Goal: Task Accomplishment & Management: Manage account settings

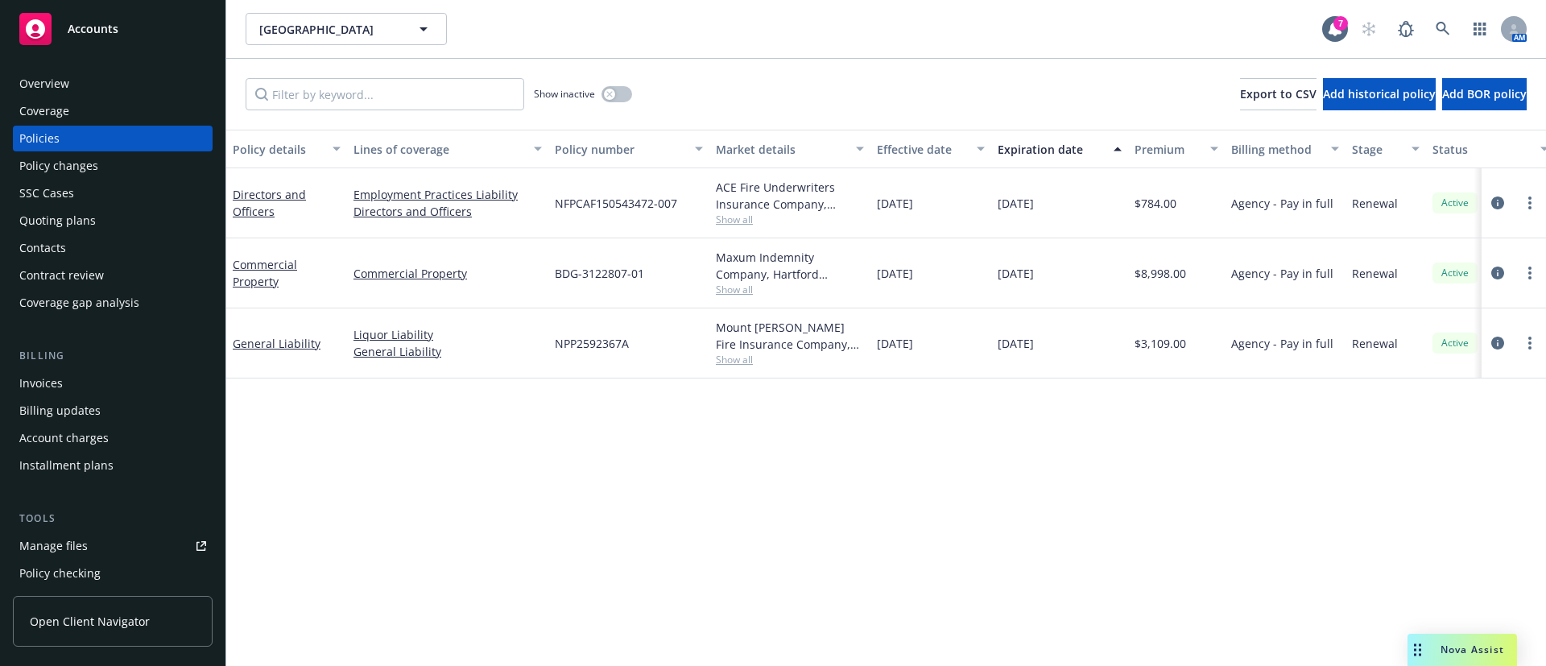
click at [112, 253] on div "Contacts" at bounding box center [112, 248] width 187 height 26
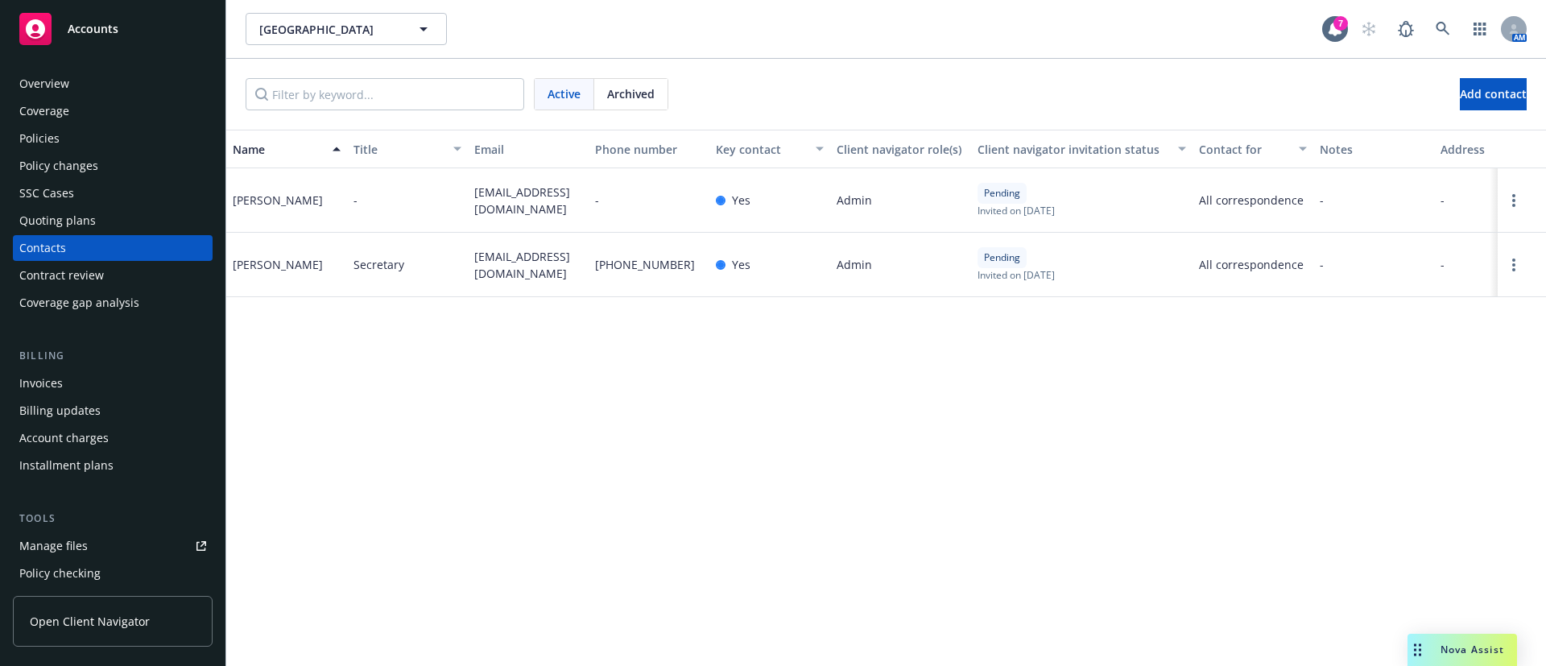
click at [527, 198] on span "pcc6548@gmail.com" at bounding box center [528, 201] width 108 height 34
click at [527, 197] on span "pcc6548@gmail.com" at bounding box center [528, 201] width 108 height 34
copy span "pcc6548@gmail.com"
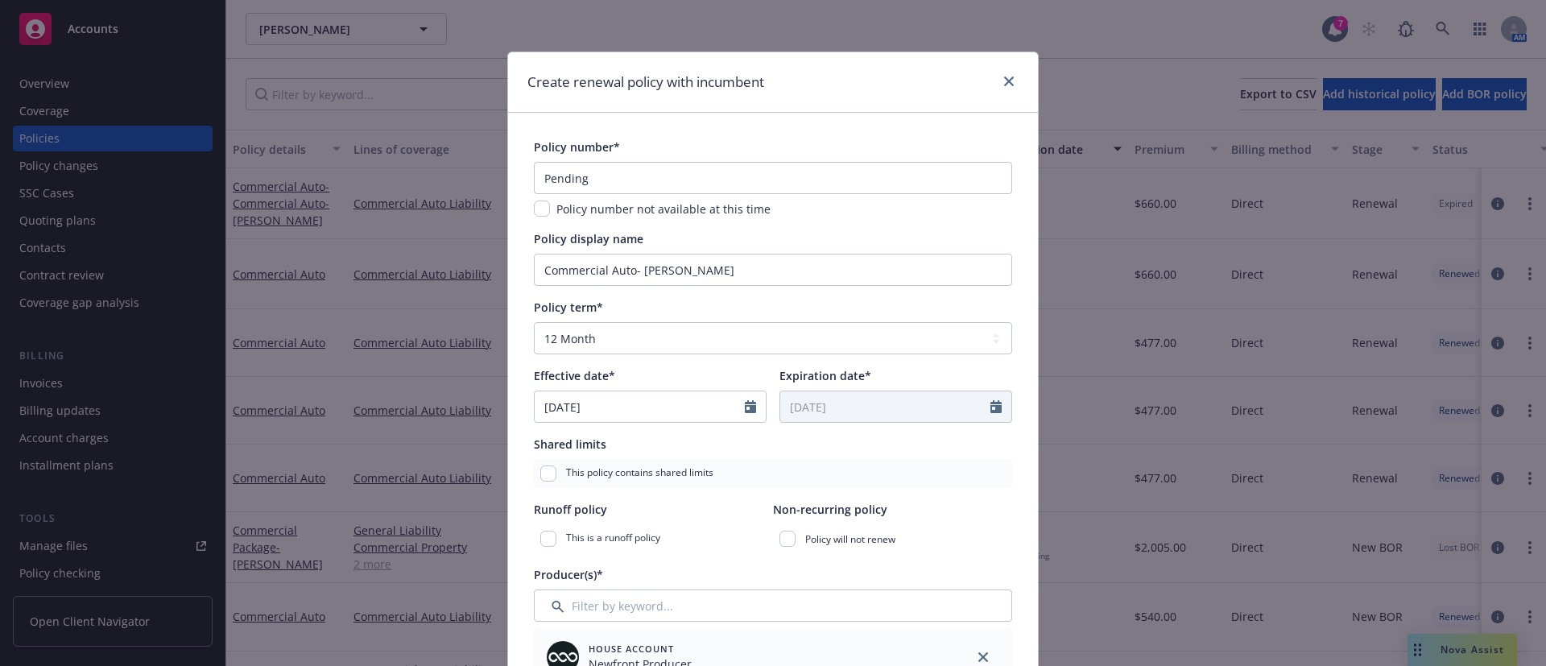
select select "12"
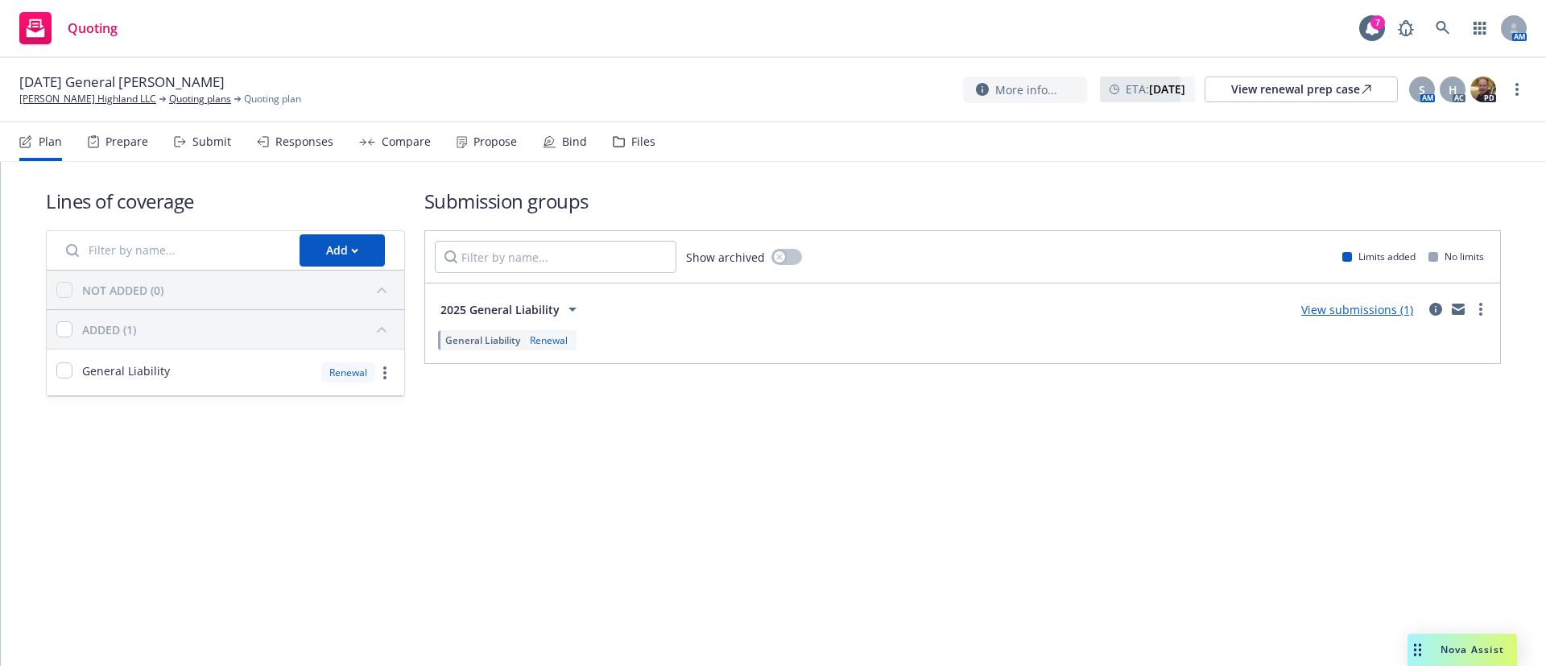
click at [477, 152] on div "Propose" at bounding box center [487, 141] width 60 height 39
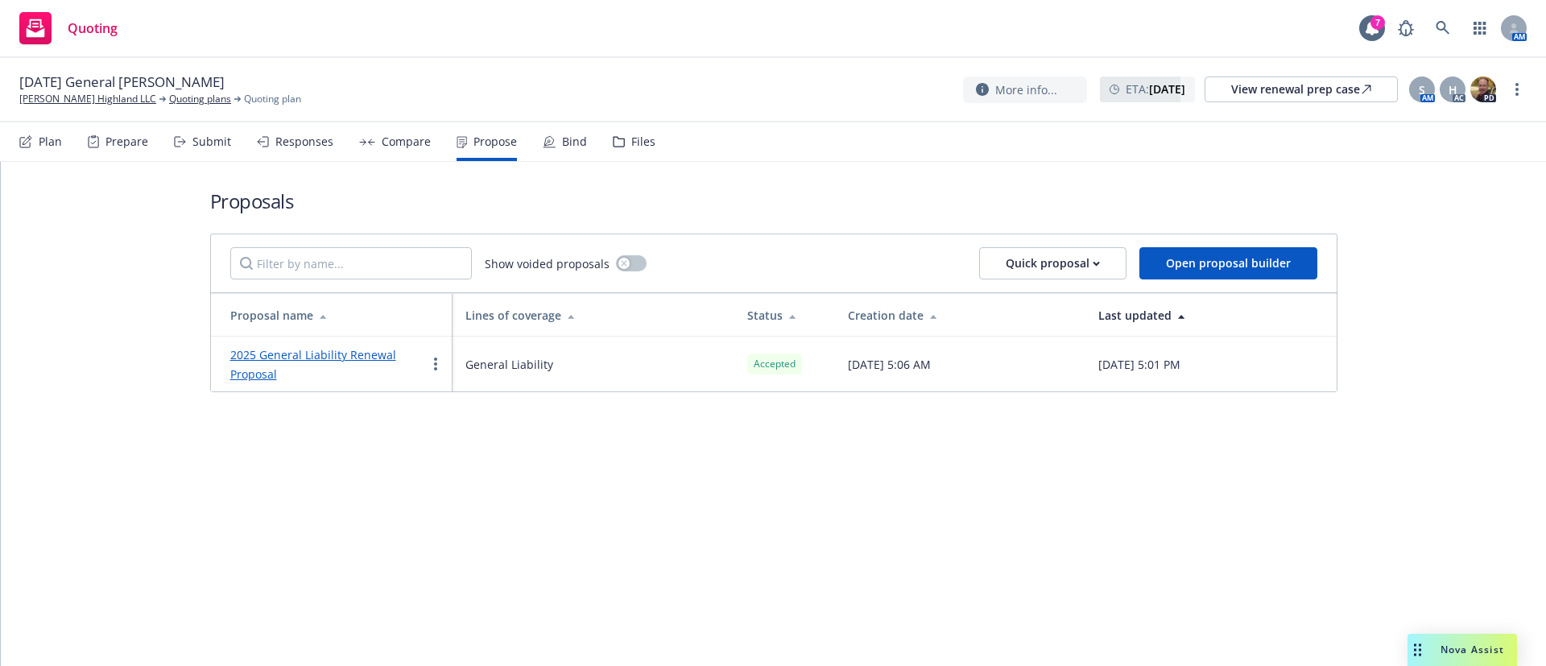
click at [562, 135] on div "Bind" at bounding box center [574, 141] width 25 height 13
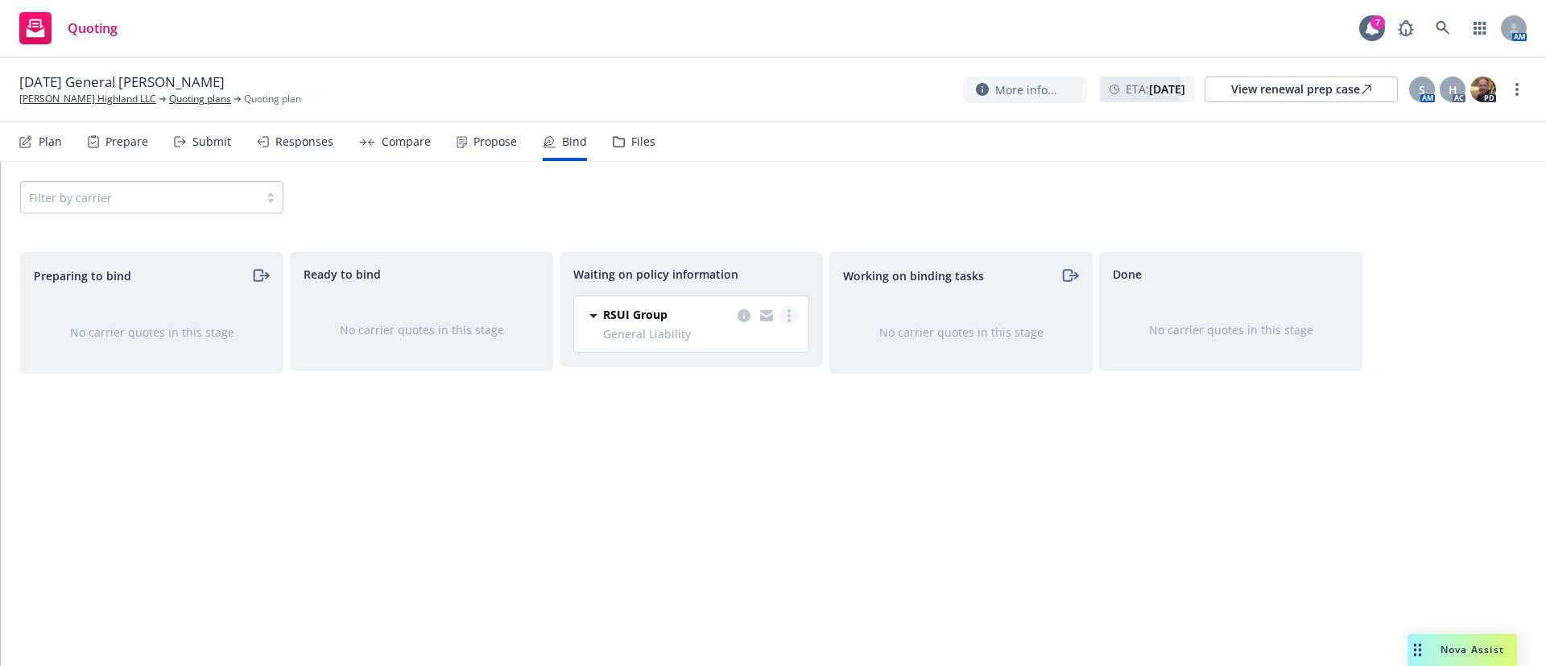
click at [788, 313] on icon "more" at bounding box center [789, 315] width 3 height 13
click at [756, 349] on span "Create policies" at bounding box center [711, 348] width 118 height 15
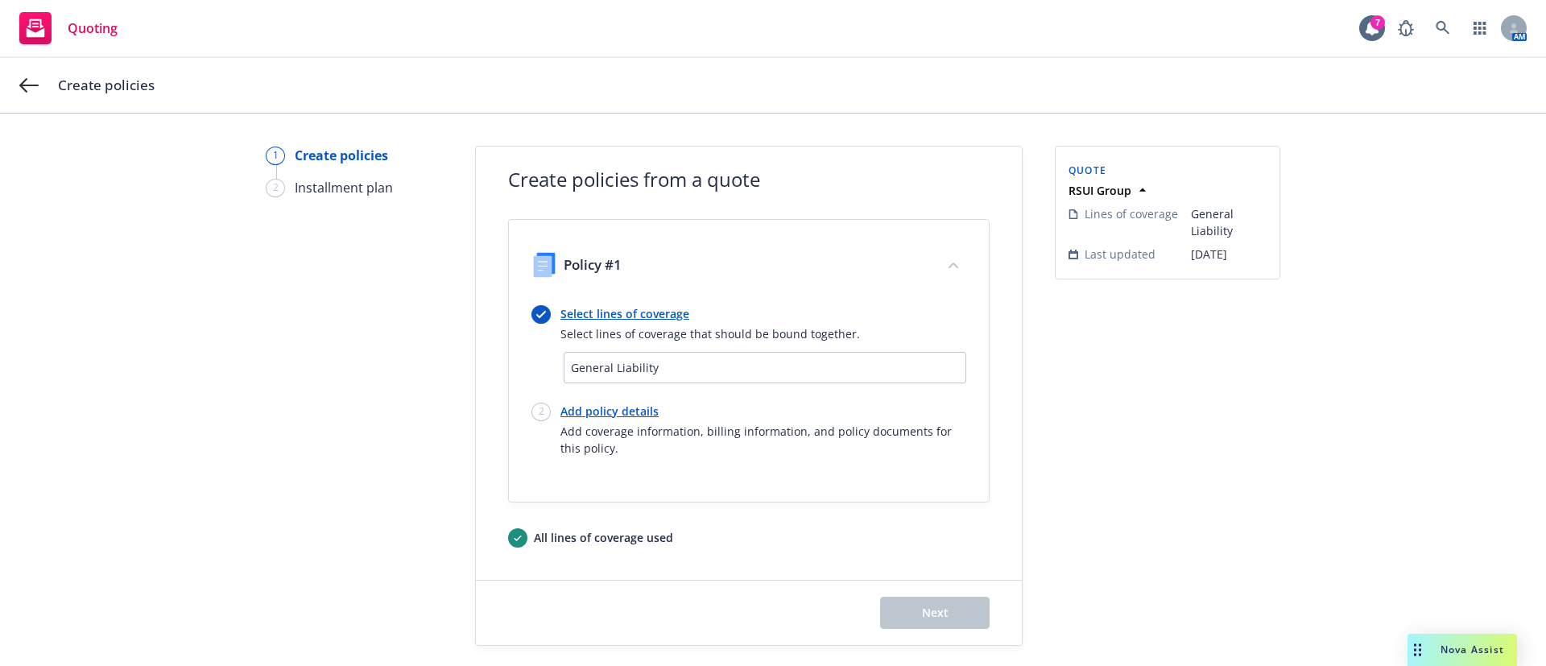
drag, startPoint x: 588, startPoint y: 408, endPoint x: 565, endPoint y: 389, distance: 29.7
click at [588, 408] on link "Add policy details" at bounding box center [763, 411] width 406 height 17
select select "12"
select select "CA"
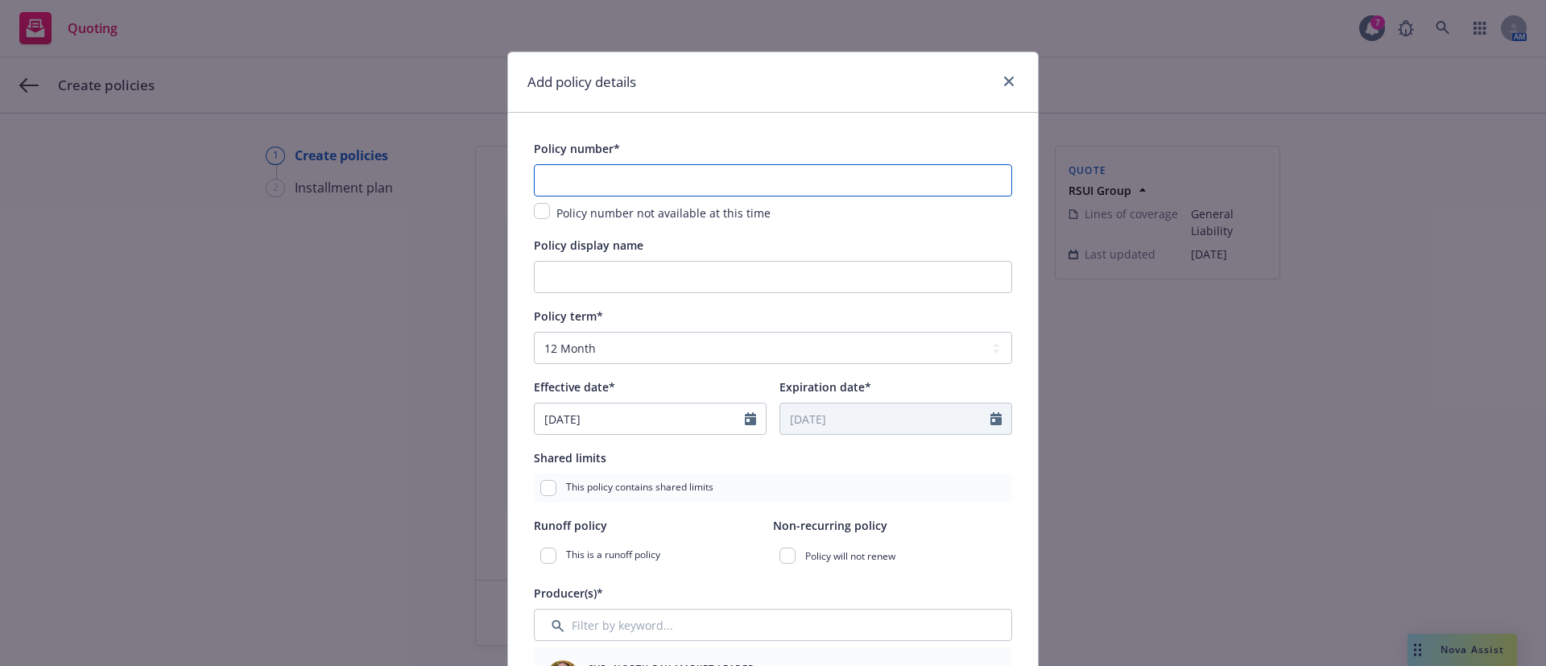
click at [700, 176] on input "text" at bounding box center [773, 180] width 478 height 32
type input "VBB191669"
click at [675, 236] on div "Policy display name" at bounding box center [773, 244] width 478 height 19
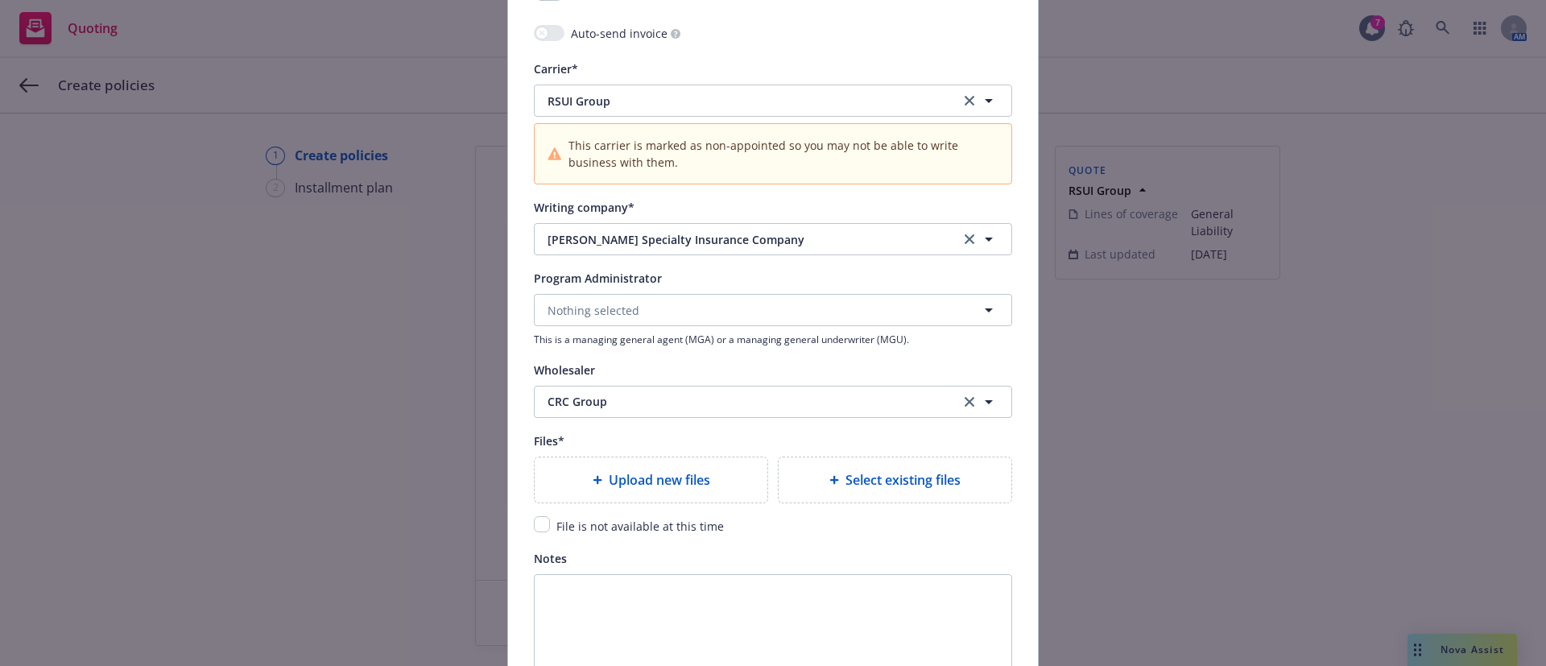
scroll to position [1691, 0]
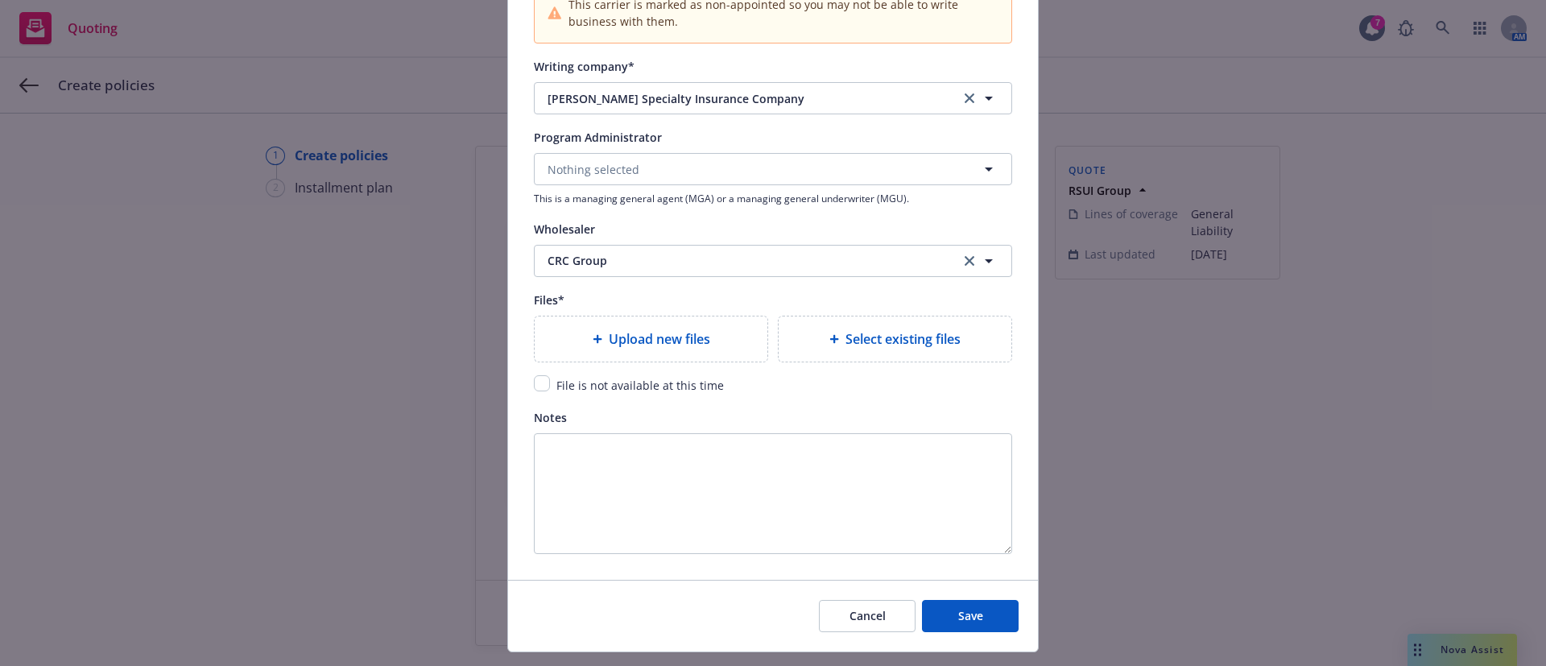
click at [653, 337] on span "Upload new files" at bounding box center [659, 338] width 101 height 19
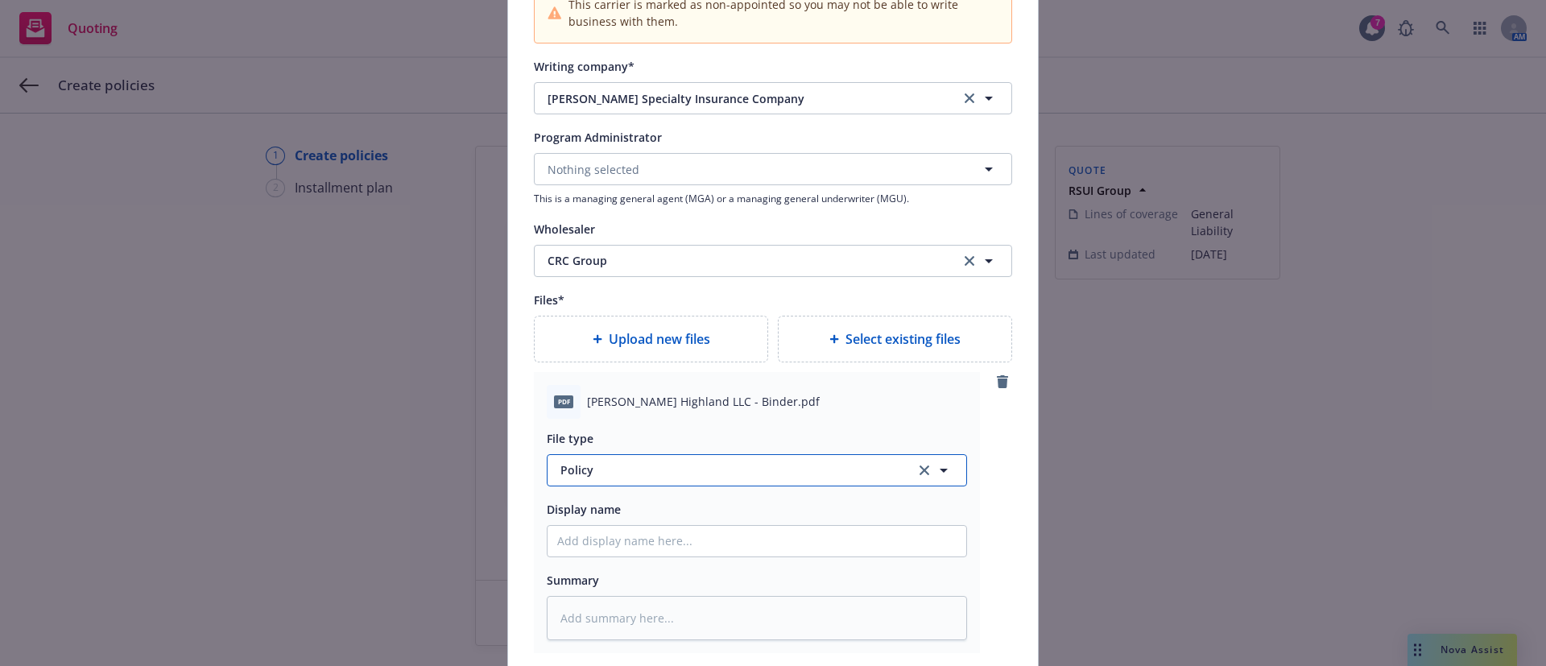
click at [618, 466] on span "Policy" at bounding box center [728, 469] width 337 height 17
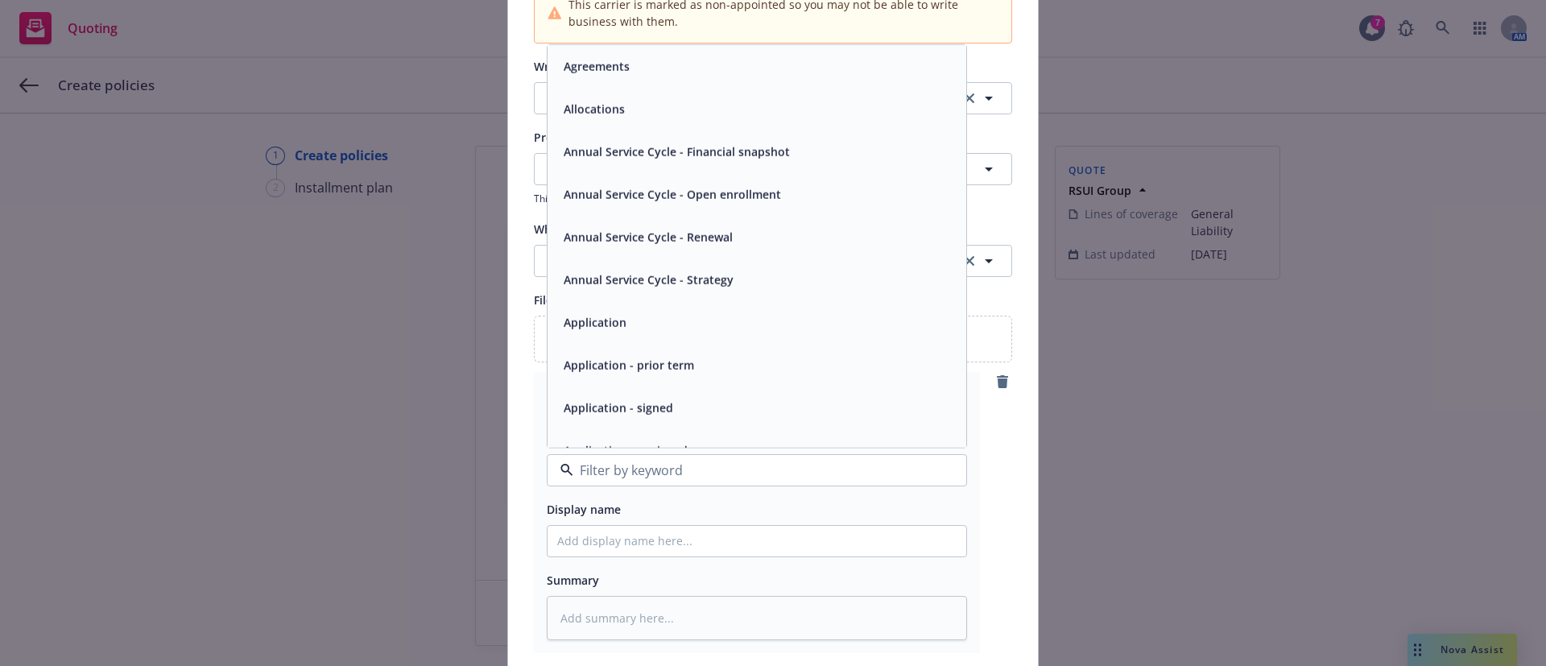
type input "T"
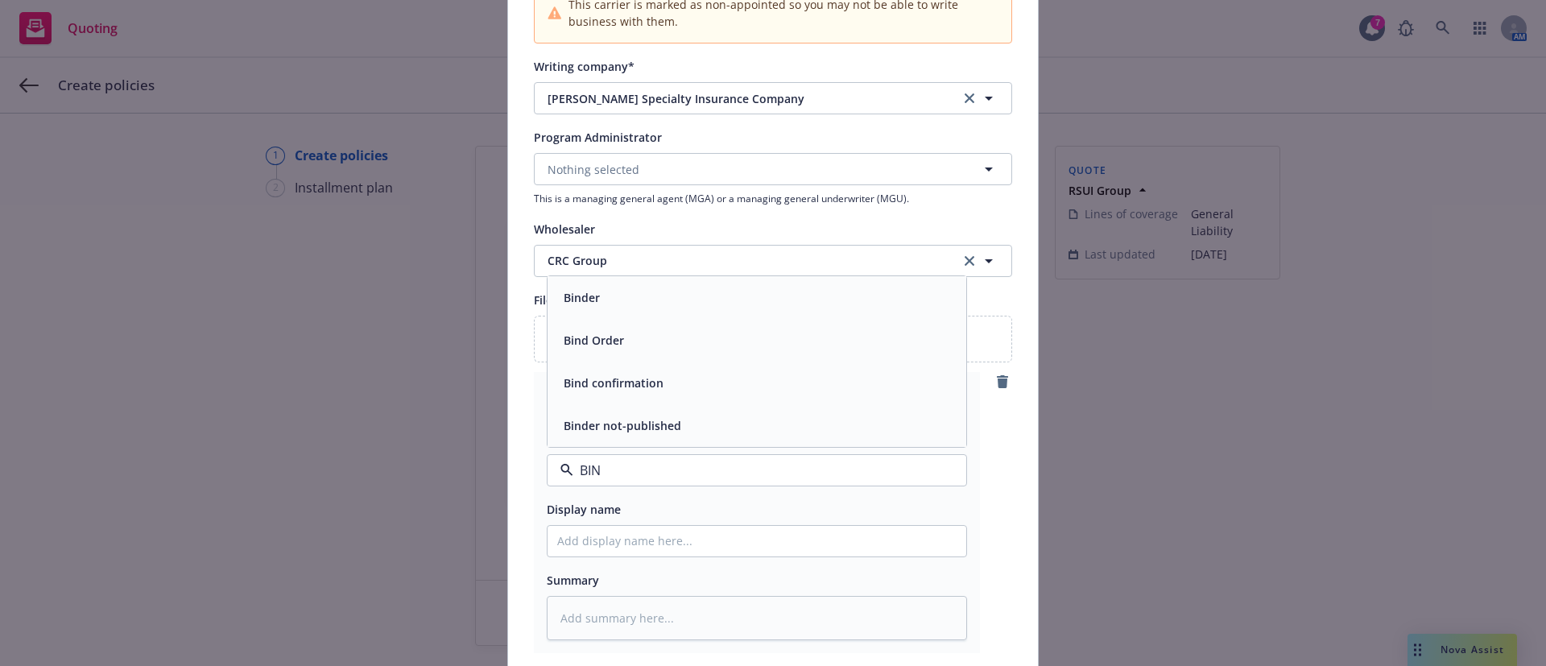
type input "BIND"
click at [627, 301] on div "Binder" at bounding box center [756, 297] width 399 height 23
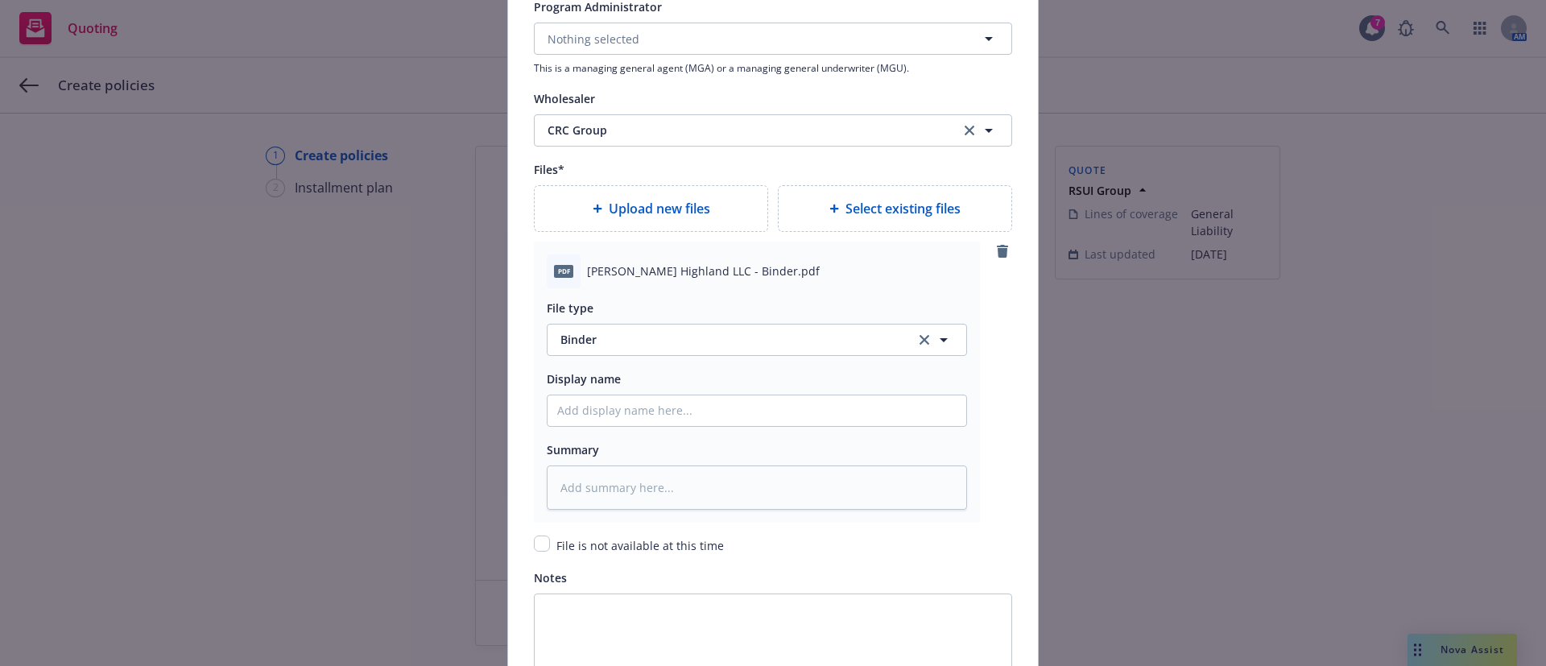
scroll to position [2019, 0]
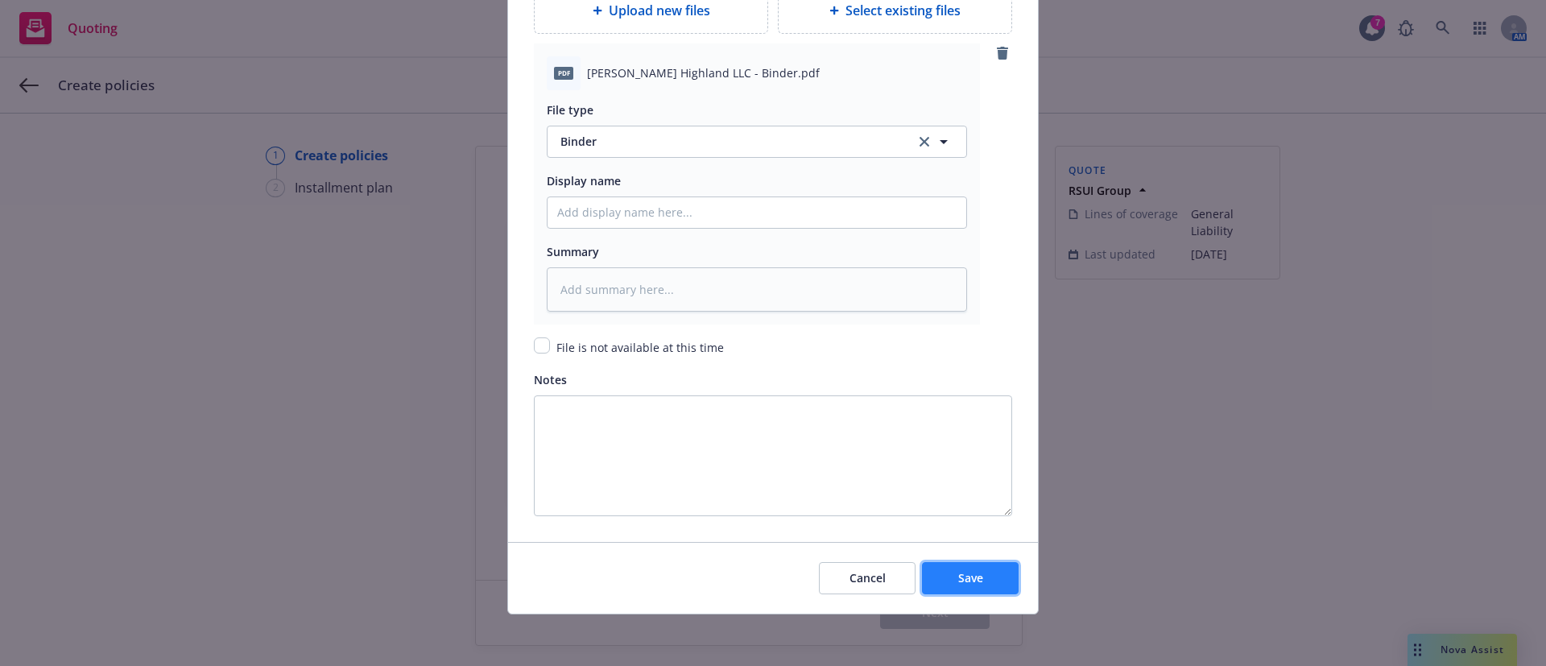
click at [981, 577] on button "Save" at bounding box center [970, 578] width 97 height 32
type textarea "x"
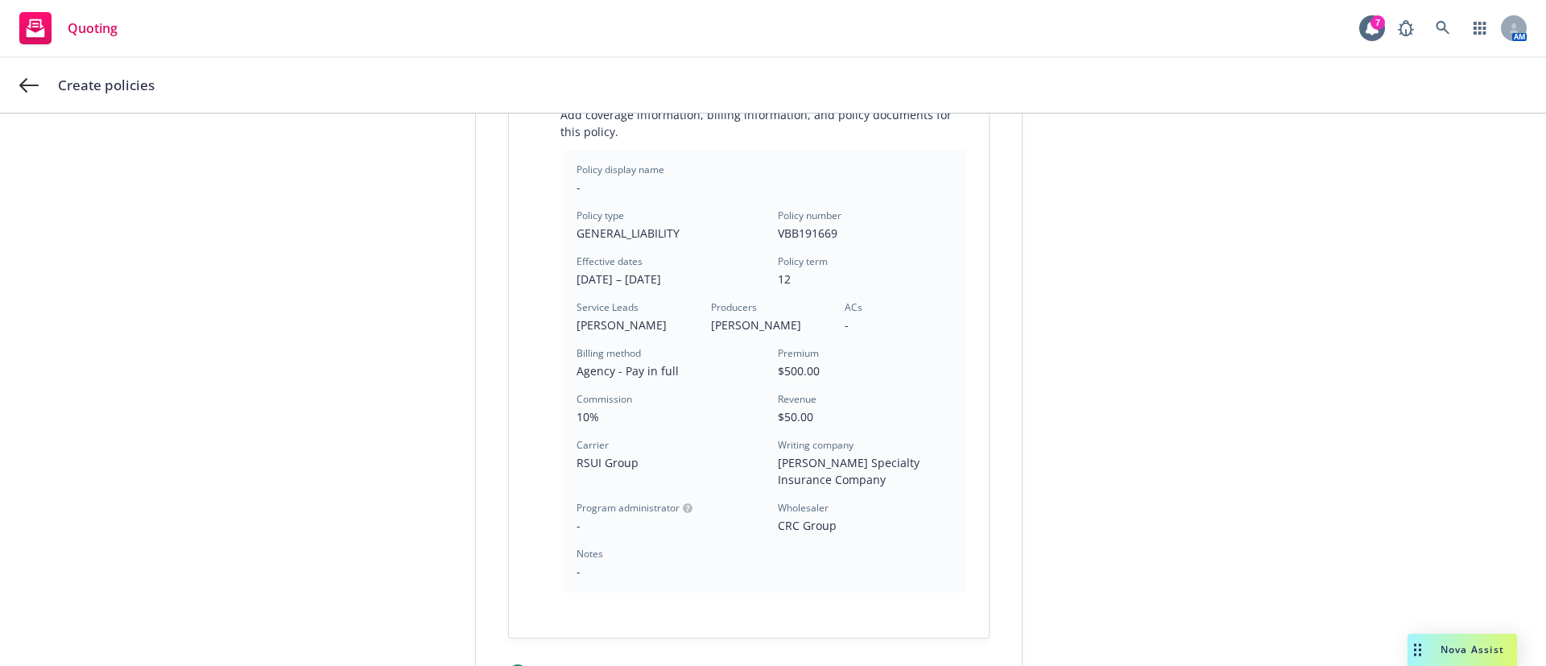
scroll to position [465, 0]
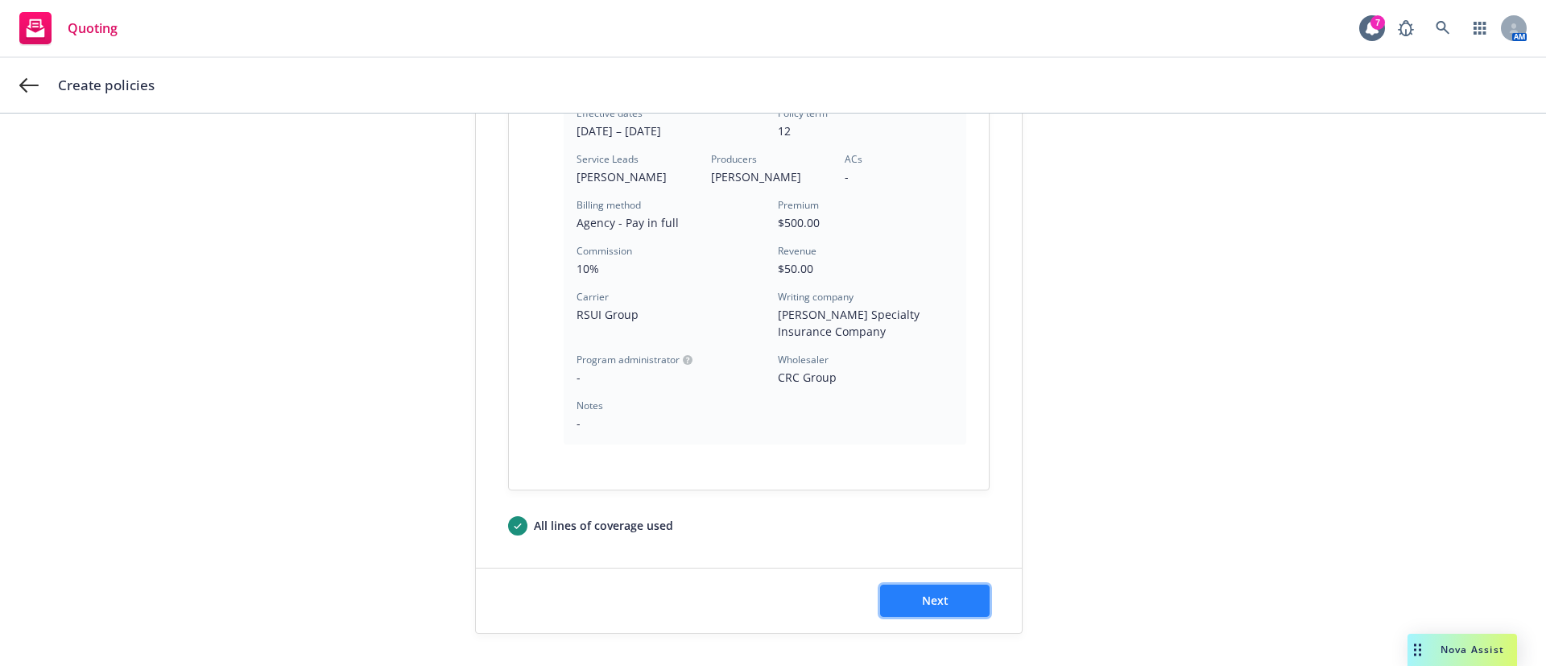
click at [947, 609] on button "Next" at bounding box center [935, 601] width 110 height 32
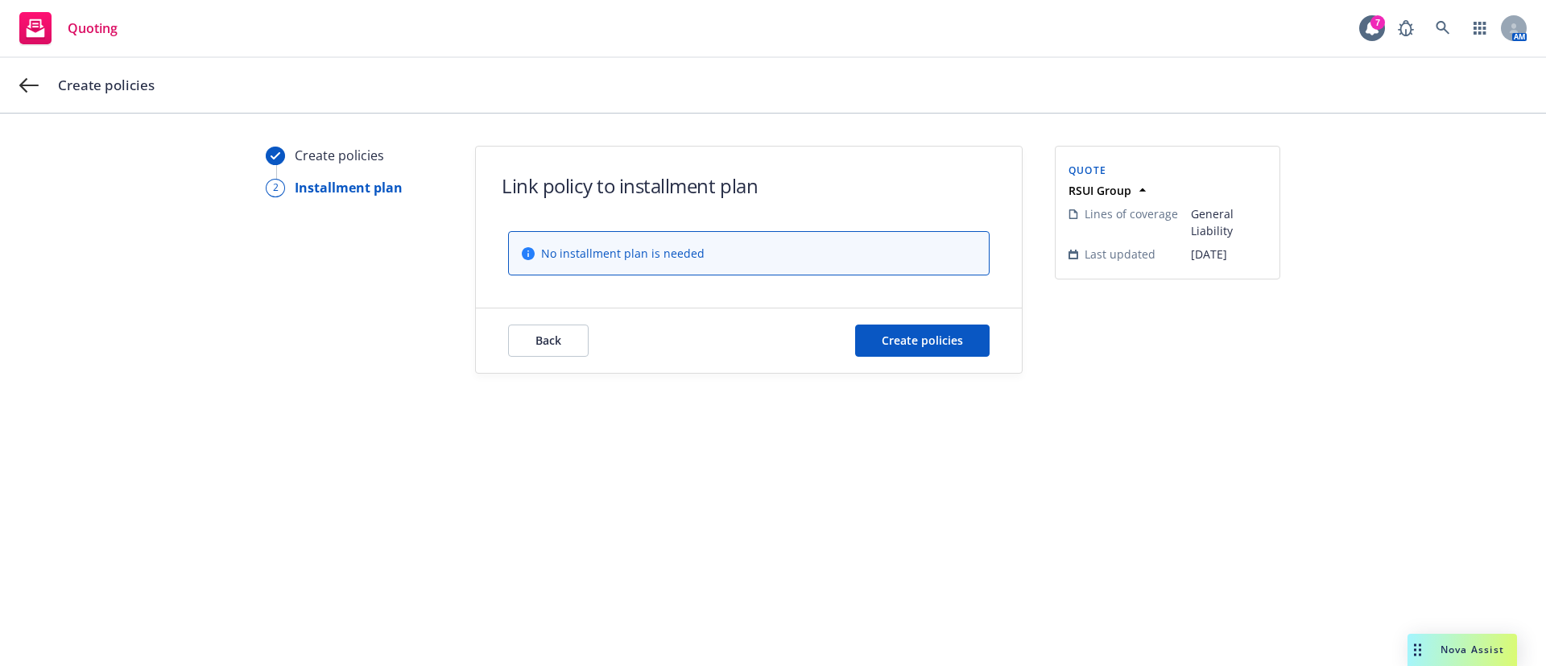
scroll to position [0, 0]
click at [893, 344] on span "Create policies" at bounding box center [922, 340] width 81 height 15
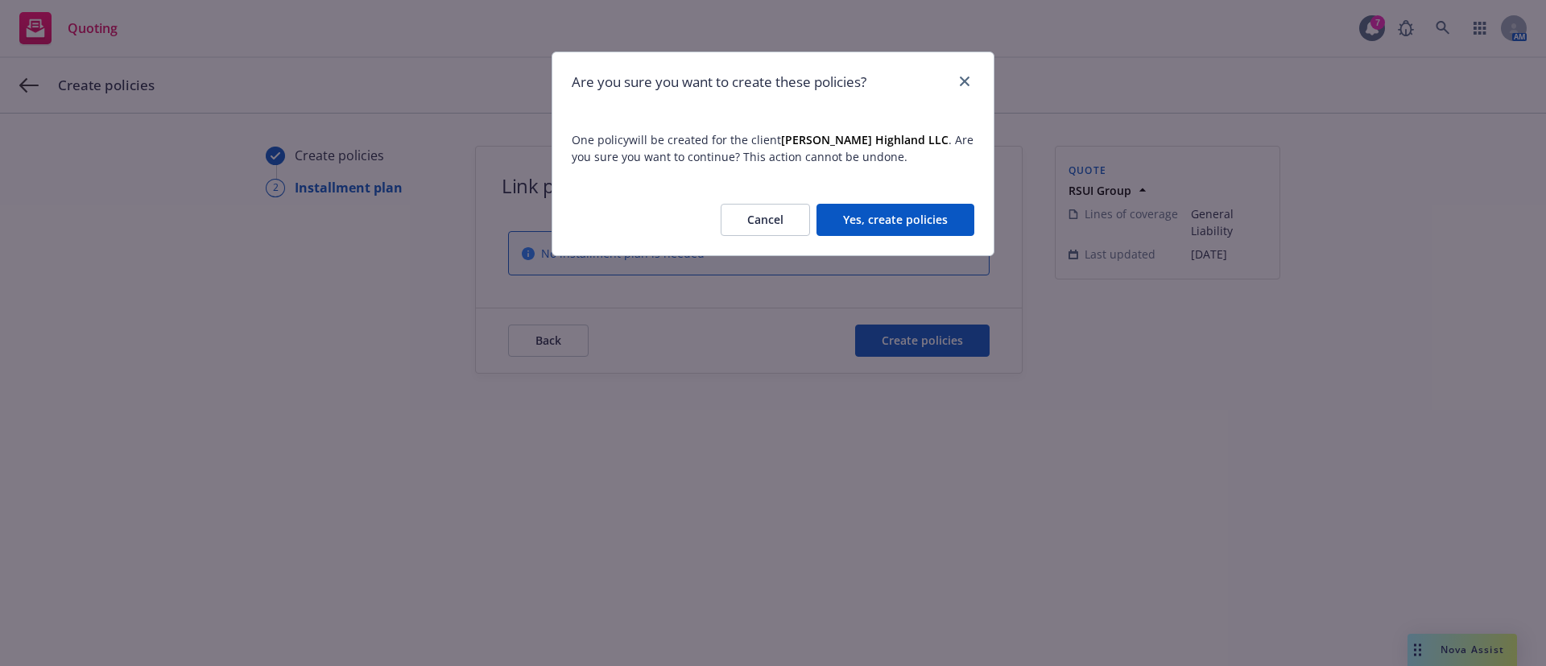
click at [878, 205] on button "Yes, create policies" at bounding box center [895, 220] width 158 height 32
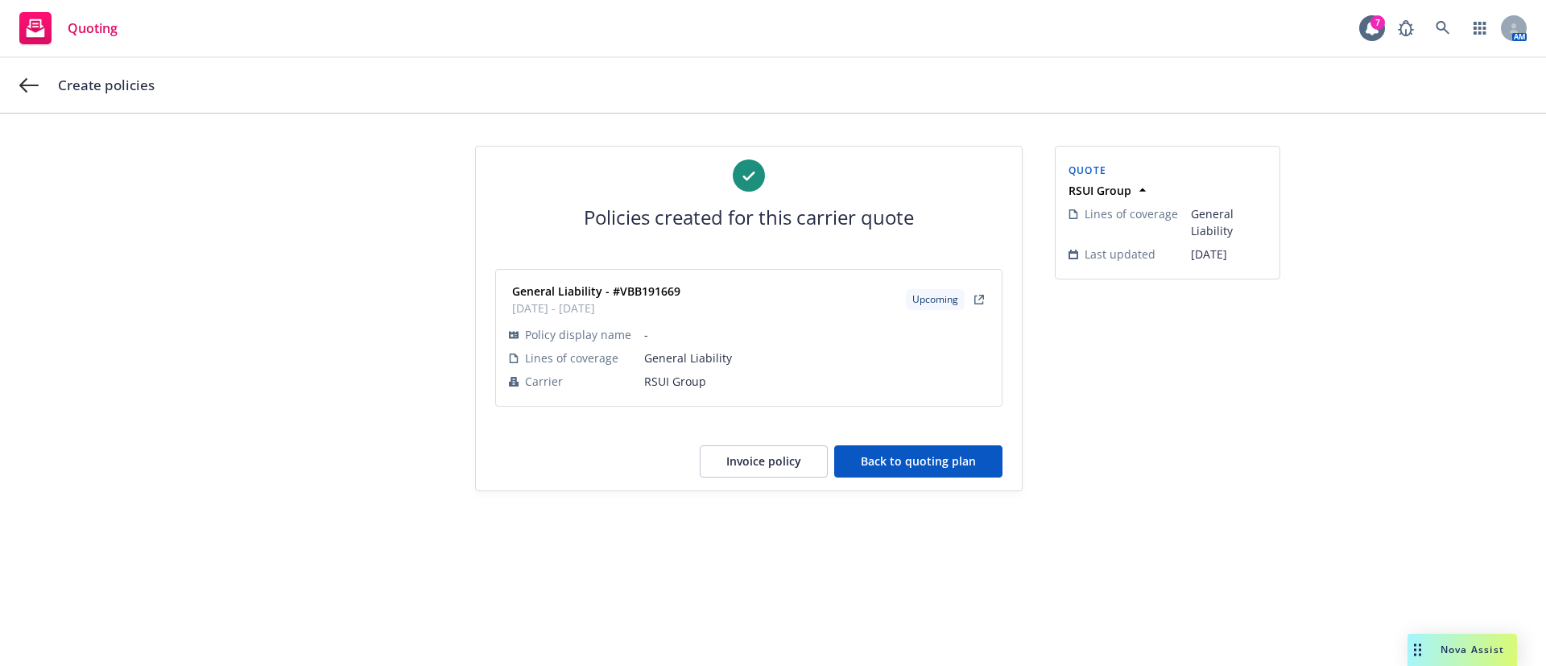
click at [923, 469] on button "Back to quoting plan" at bounding box center [918, 461] width 168 height 32
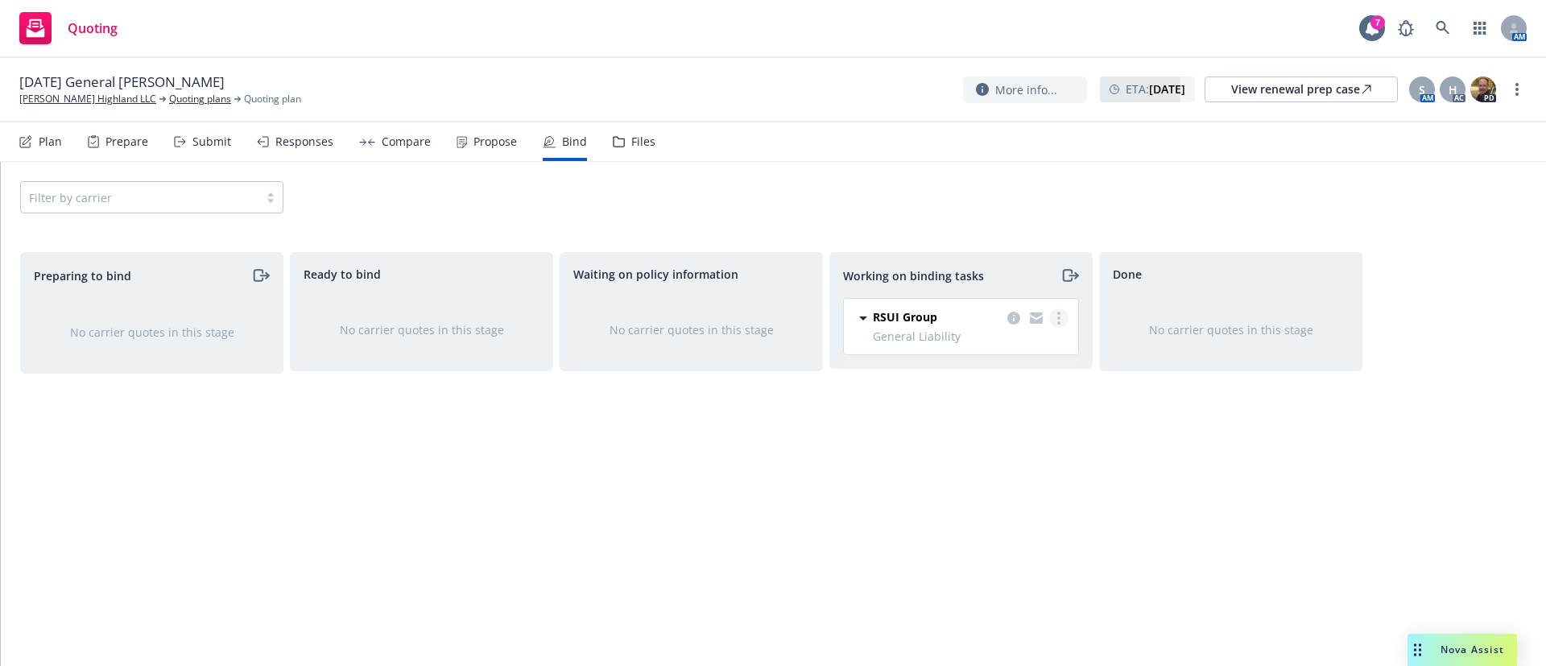
click at [1057, 317] on icon "more" at bounding box center [1058, 318] width 3 height 13
click at [1015, 384] on span "Move to done" at bounding box center [978, 382] width 112 height 15
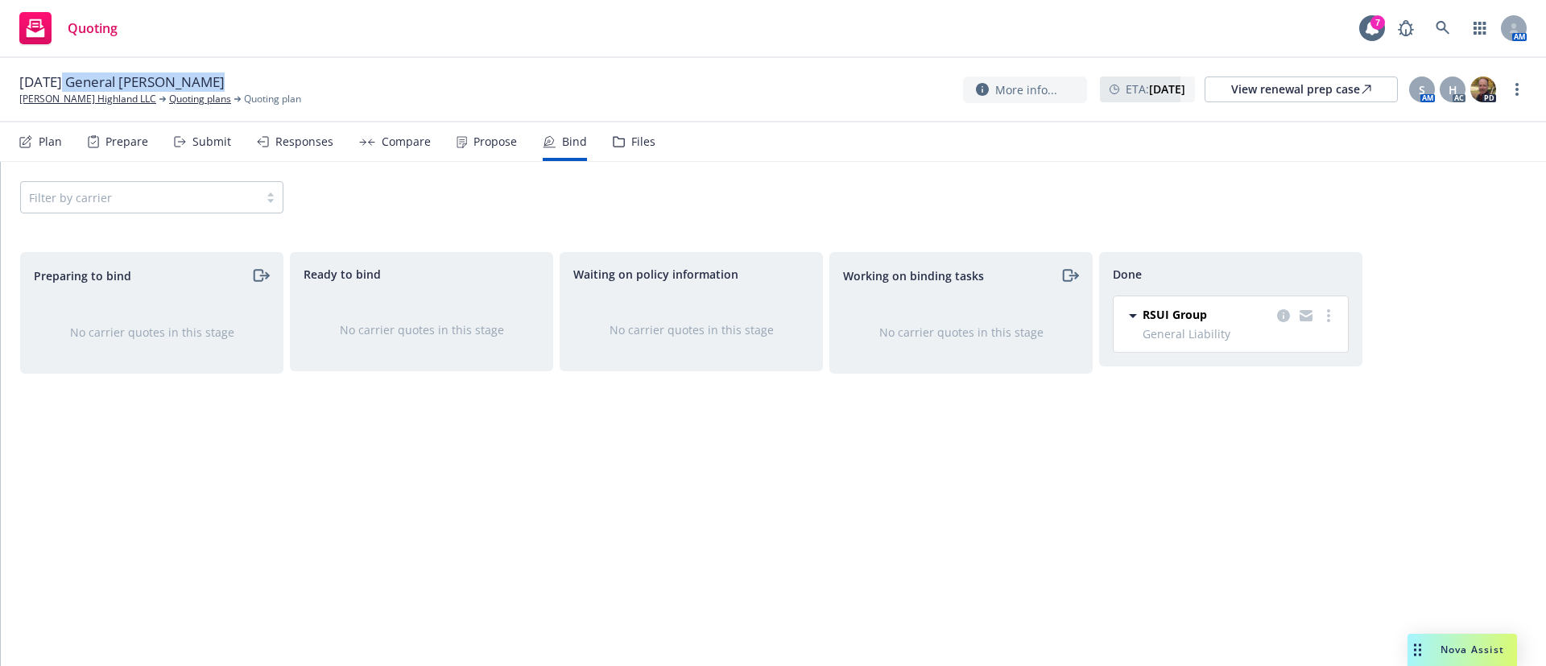
drag, startPoint x: 251, startPoint y: 81, endPoint x: 63, endPoint y: 80, distance: 188.4
click at [63, 80] on div "09/22/25 General Liability Renewal" at bounding box center [128, 81] width 218 height 19
copy div "25 General Liability Renewal"
click at [1517, 87] on icon "more" at bounding box center [1516, 89] width 3 height 13
click at [1473, 207] on link "Archive quoting plan" at bounding box center [1436, 219] width 180 height 32
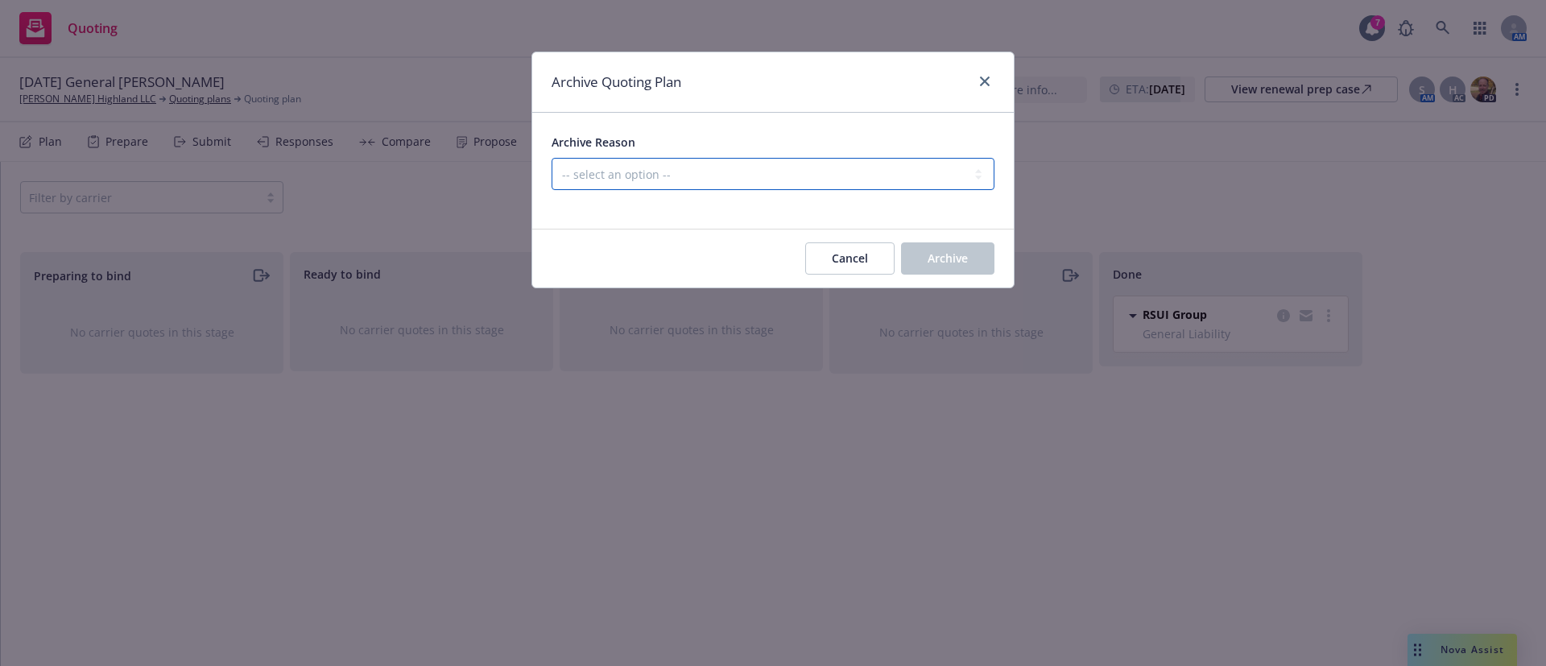
click at [887, 171] on select "-- select an option -- All policies in this renewal plan are auto-renewed Creat…" at bounding box center [773, 174] width 443 height 32
select select "ARCHIVED_RENEWAL_COMPLETED"
click at [552, 158] on select "-- select an option -- All policies in this renewal plan are auto-renewed Creat…" at bounding box center [773, 174] width 443 height 32
click at [933, 247] on button "Archive" at bounding box center [947, 258] width 93 height 32
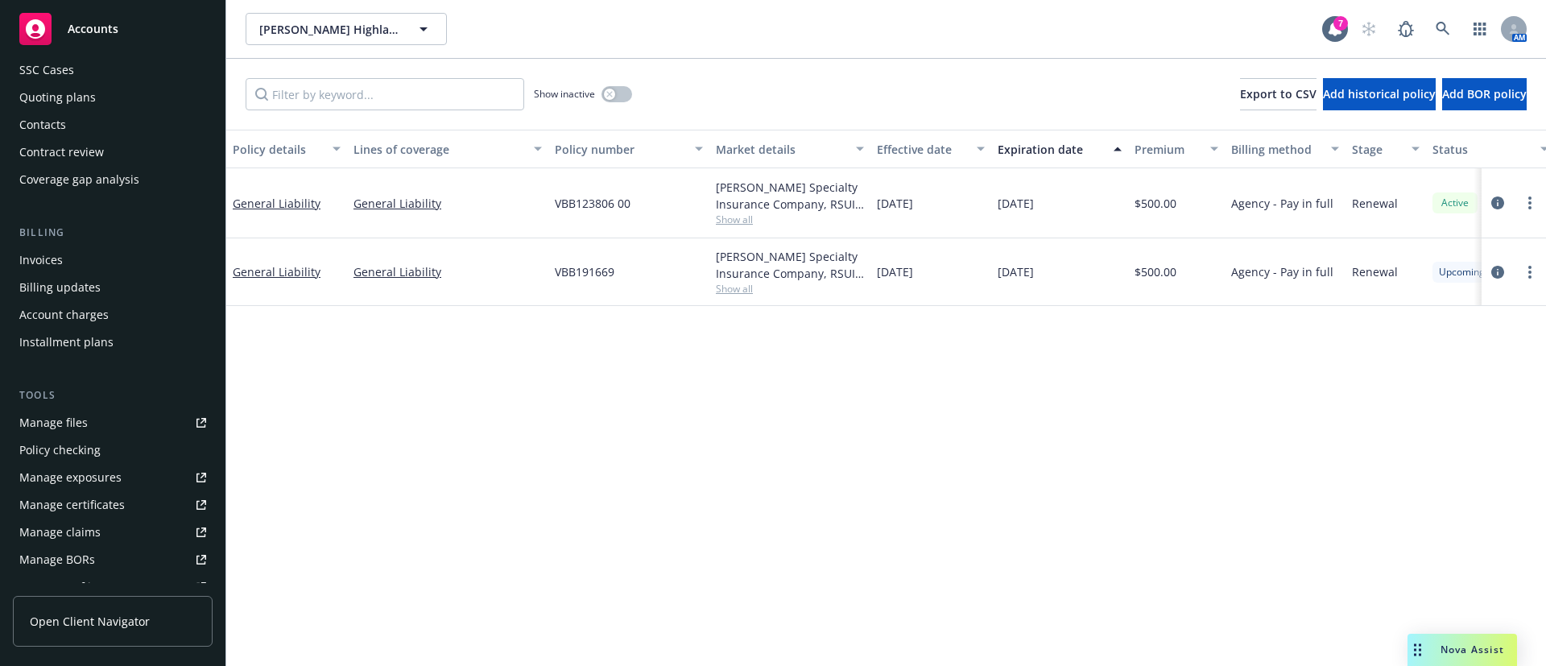
scroll to position [121, 0]
click at [81, 263] on div "Invoices" at bounding box center [112, 263] width 187 height 26
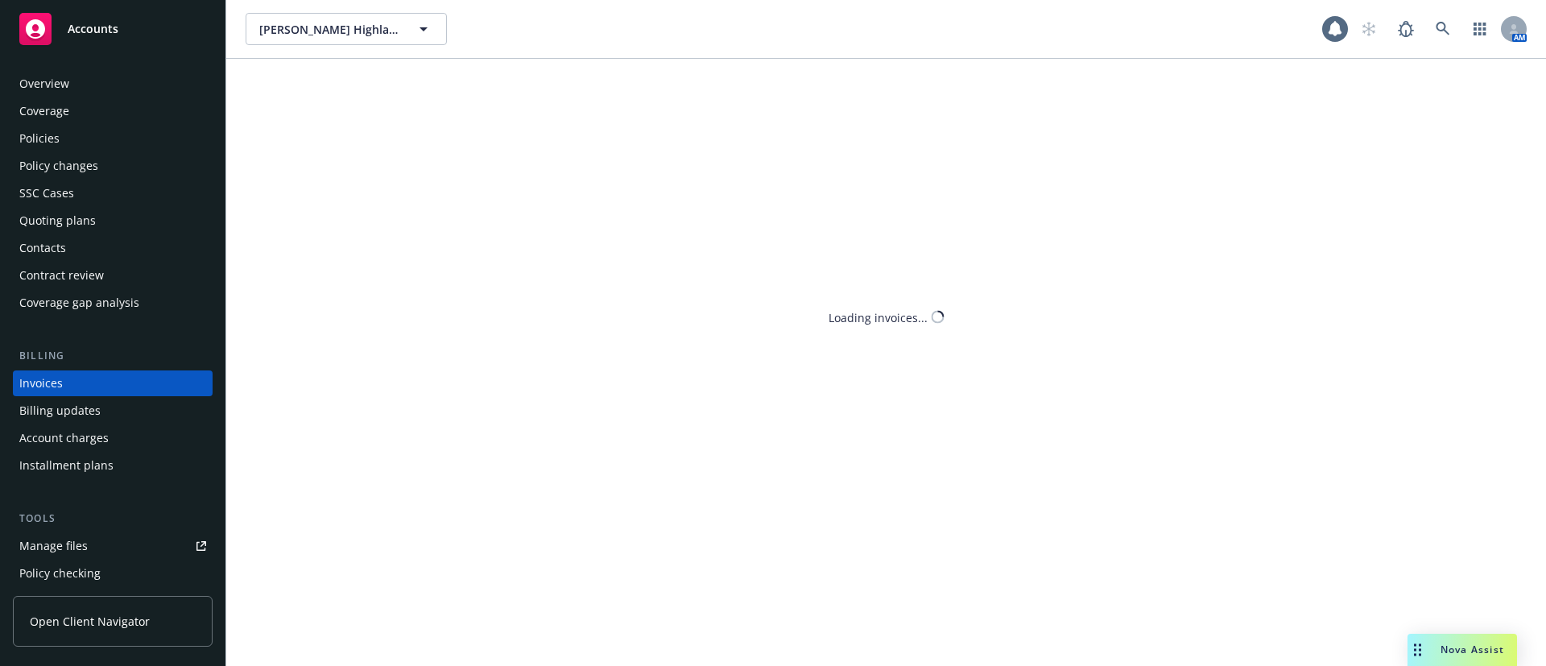
scroll to position [25, 0]
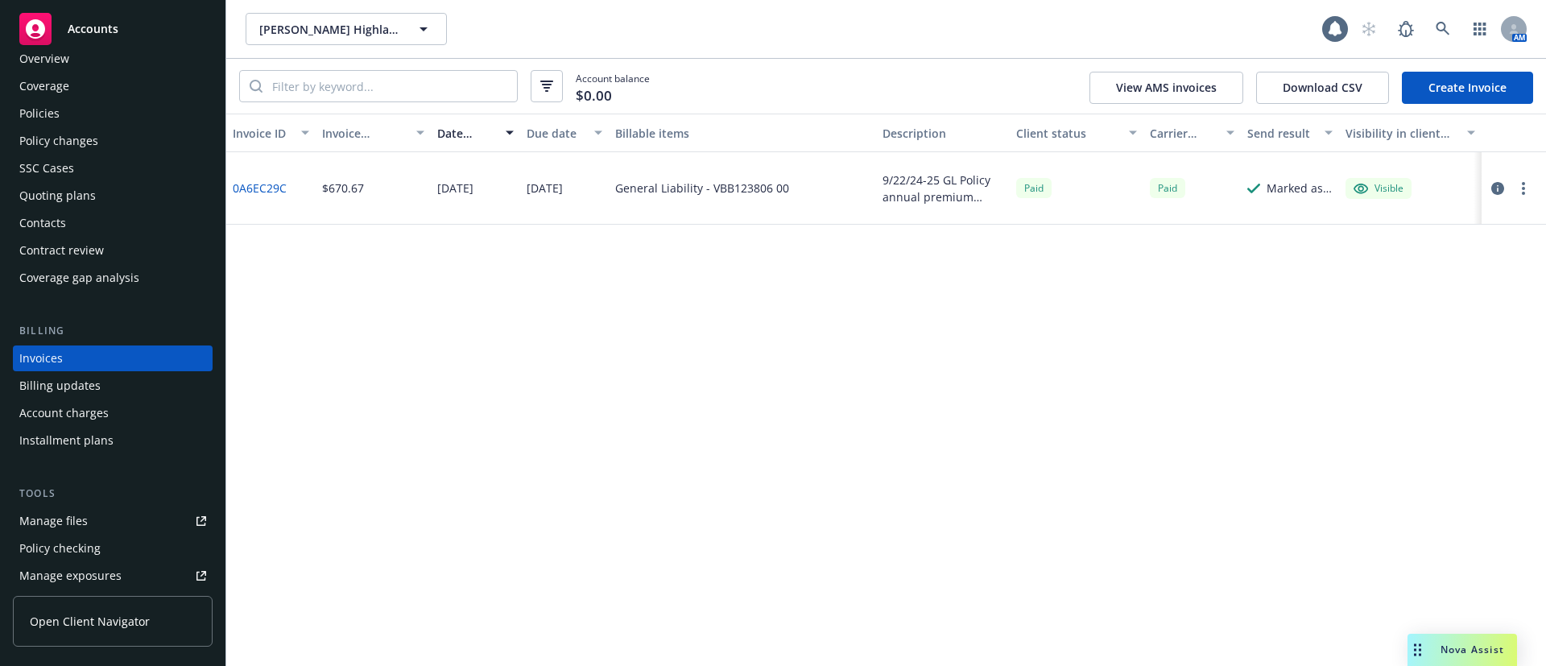
click at [1481, 98] on link "Create Invoice" at bounding box center [1467, 88] width 131 height 32
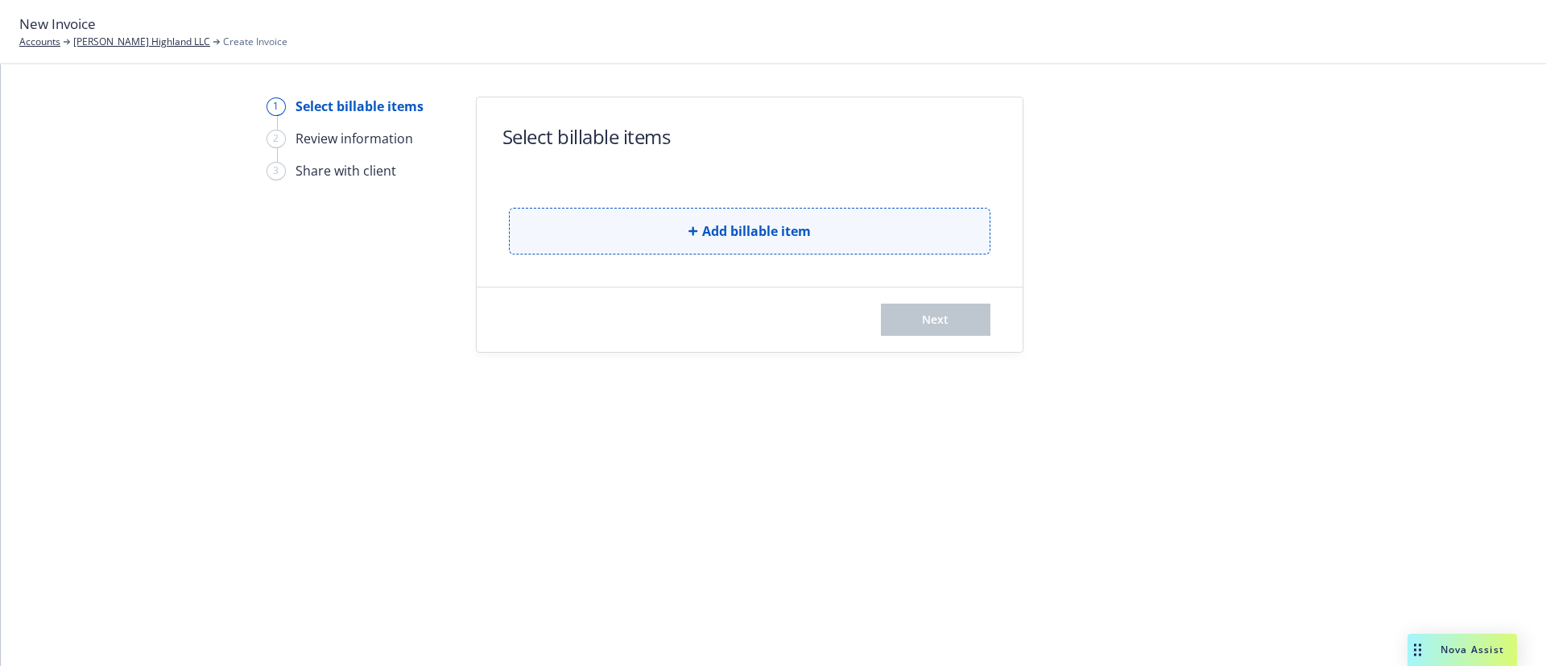
click at [593, 249] on button "Add billable item" at bounding box center [750, 231] width 482 height 47
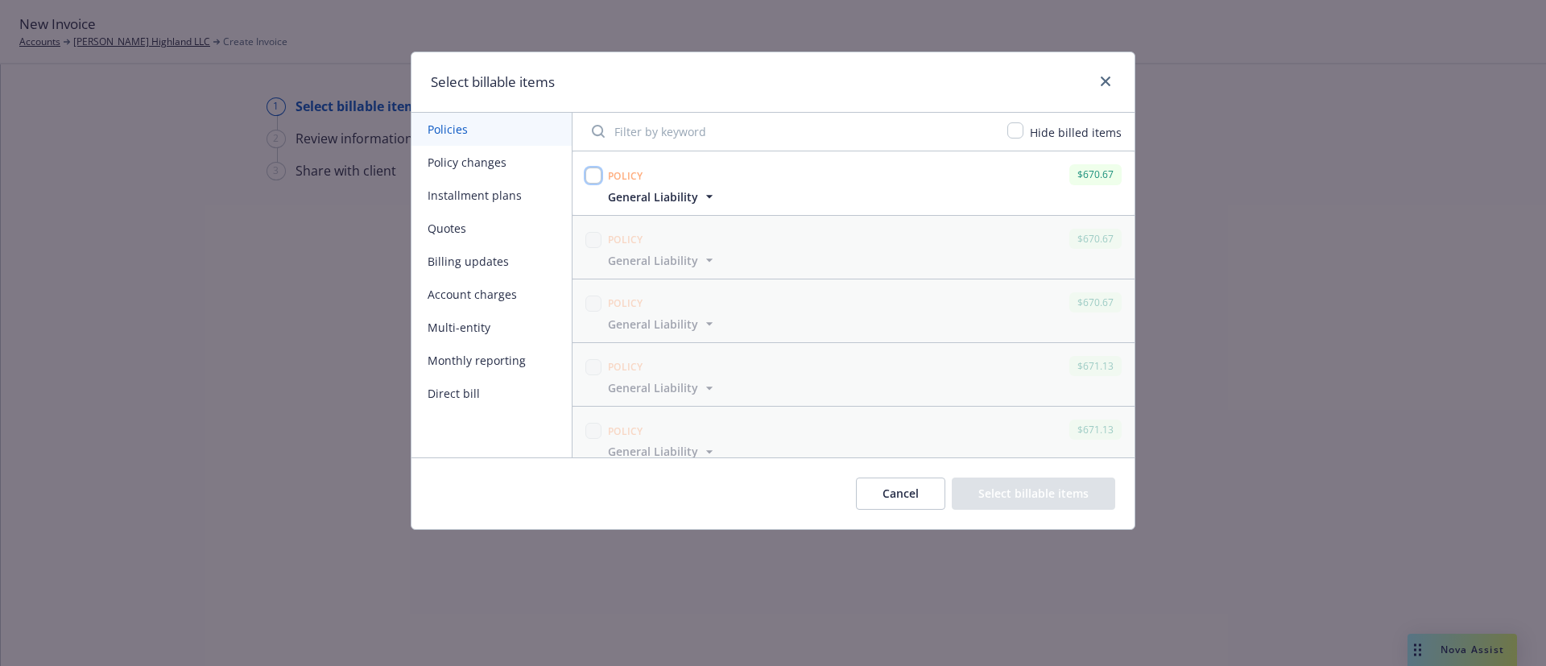
click at [595, 178] on input "checkbox" at bounding box center [593, 175] width 16 height 16
checkbox input "true"
click at [1019, 483] on button "Select billable items" at bounding box center [1033, 493] width 163 height 32
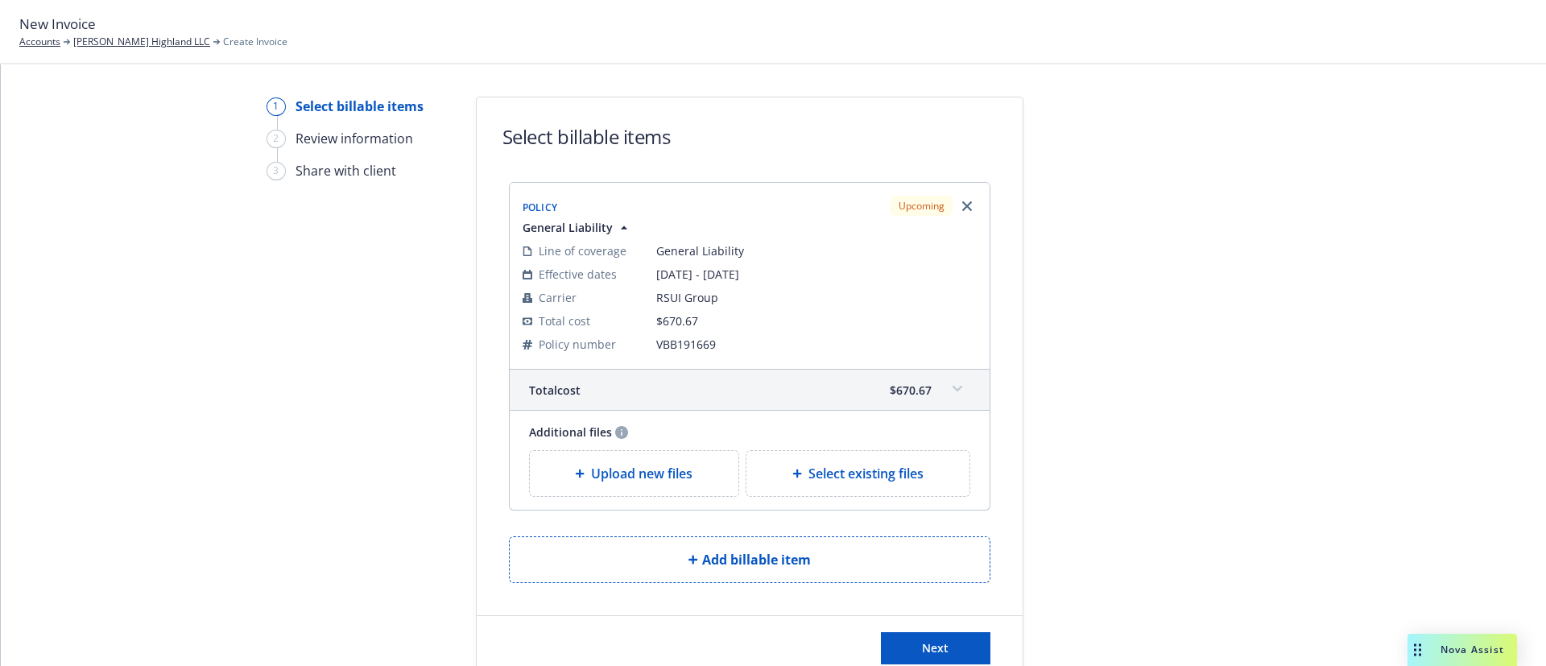
click at [704, 493] on div "Upload new files" at bounding box center [634, 473] width 209 height 45
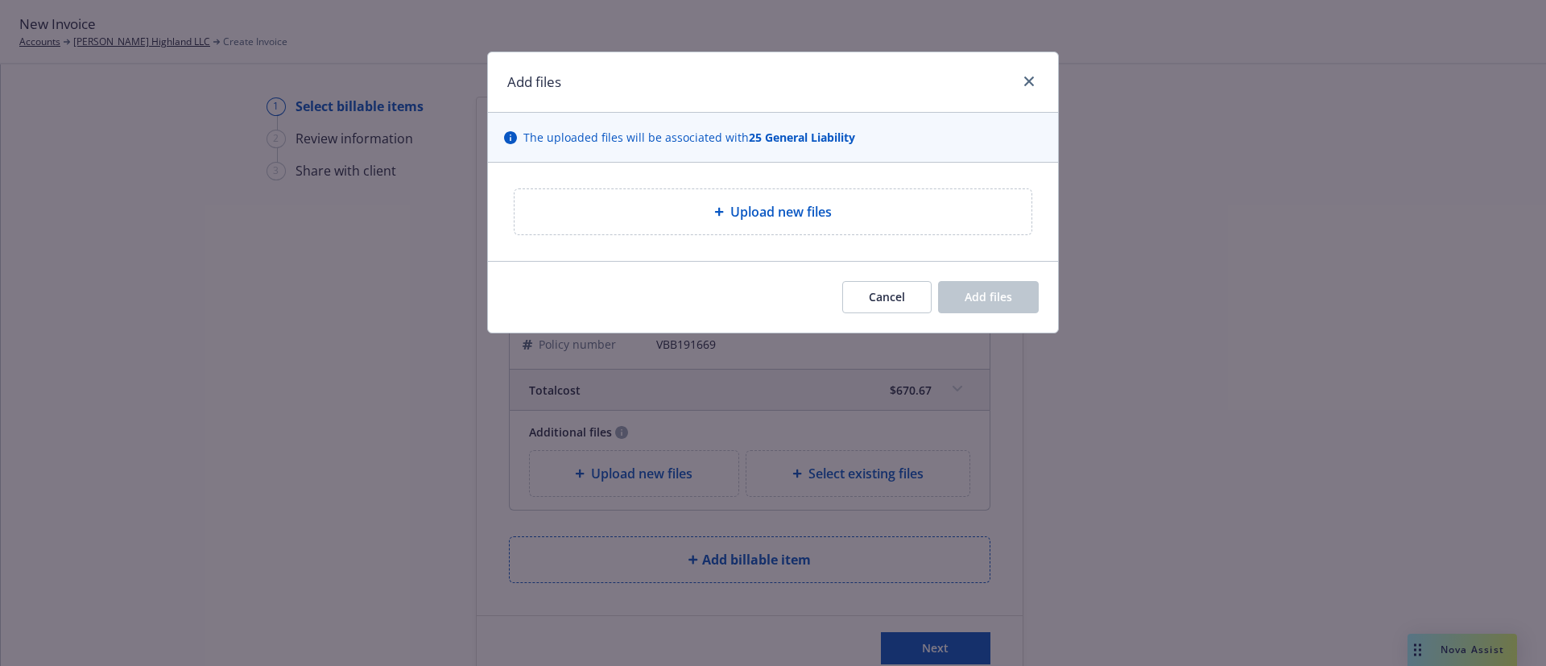
click at [773, 205] on span "Upload new files" at bounding box center [780, 211] width 101 height 19
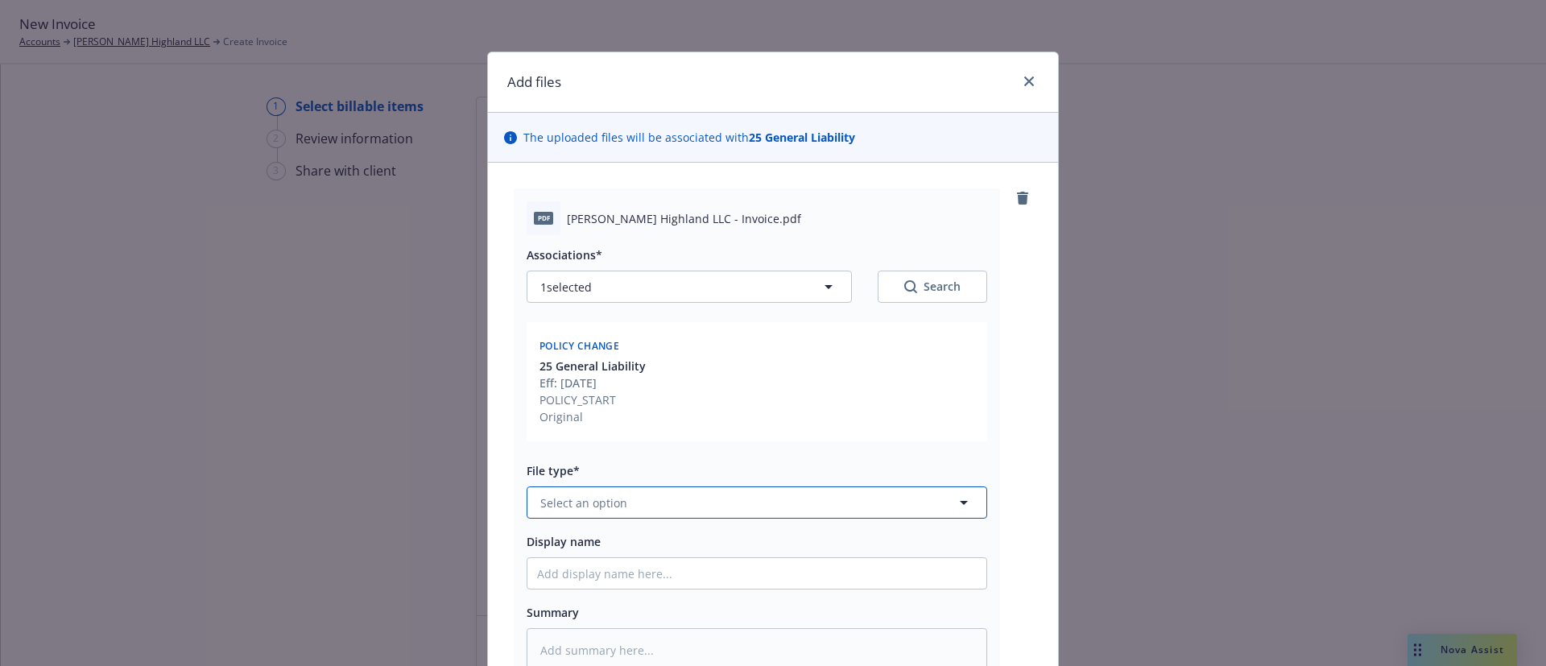
click at [759, 508] on button "Select an option" at bounding box center [757, 502] width 461 height 32
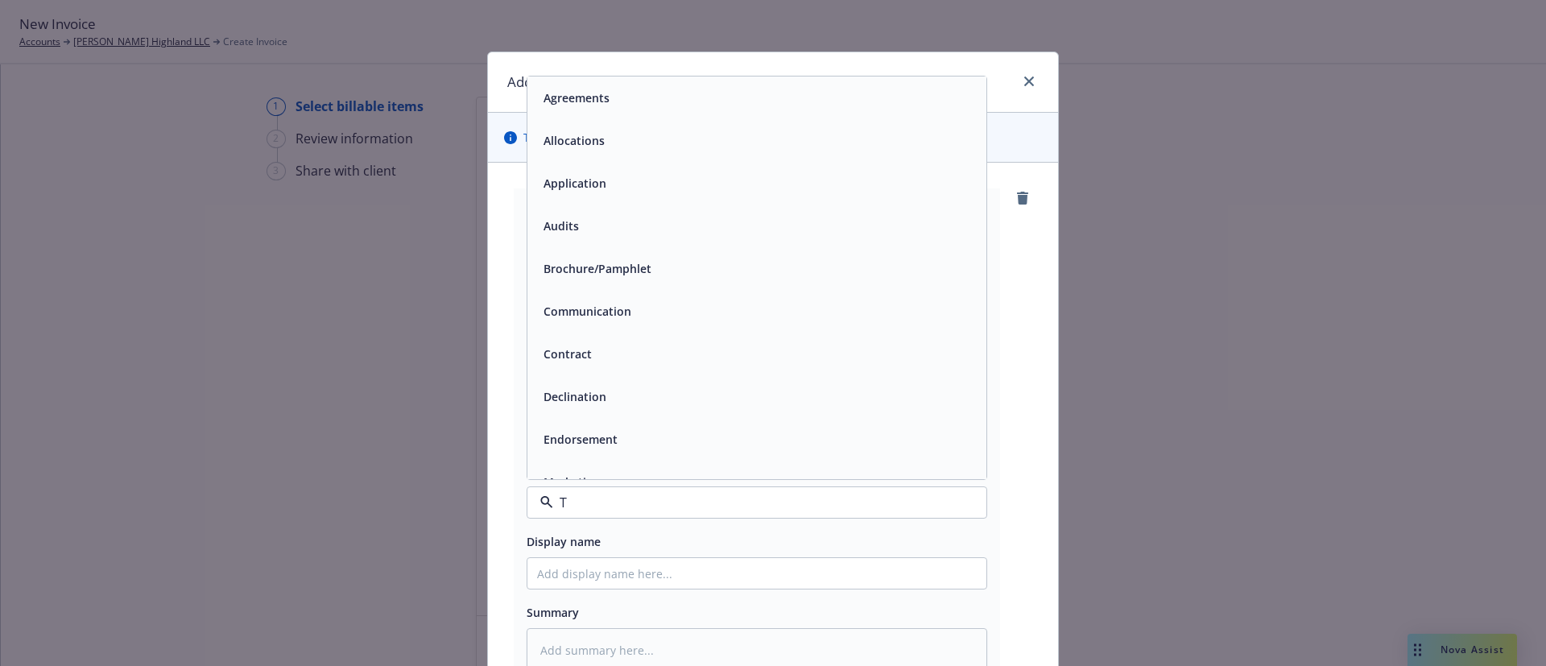
type input "TH"
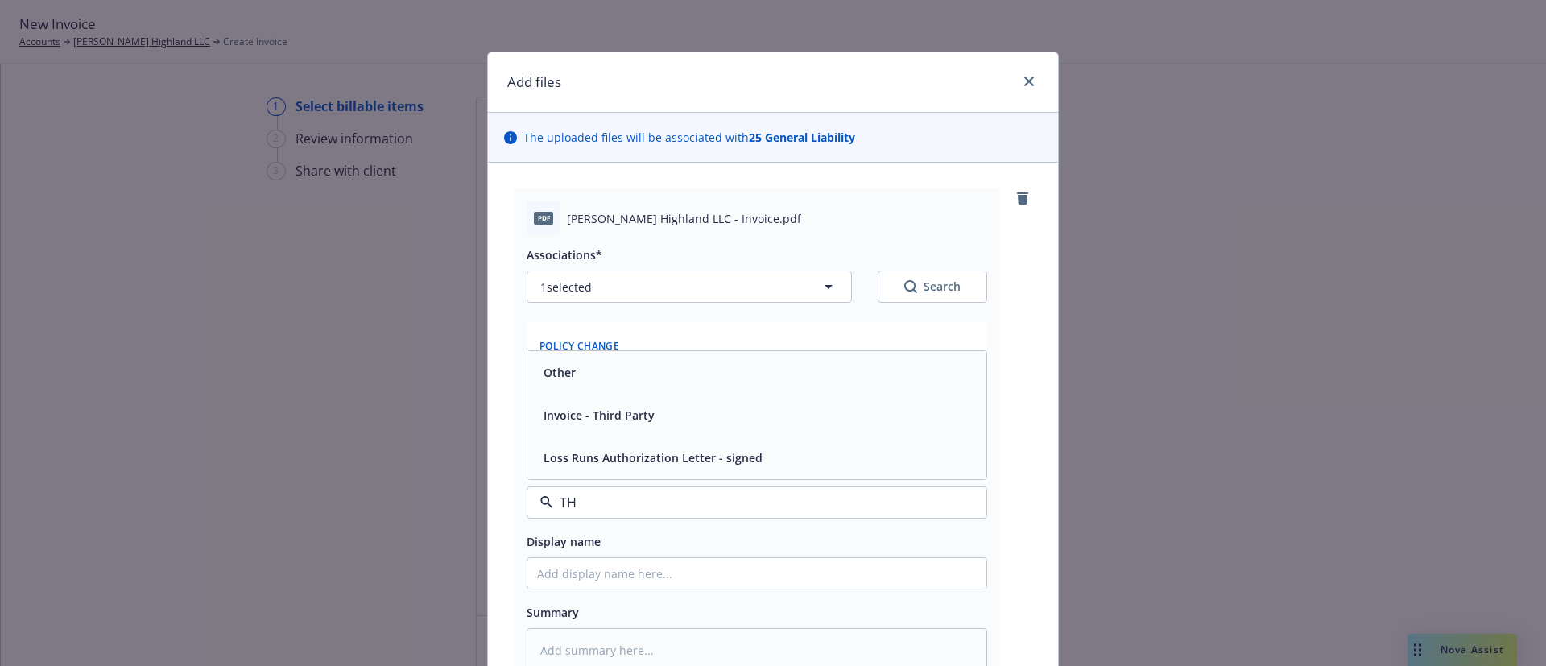
click at [605, 409] on span "Invoice - Third Party" at bounding box center [599, 415] width 111 height 17
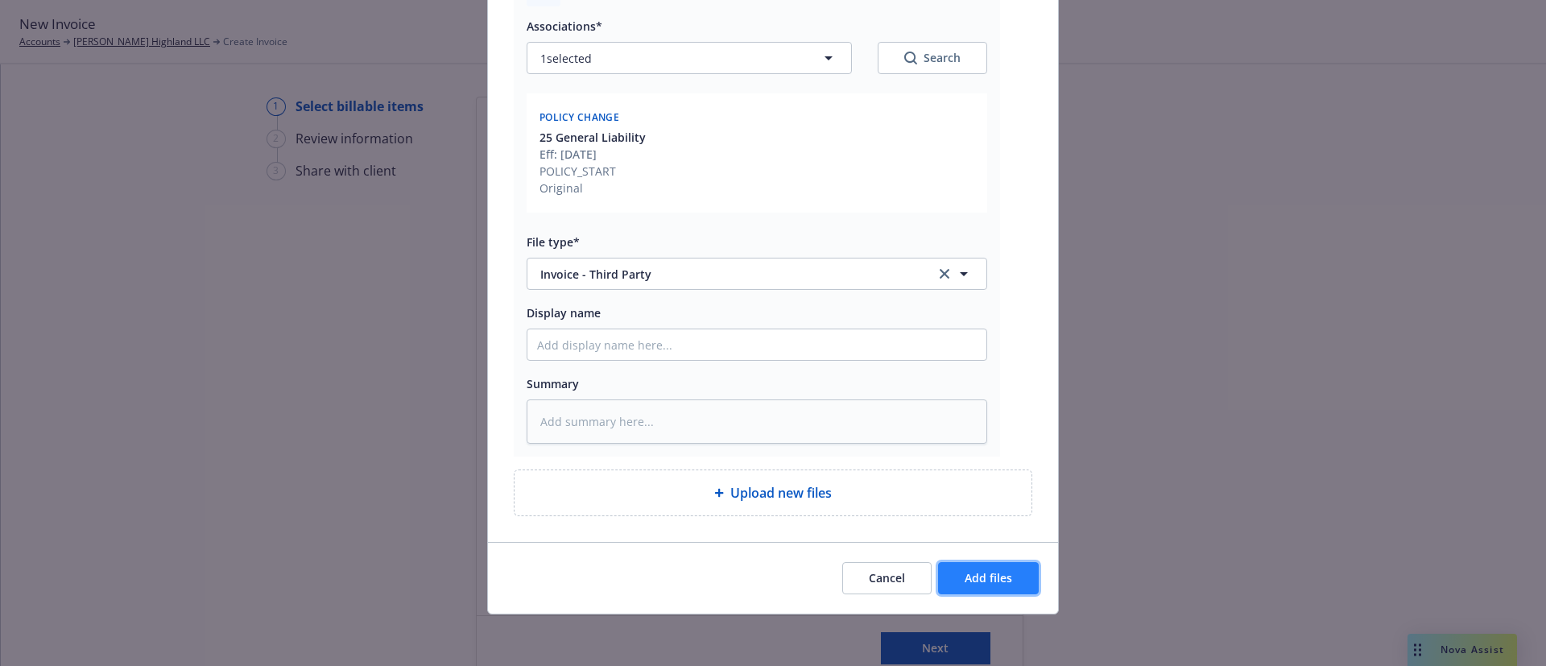
click at [994, 576] on span "Add files" at bounding box center [989, 577] width 48 height 15
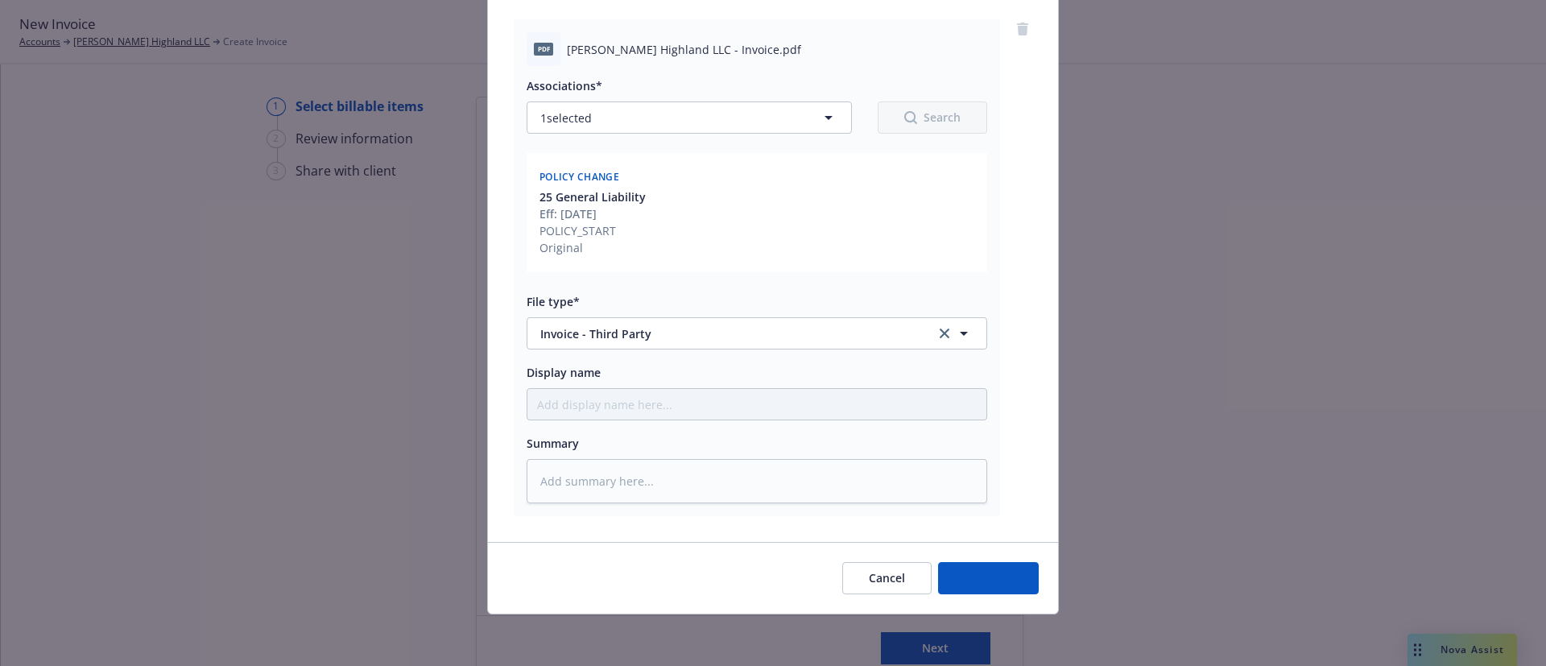
scroll to position [169, 0]
type textarea "x"
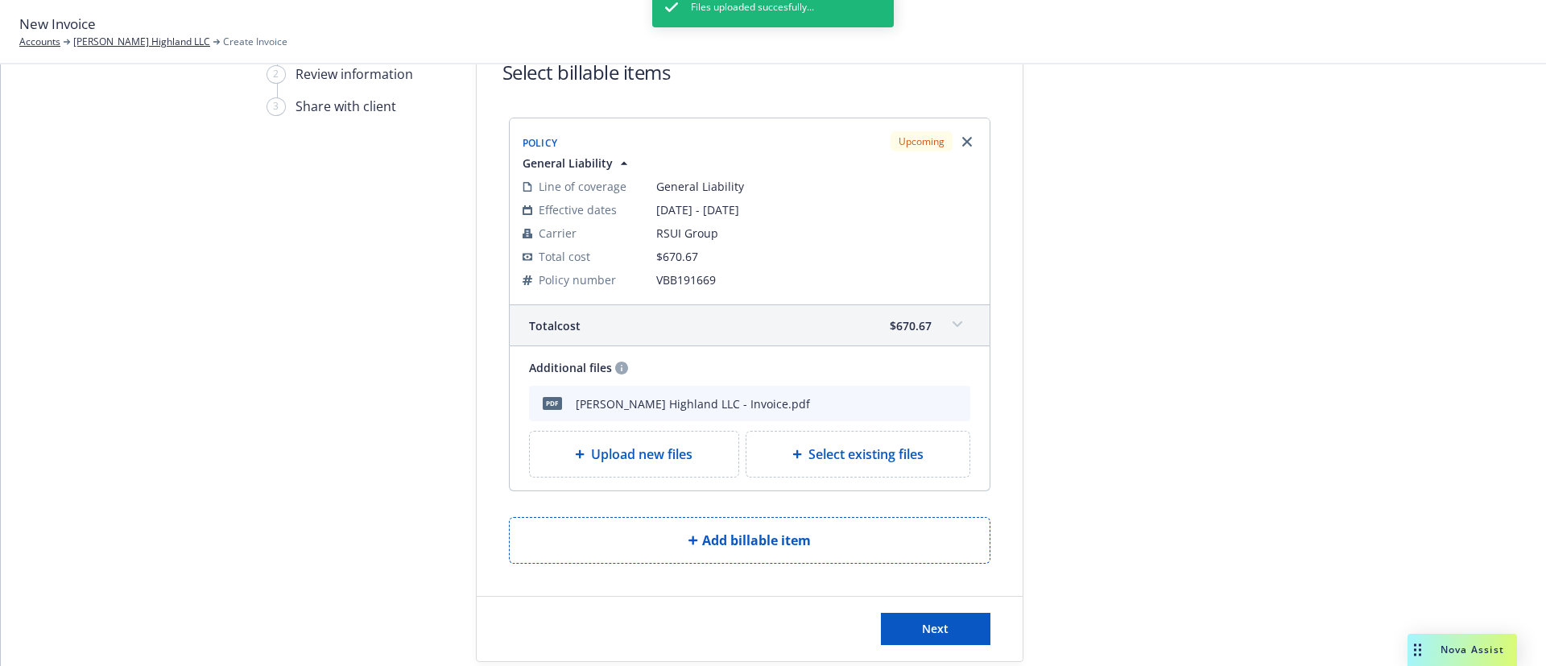
scroll to position [93, 0]
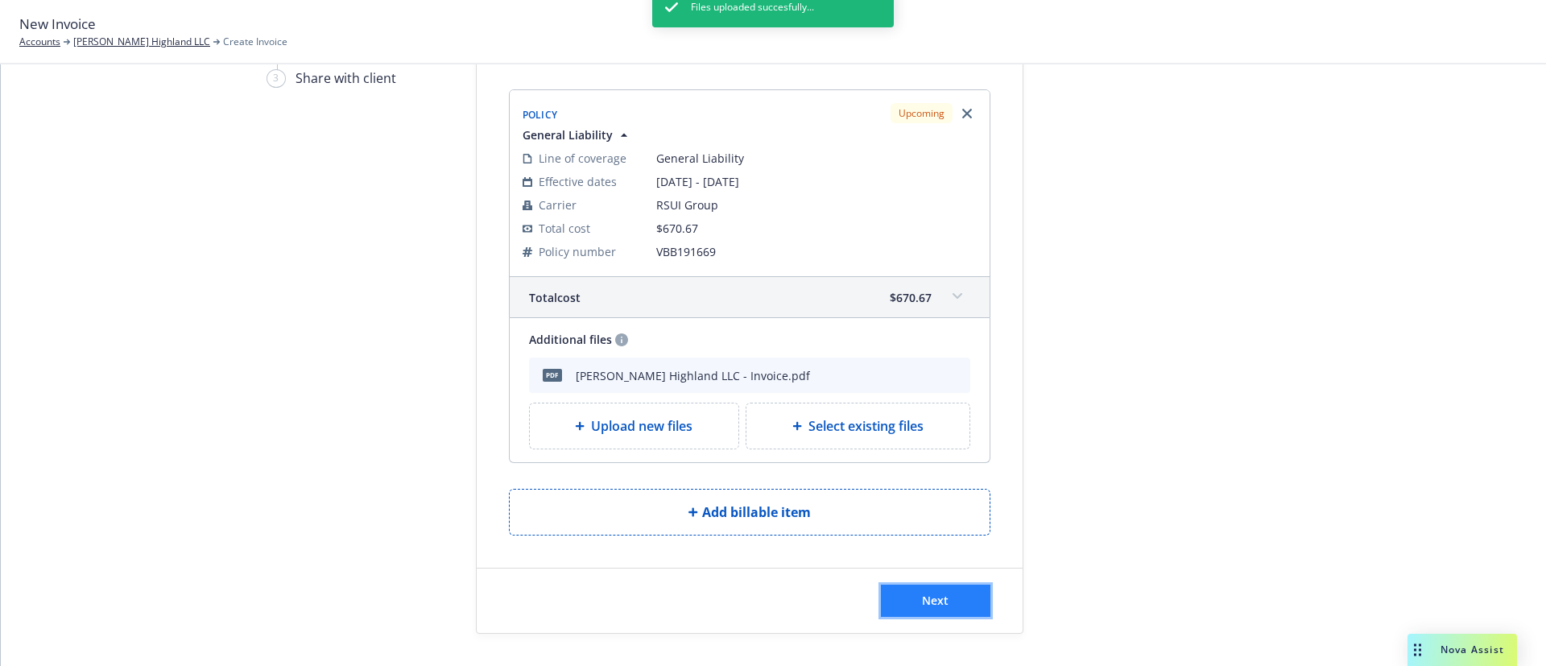
click at [957, 596] on button "Next" at bounding box center [936, 601] width 110 height 32
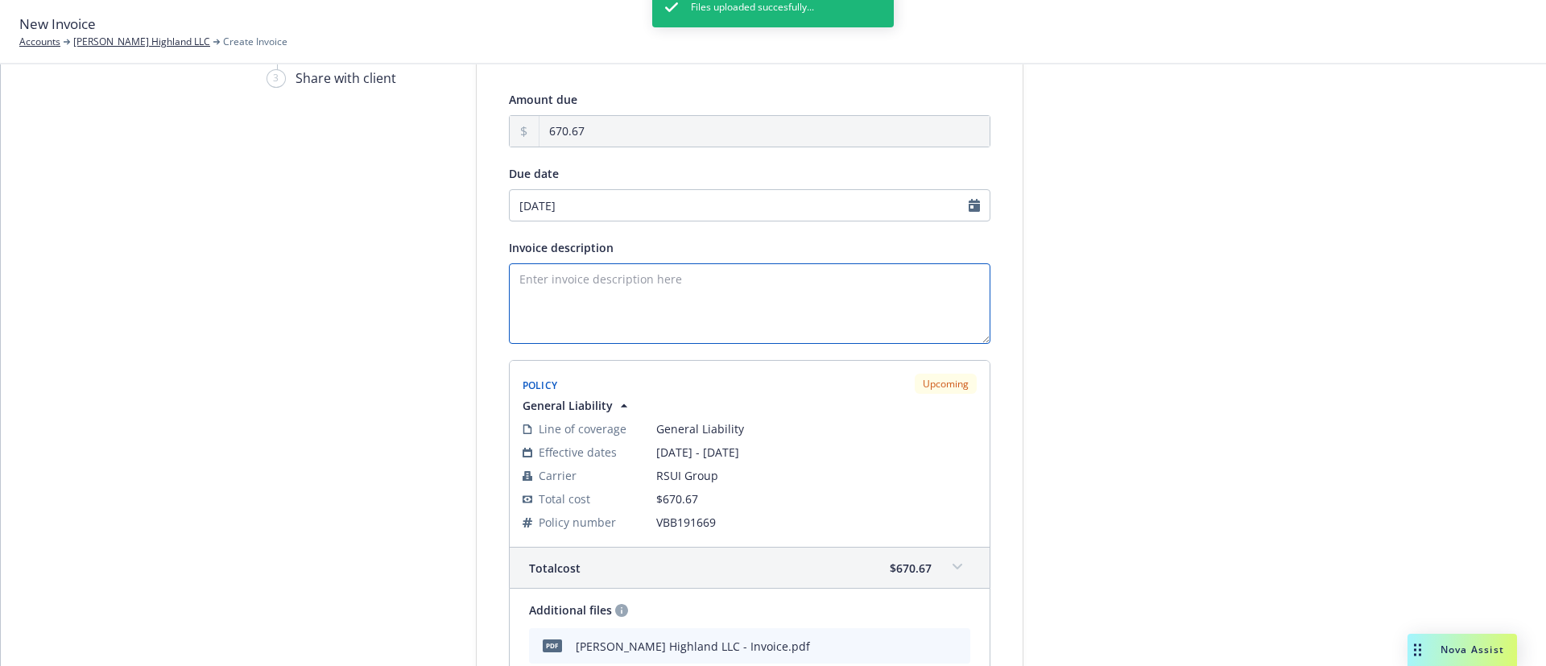
click at [592, 296] on textarea "Invoice description" at bounding box center [750, 303] width 482 height 81
drag, startPoint x: 592, startPoint y: 296, endPoint x: 577, endPoint y: 293, distance: 15.5
click at [577, 293] on textarea "Invoice description" at bounding box center [750, 303] width 482 height 81
paste textarea "25 General Liability Renewal"
click at [523, 276] on textarea "25 General Liability Renewal" at bounding box center [750, 303] width 482 height 81
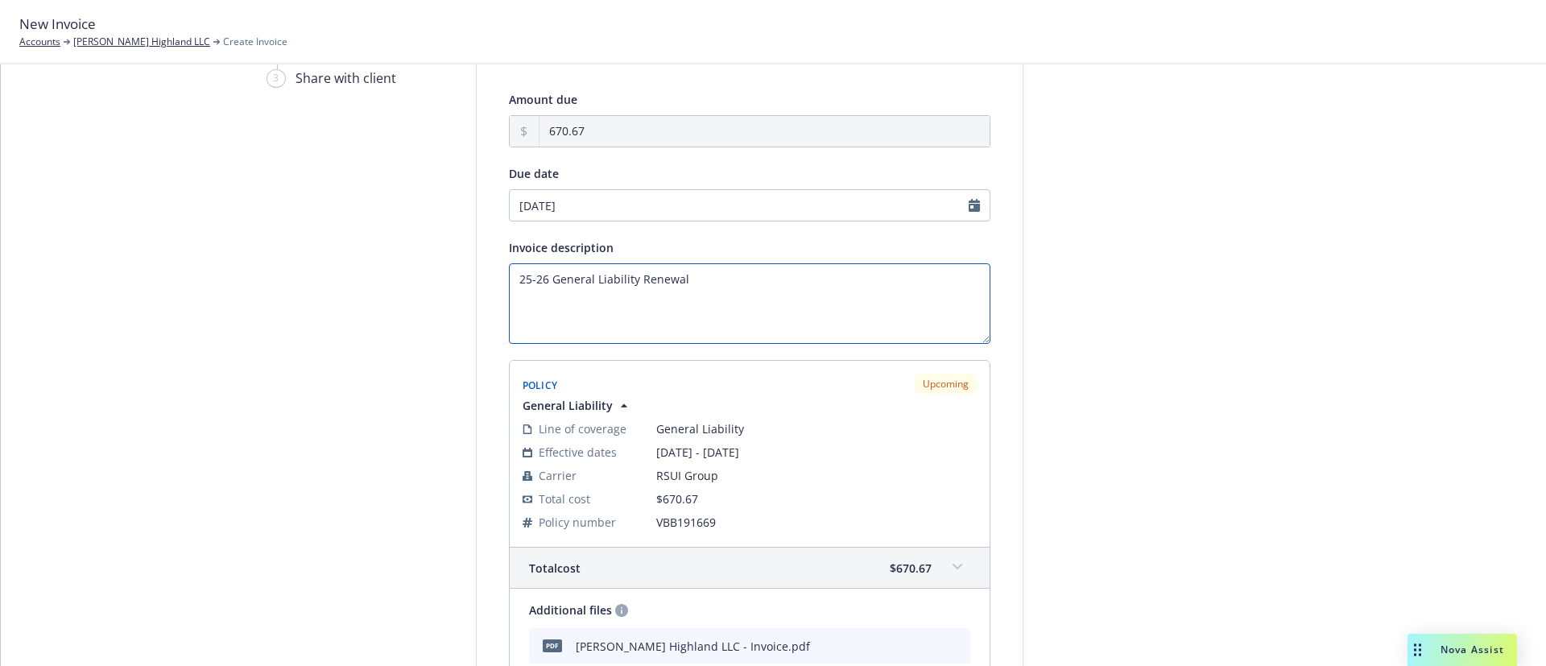
type textarea "25-26 General Liability Renewal"
click at [599, 212] on input "[DATE]" at bounding box center [750, 205] width 482 height 32
select select "September"
select select "2025"
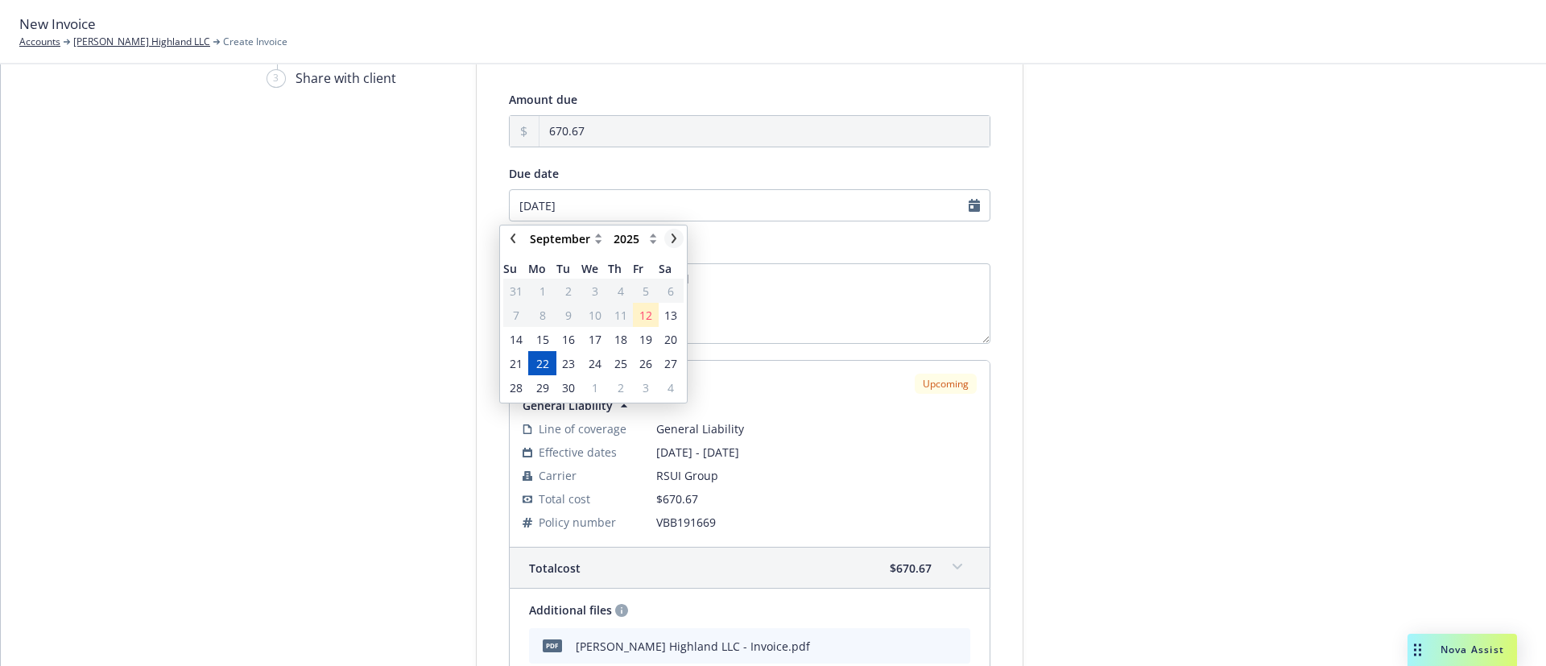
click at [675, 237] on icon "chevronRight" at bounding box center [674, 239] width 5 height 10
select select "October"
click at [539, 340] on span "13" at bounding box center [542, 339] width 13 height 17
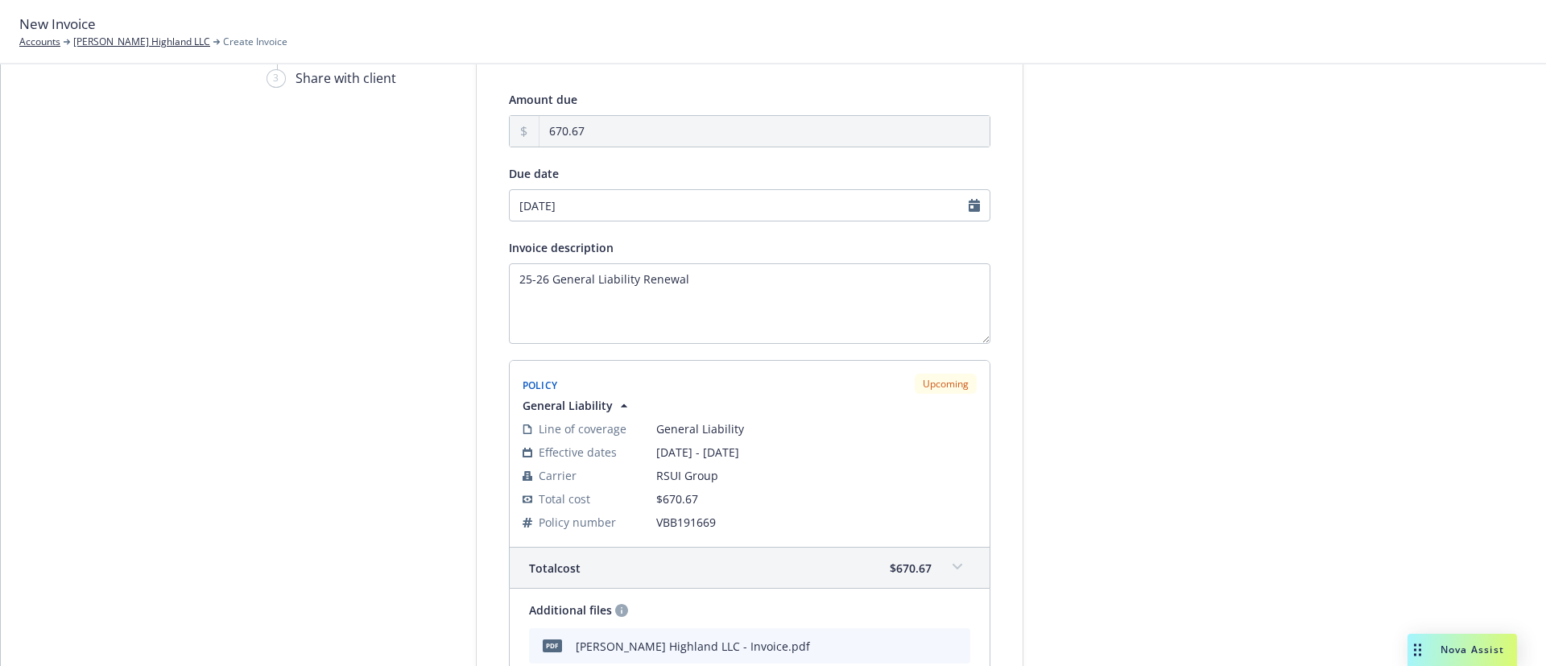
type input "[DATE]"
click at [1165, 315] on div at bounding box center [1168, 418] width 225 height 828
click at [1151, 354] on div at bounding box center [1168, 418] width 225 height 828
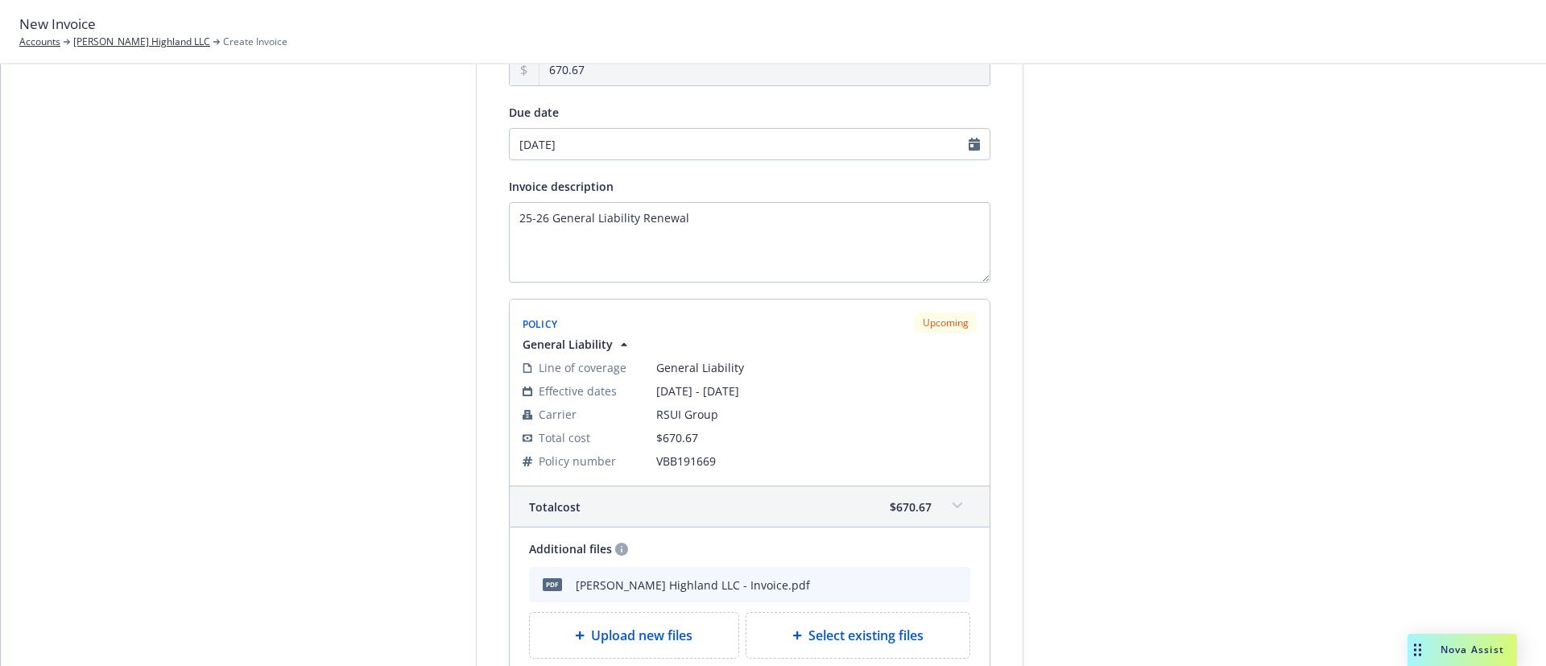
scroll to position [291, 0]
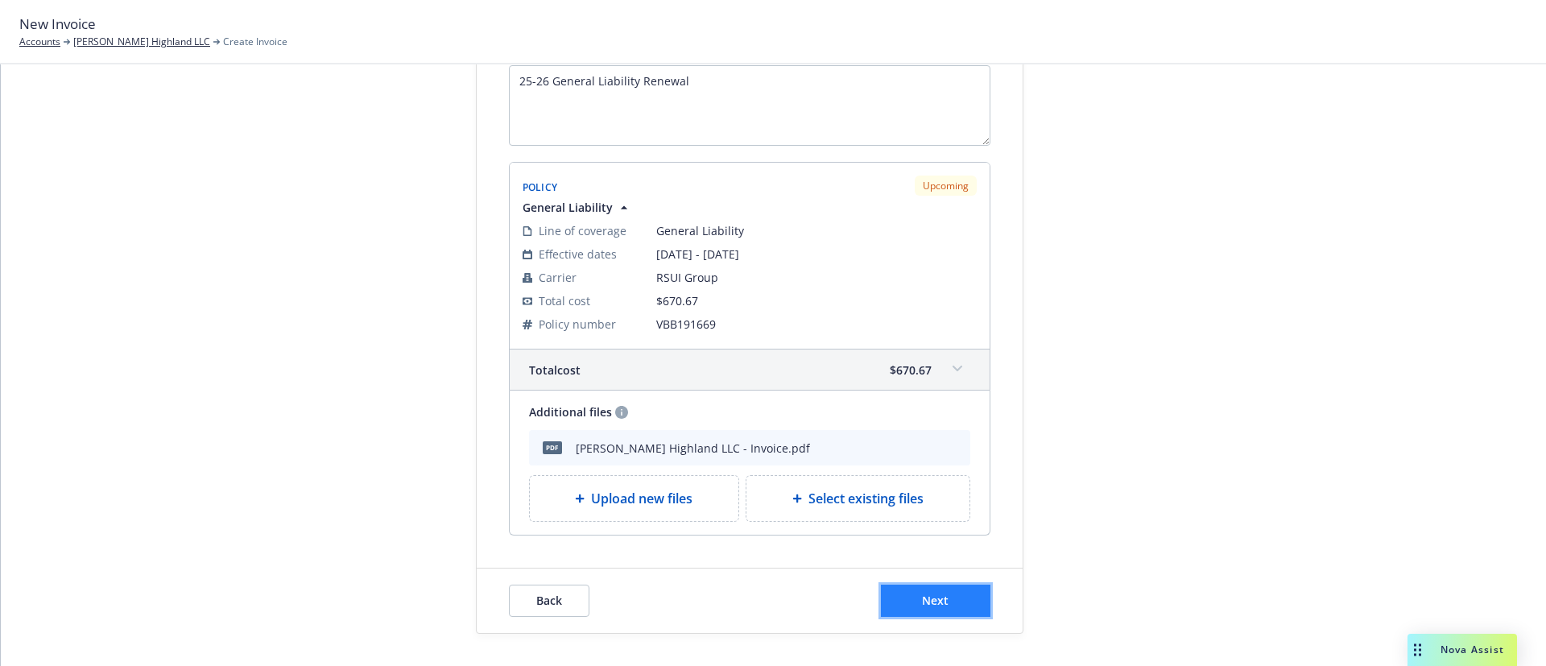
click at [936, 589] on button "Next" at bounding box center [936, 601] width 110 height 32
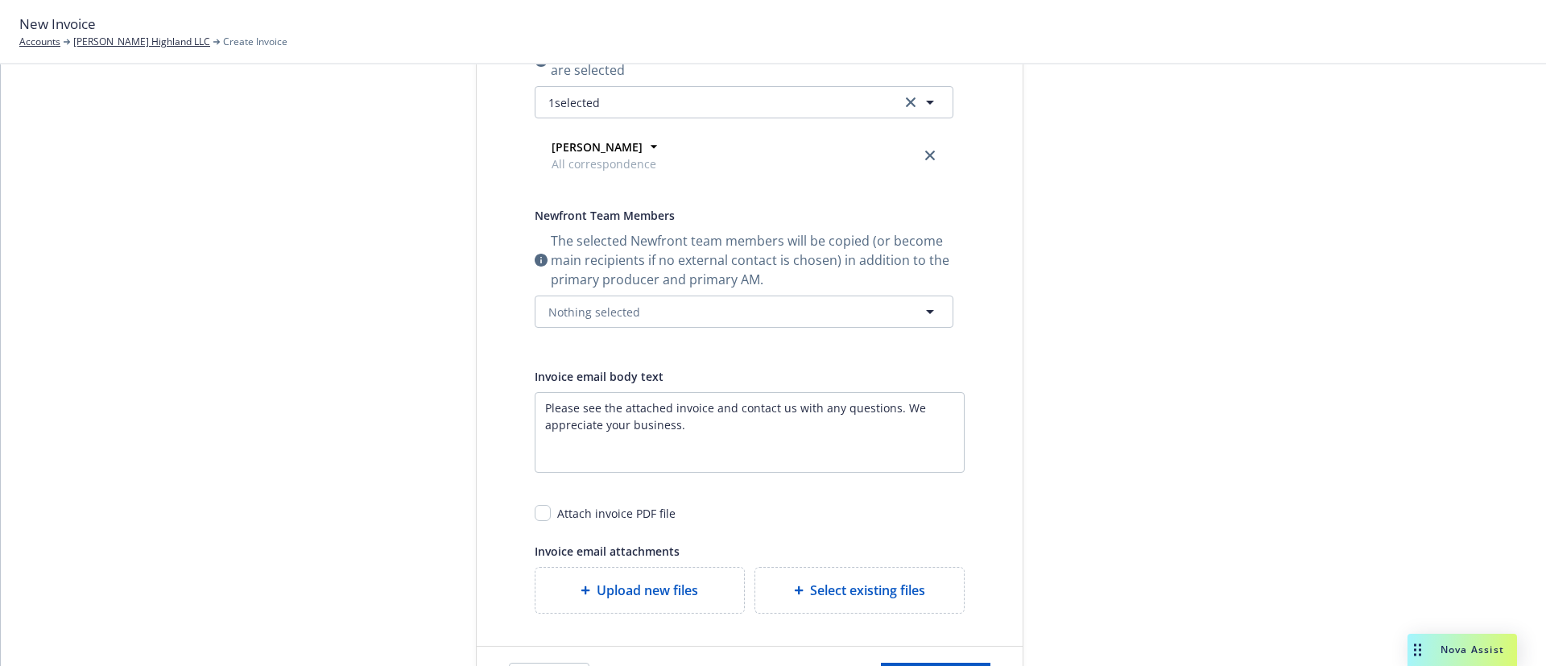
scroll to position [0, 0]
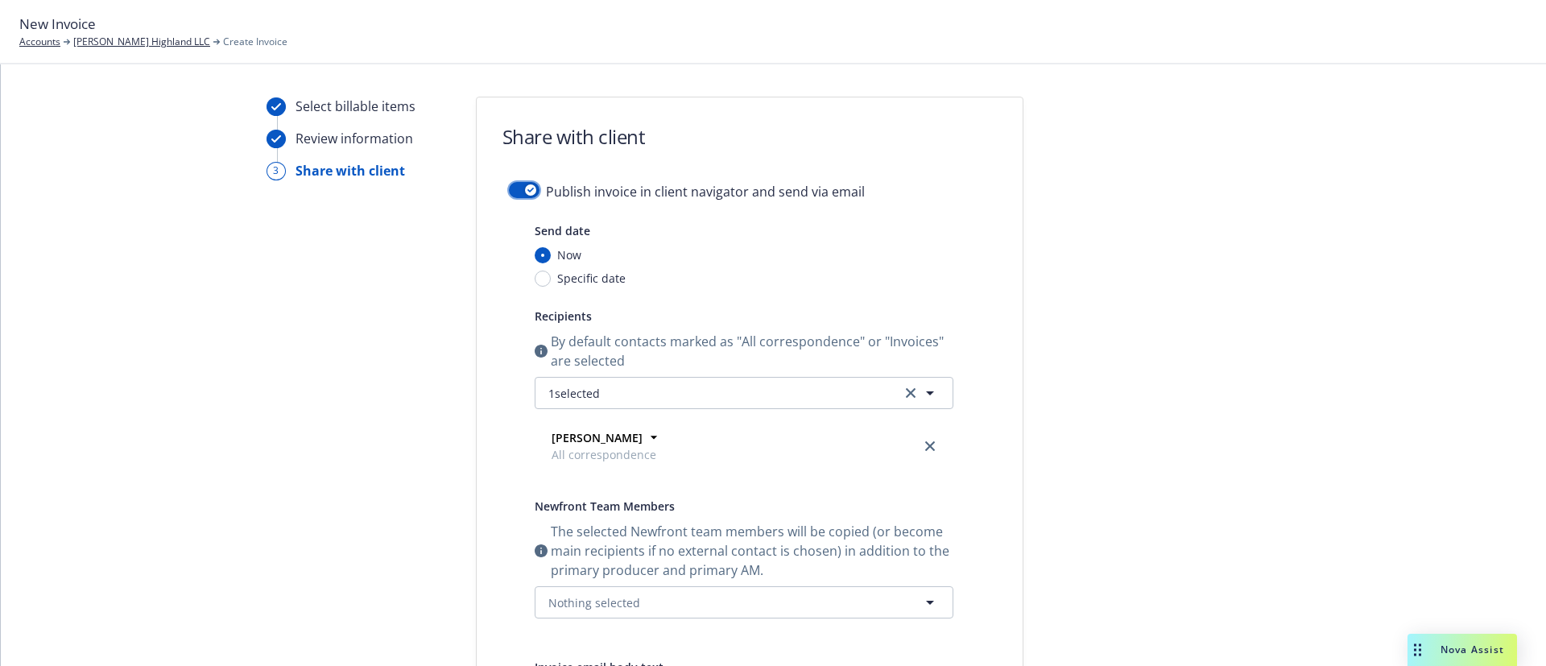
click at [527, 189] on icon "button" at bounding box center [530, 190] width 6 height 5
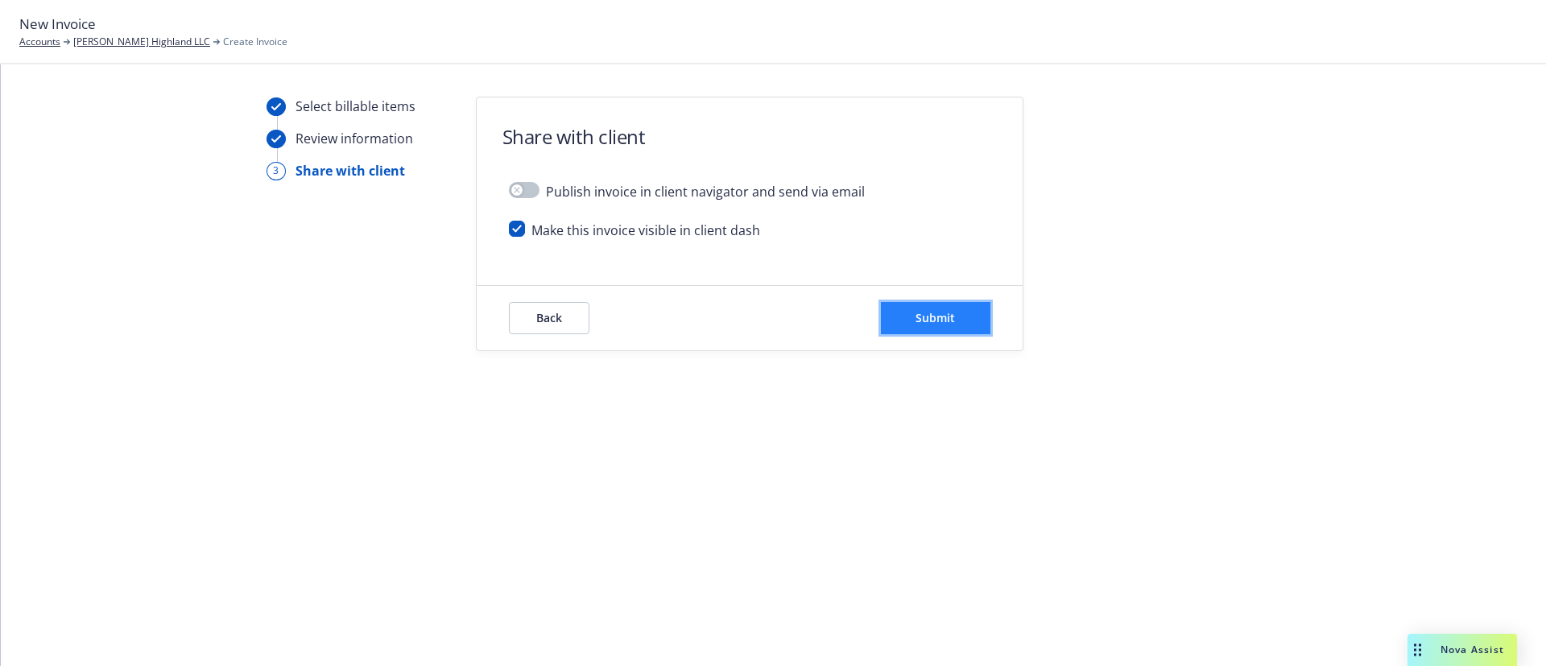
click at [960, 325] on button "Submit" at bounding box center [936, 318] width 110 height 32
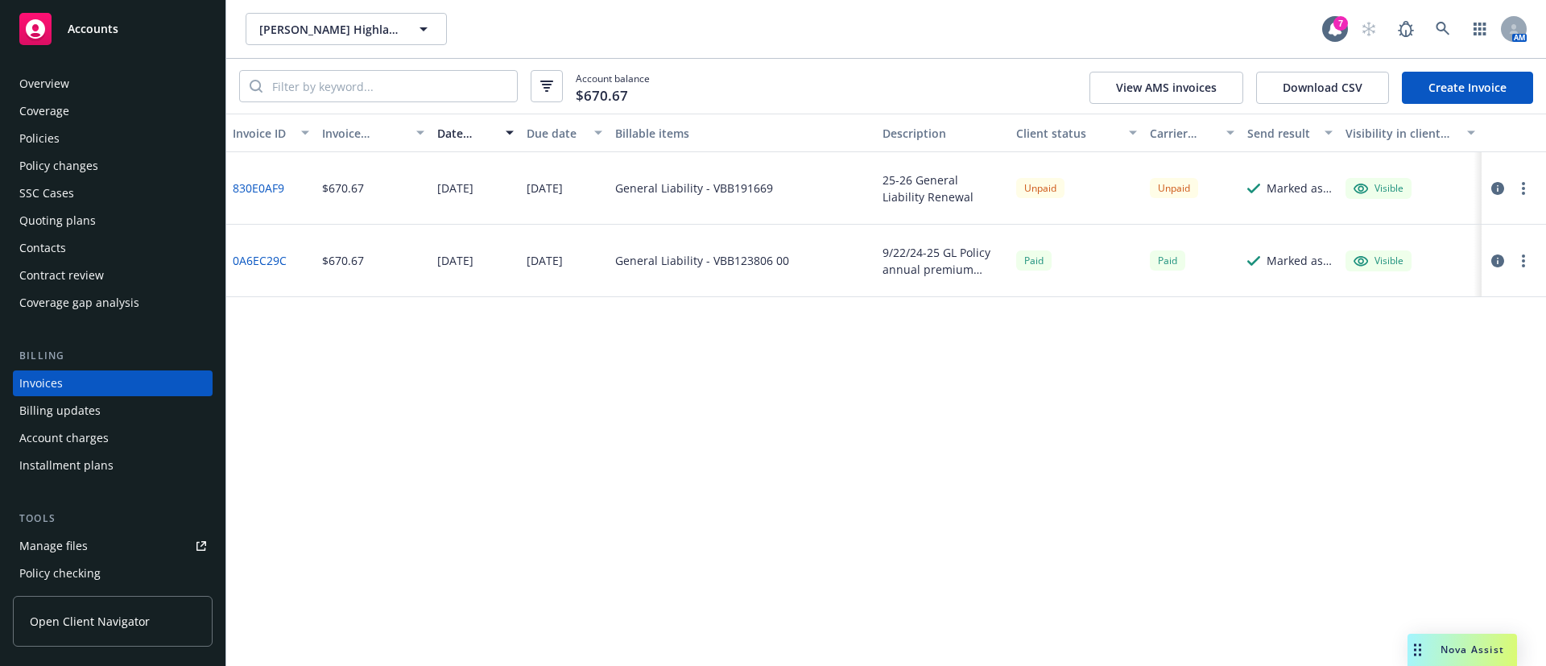
click at [113, 241] on div "Contacts" at bounding box center [112, 248] width 187 height 26
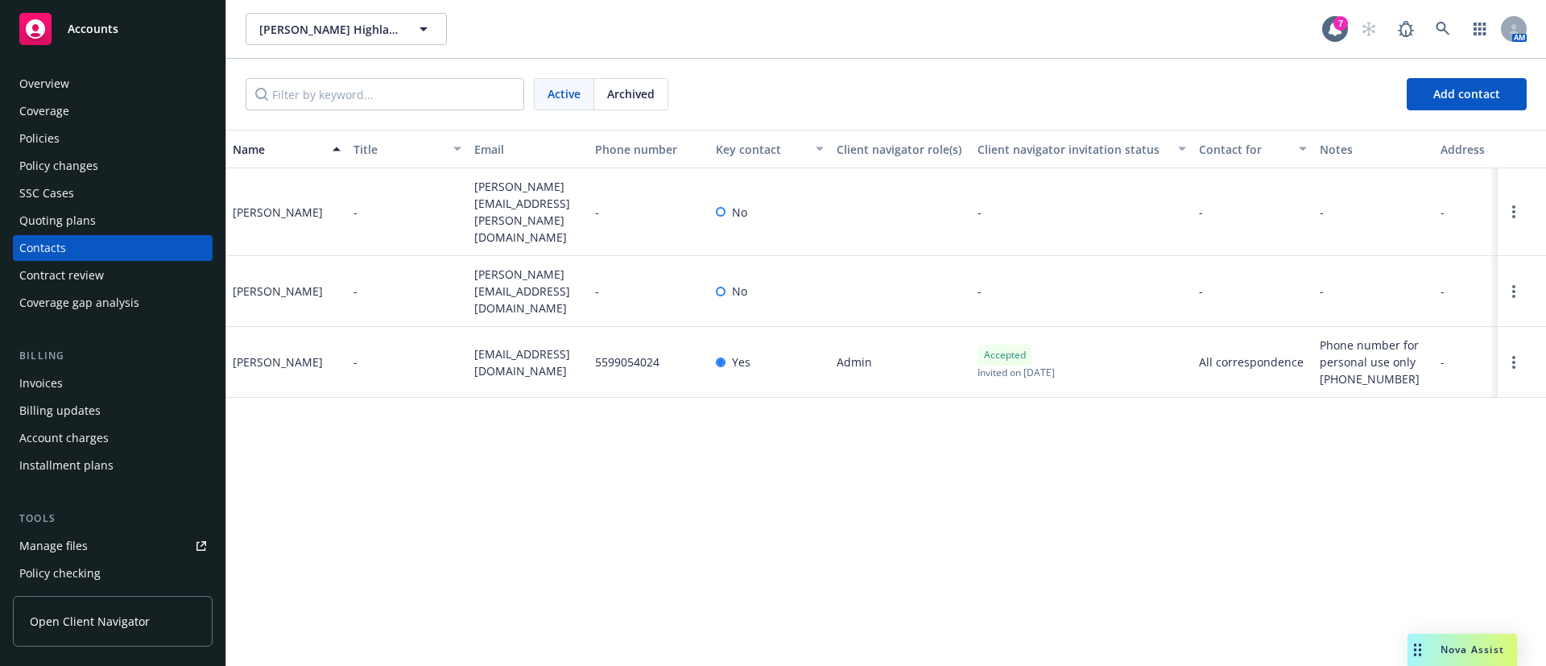
click at [525, 347] on span "speterson@petersonconsultingcompany.com" at bounding box center [528, 362] width 108 height 34
click at [524, 347] on span "speterson@petersonconsultingcompany.com" at bounding box center [528, 362] width 108 height 34
click at [524, 345] on span "speterson@petersonconsultingcompany.com" at bounding box center [528, 362] width 108 height 34
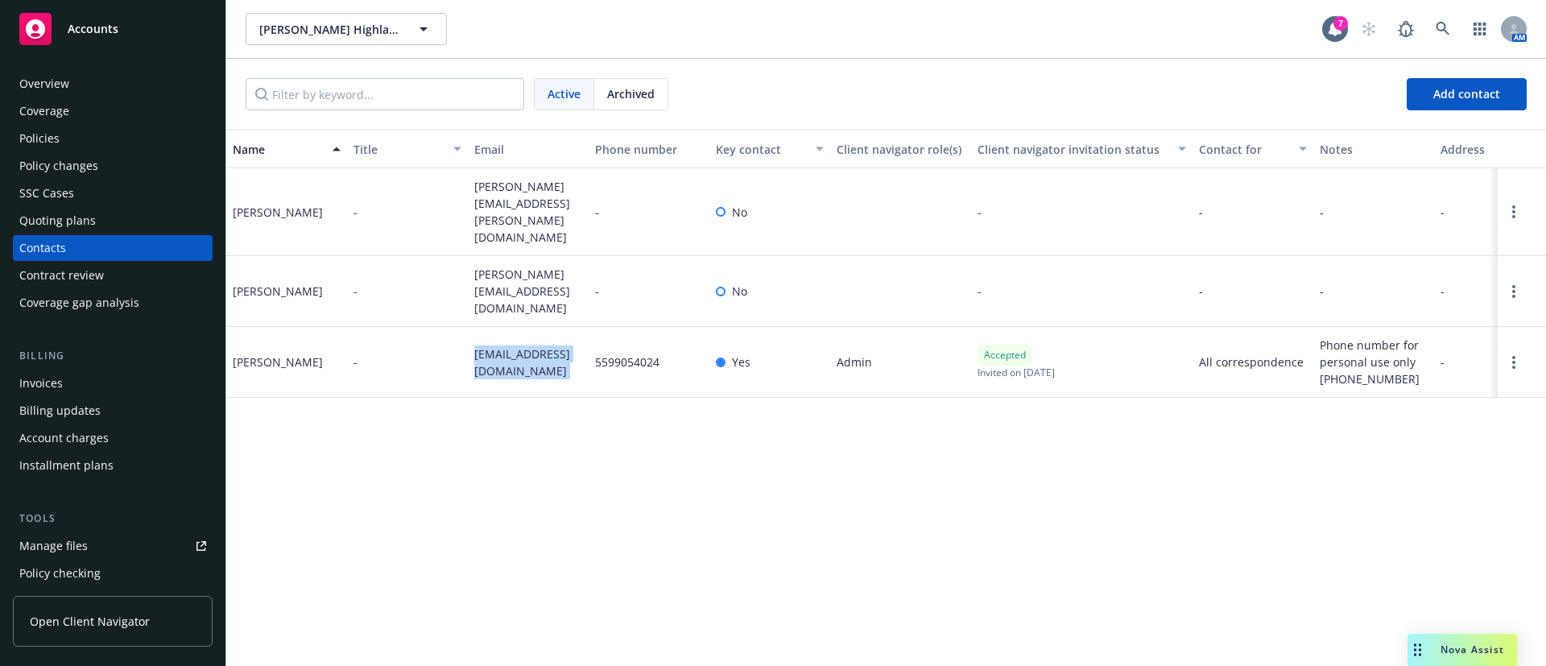
copy span "speterson@petersonconsultingcompany.com"
click at [519, 266] on span "greg@pestonifamily.com" at bounding box center [528, 291] width 108 height 51
copy span "greg@pestonifamily.com"
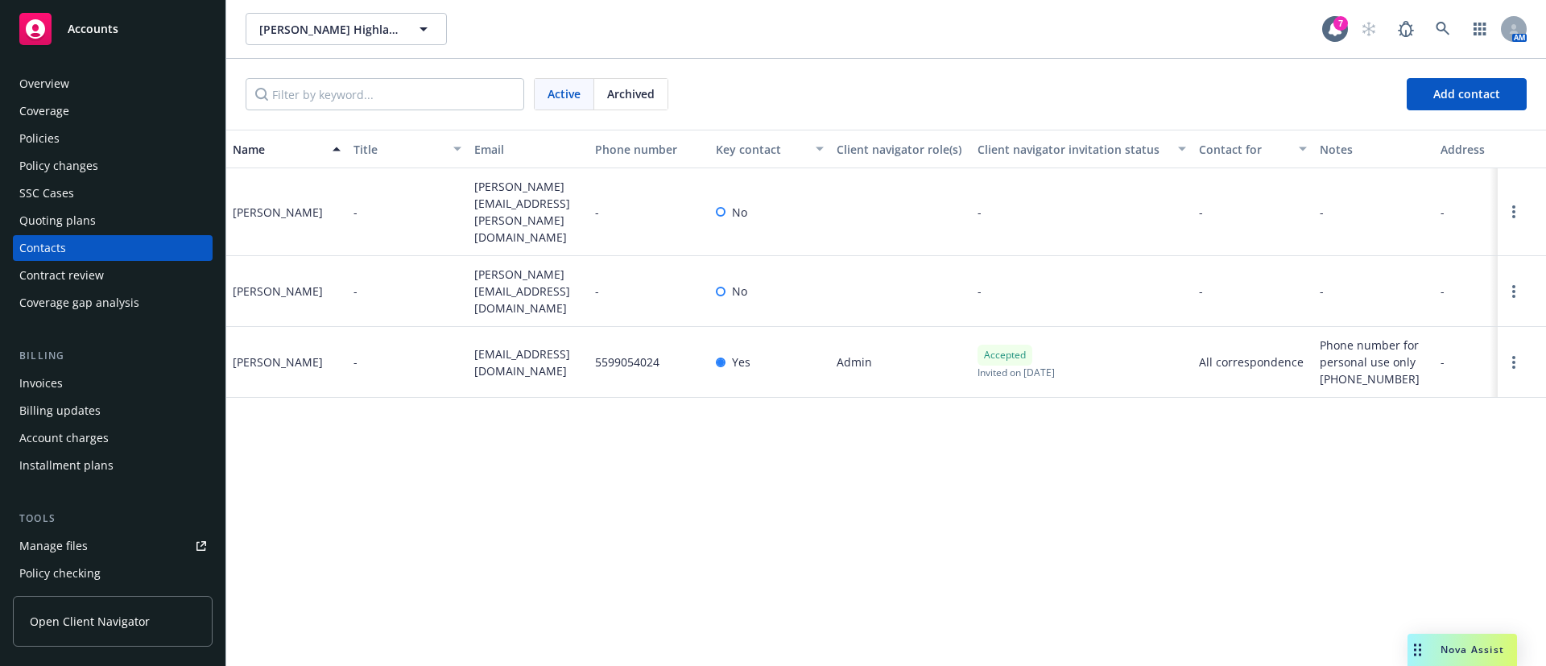
click at [496, 187] on span "christina.pestoni@wasteconnections.com" at bounding box center [528, 212] width 108 height 68
click at [494, 186] on span "christina.pestoni@wasteconnections.com" at bounding box center [528, 212] width 108 height 68
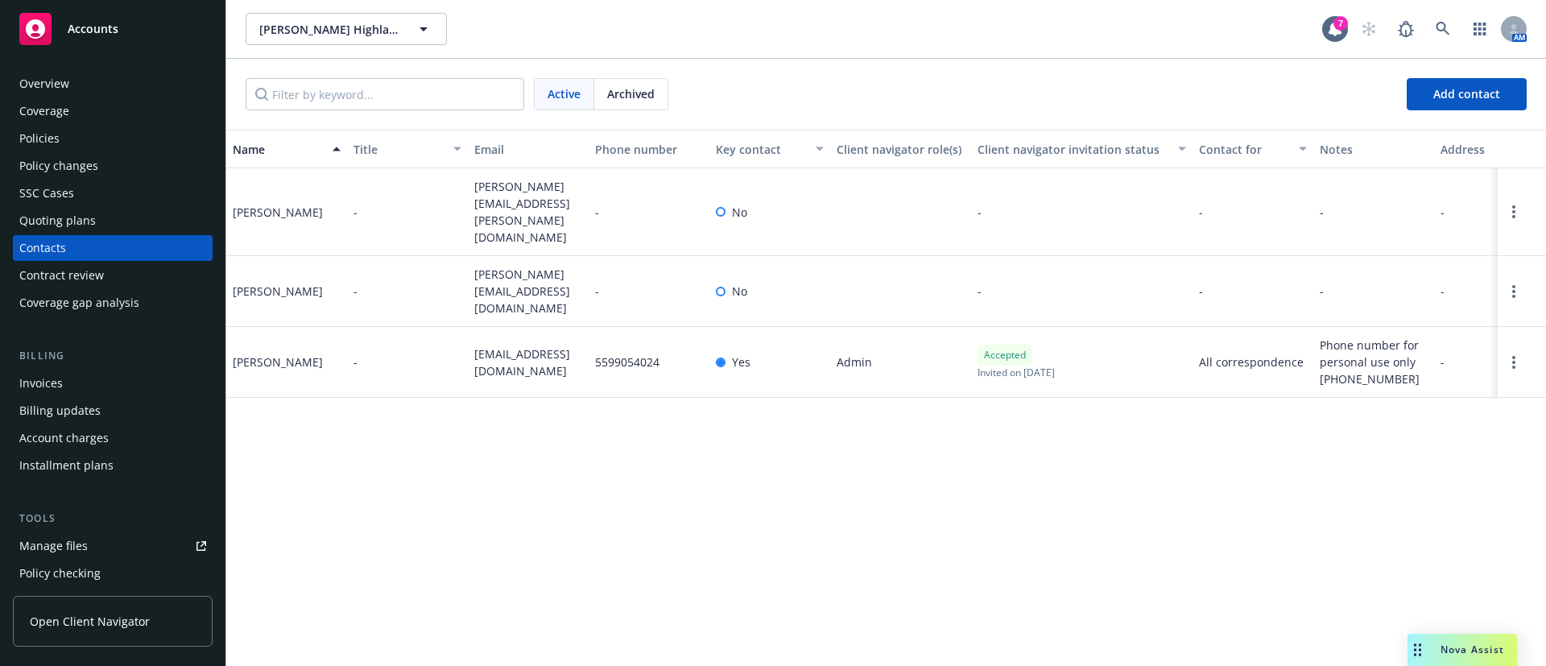
click at [106, 131] on div "Policies" at bounding box center [112, 139] width 187 height 26
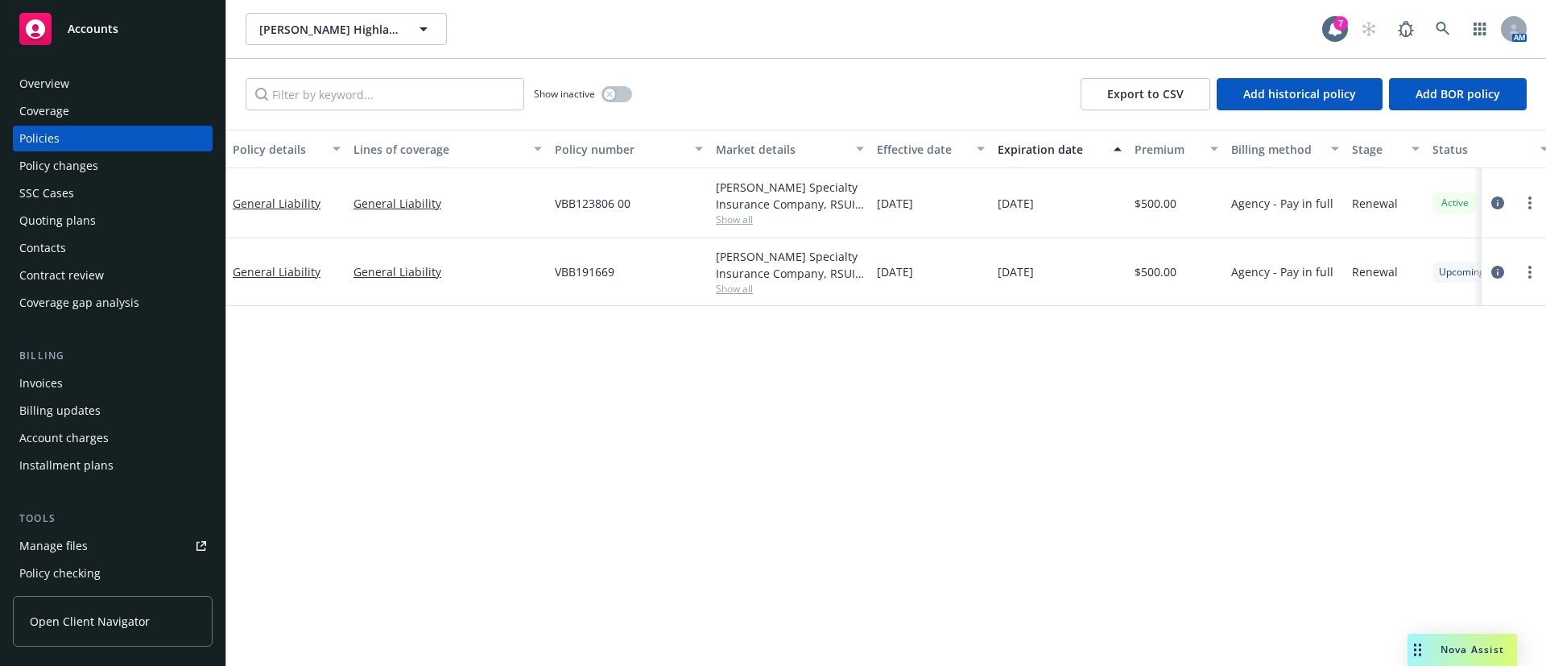
click at [91, 381] on div "Invoices" at bounding box center [112, 383] width 187 height 26
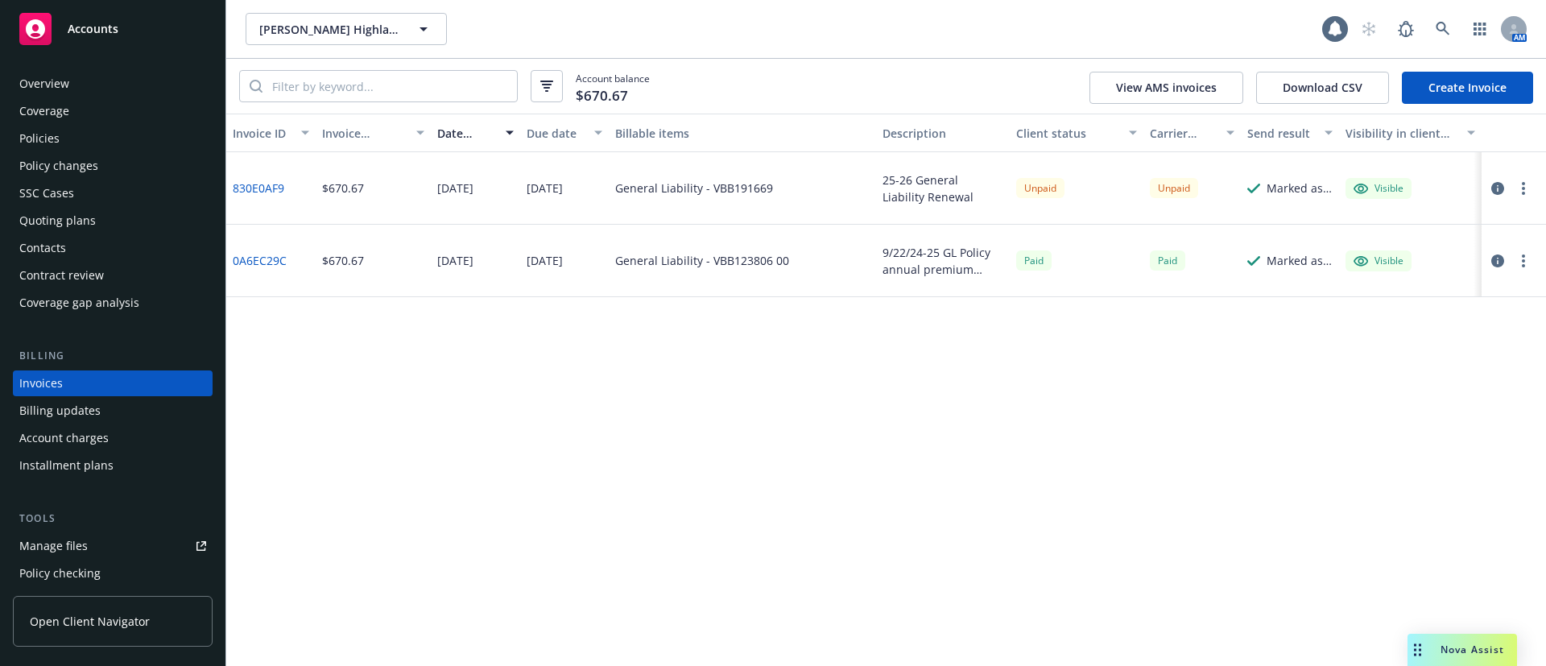
scroll to position [25, 0]
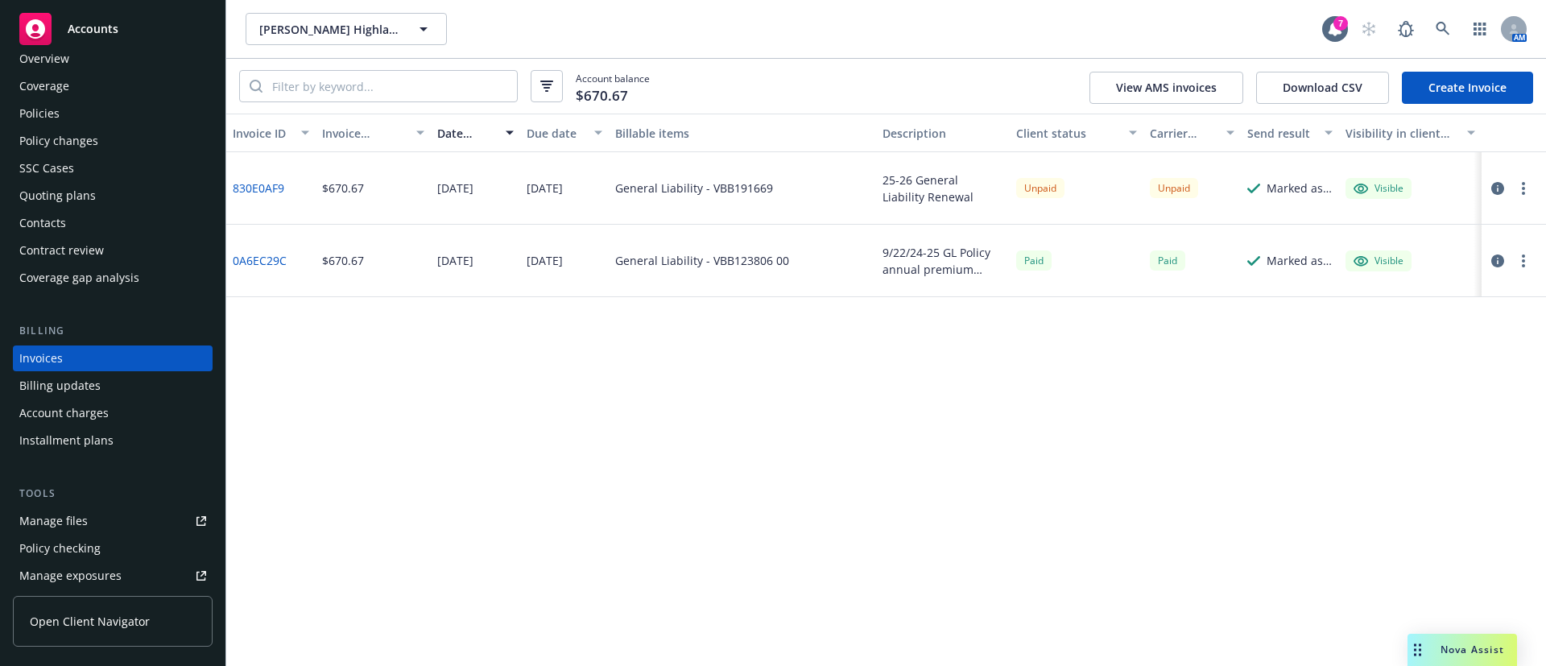
click at [1522, 184] on icon "button" at bounding box center [1523, 188] width 3 height 13
click at [1426, 411] on link "Copy logging email" at bounding box center [1429, 415] width 205 height 32
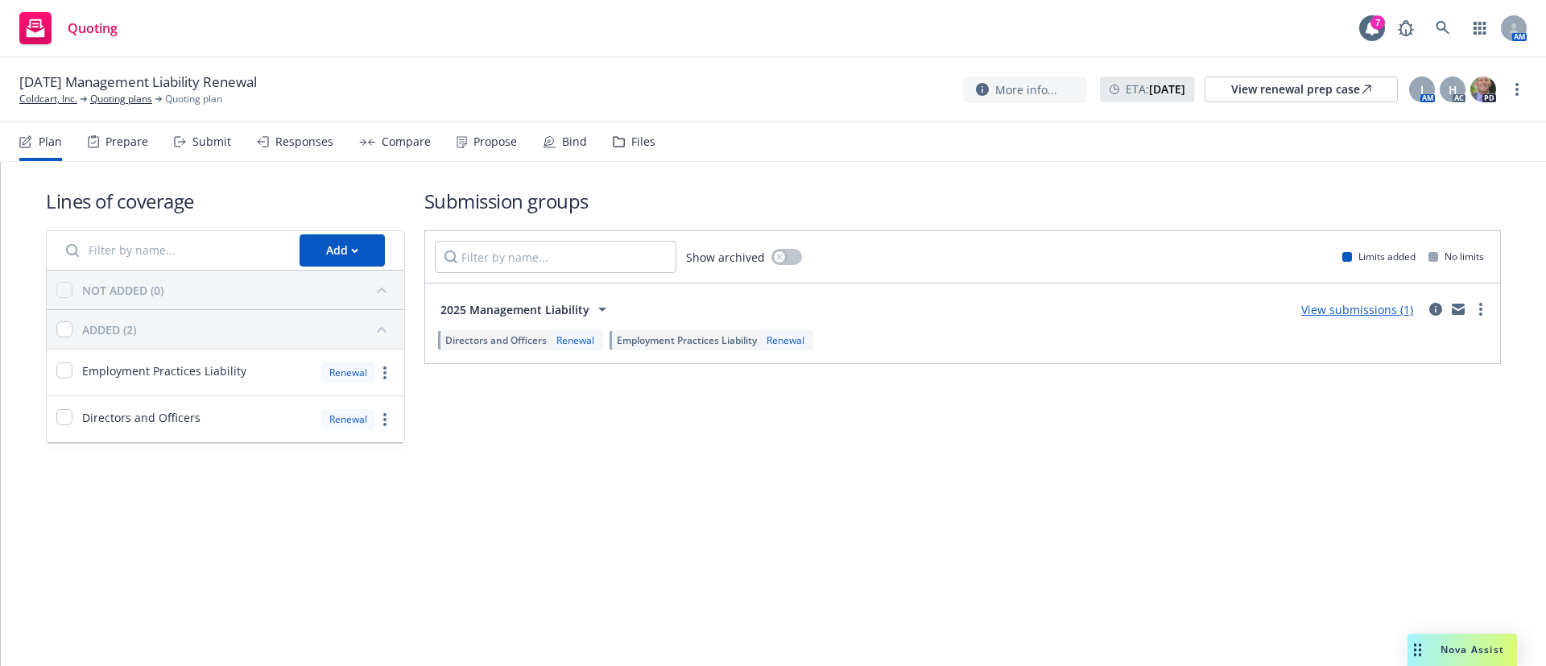
drag, startPoint x: 470, startPoint y: 136, endPoint x: 480, endPoint y: 136, distance: 9.7
click at [473, 136] on div "Propose" at bounding box center [494, 141] width 43 height 13
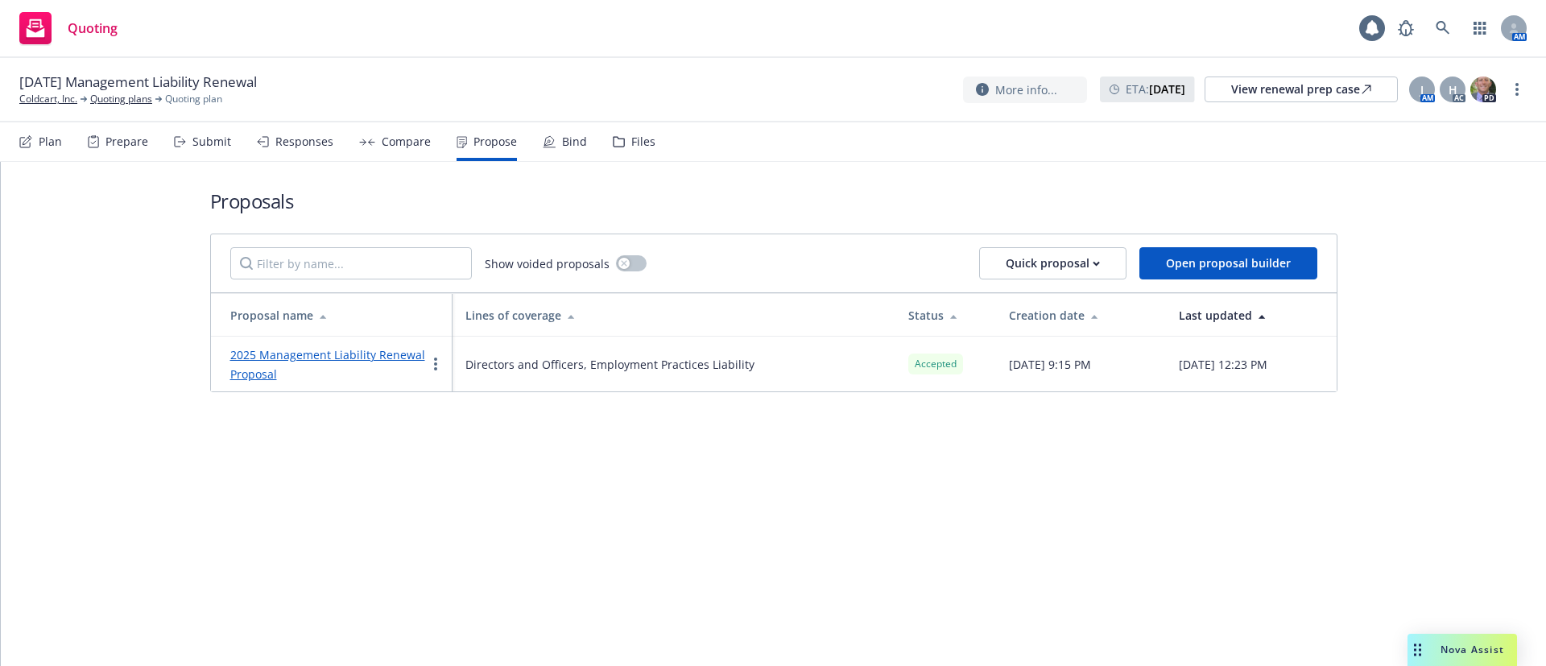
click at [577, 145] on div "Bind" at bounding box center [574, 141] width 25 height 13
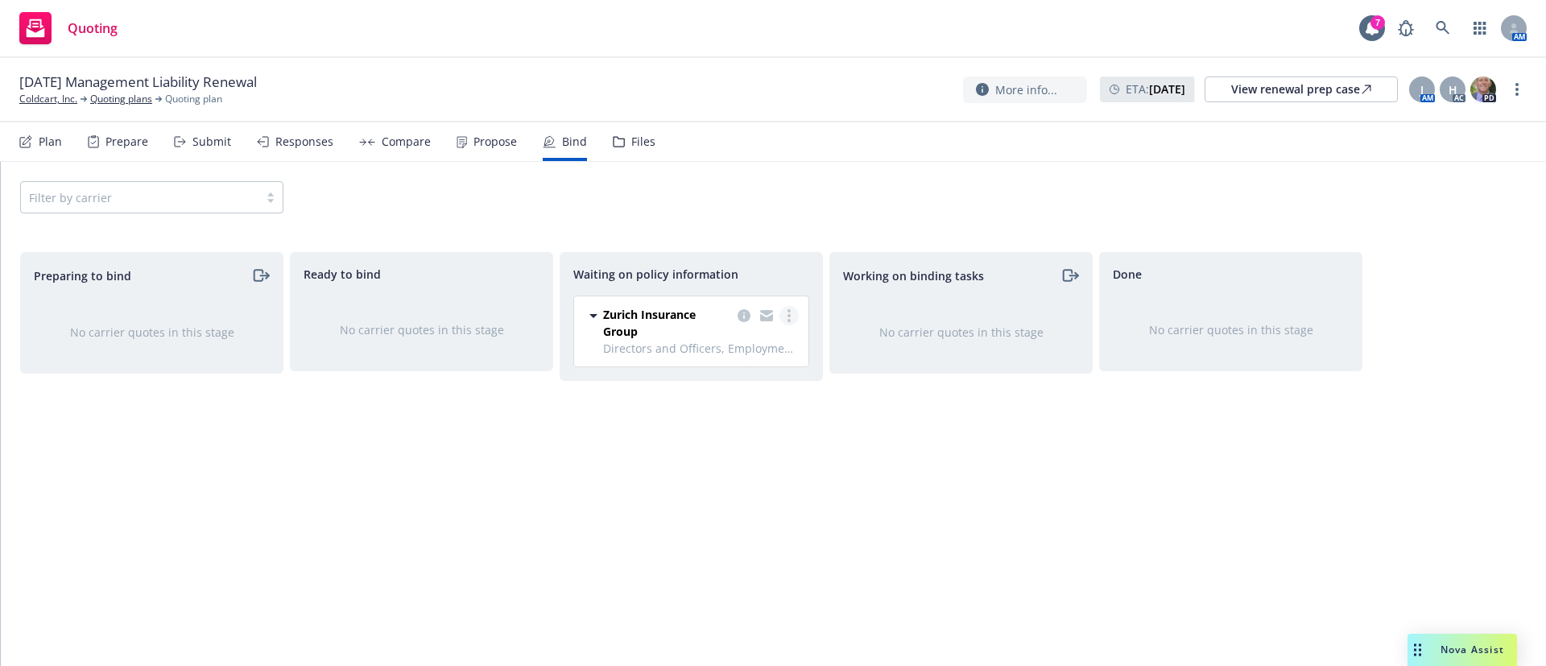
click at [792, 316] on link "more" at bounding box center [788, 315] width 19 height 19
click at [746, 353] on span "Create policies" at bounding box center [711, 348] width 118 height 15
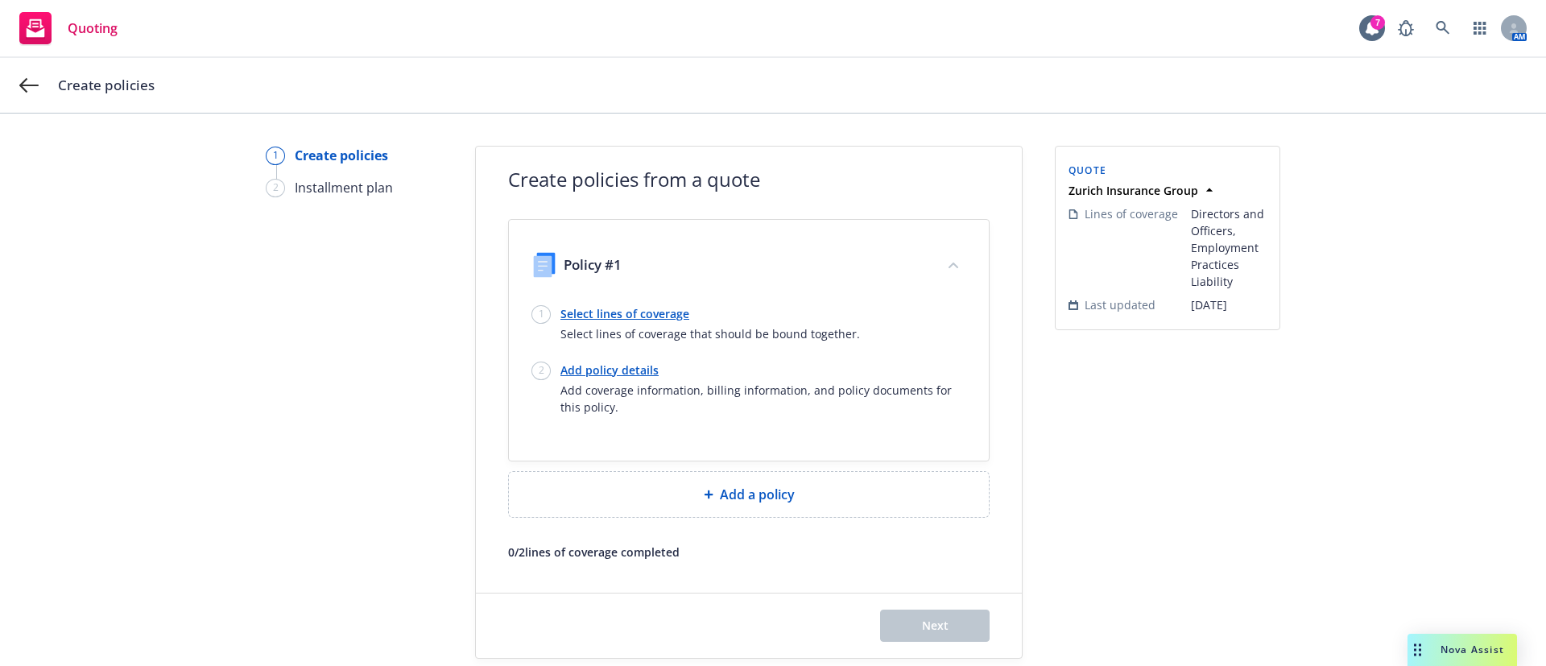
click at [629, 370] on link "Add policy details" at bounding box center [763, 370] width 406 height 17
select select "12"
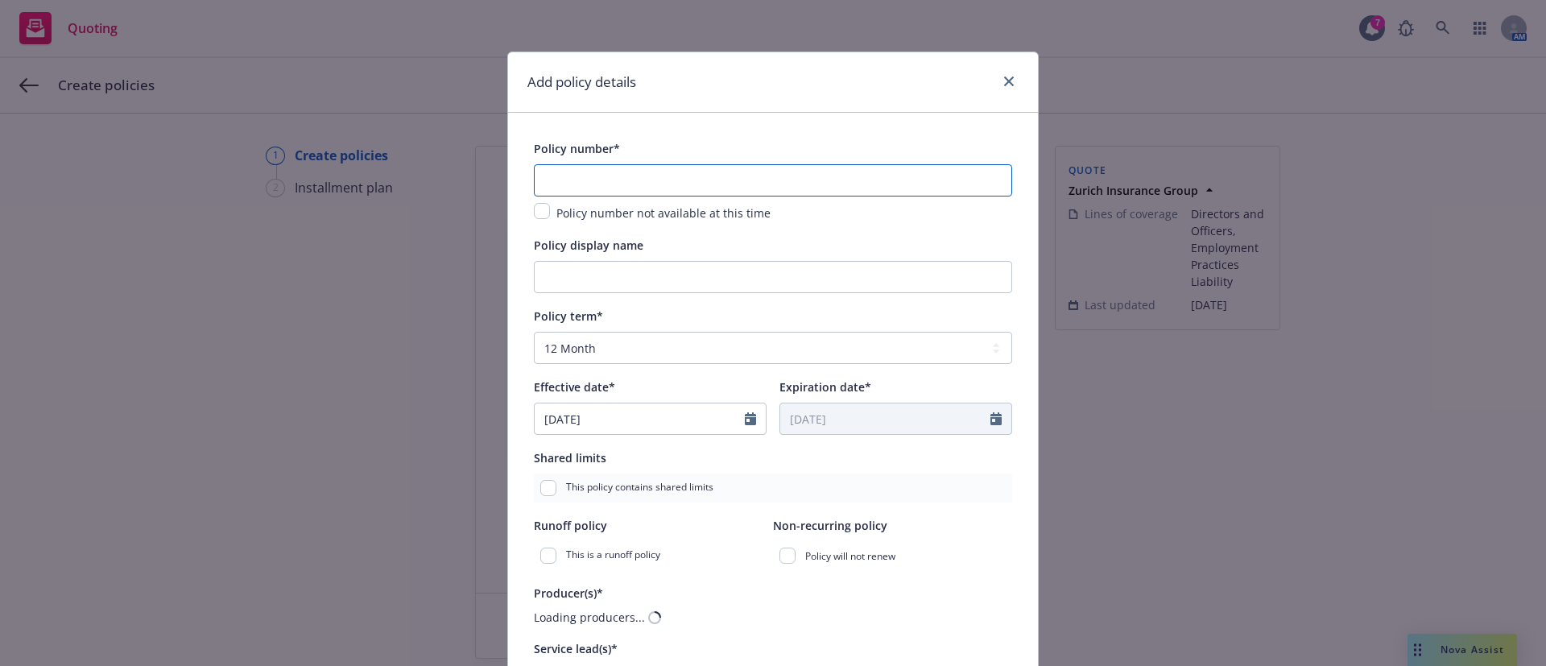
click at [601, 173] on input "text" at bounding box center [773, 180] width 478 height 32
paste input "MPL 1801907 - 01"
type input "MPL 1801907 - 01"
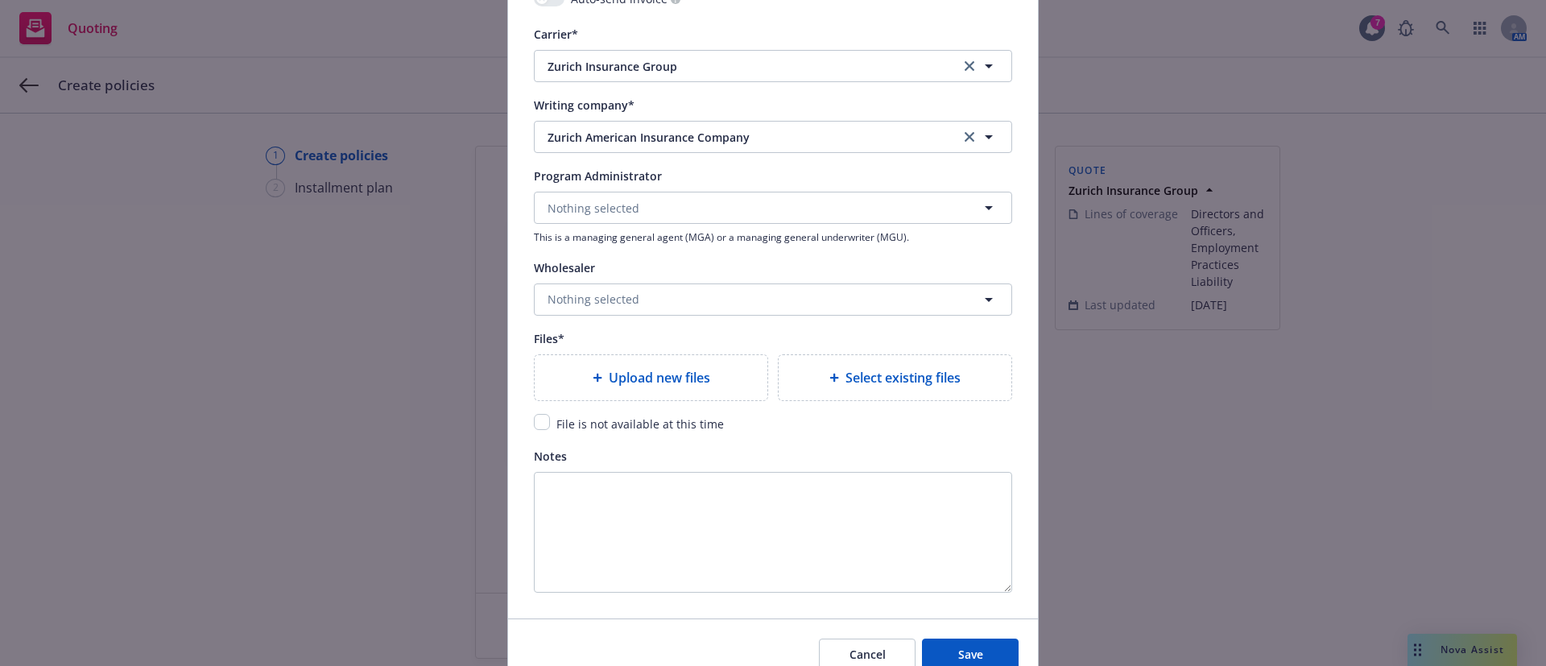
scroll to position [1661, 0]
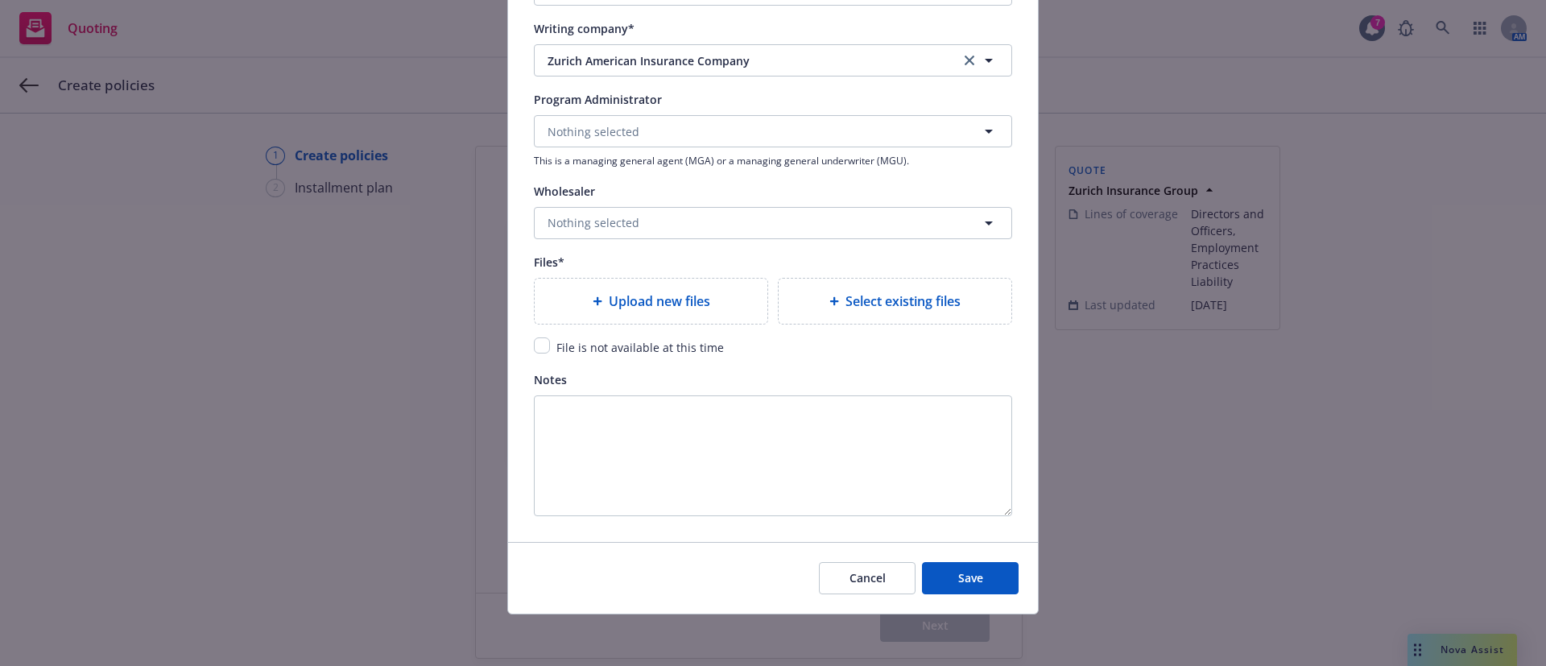
click at [587, 316] on div "Upload new files" at bounding box center [651, 301] width 233 height 45
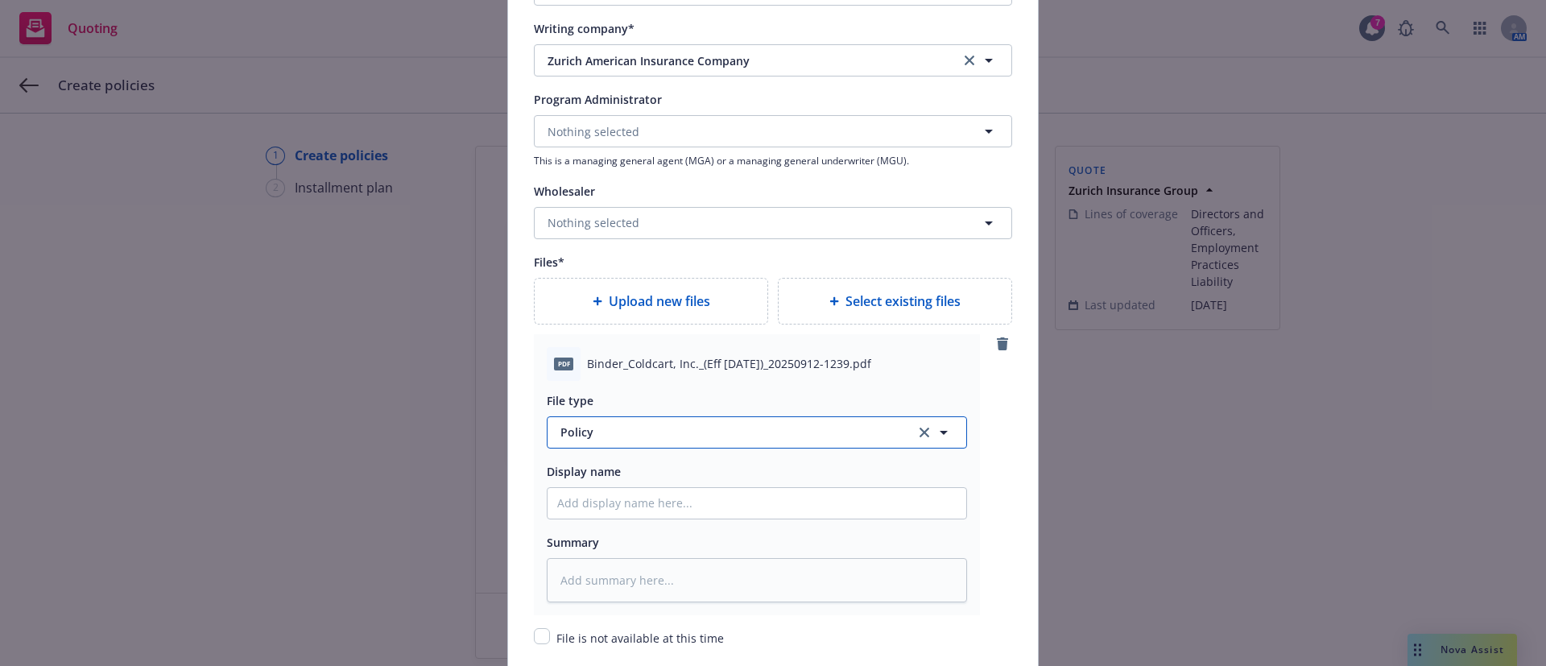
click at [598, 440] on button "Policy" at bounding box center [757, 432] width 420 height 32
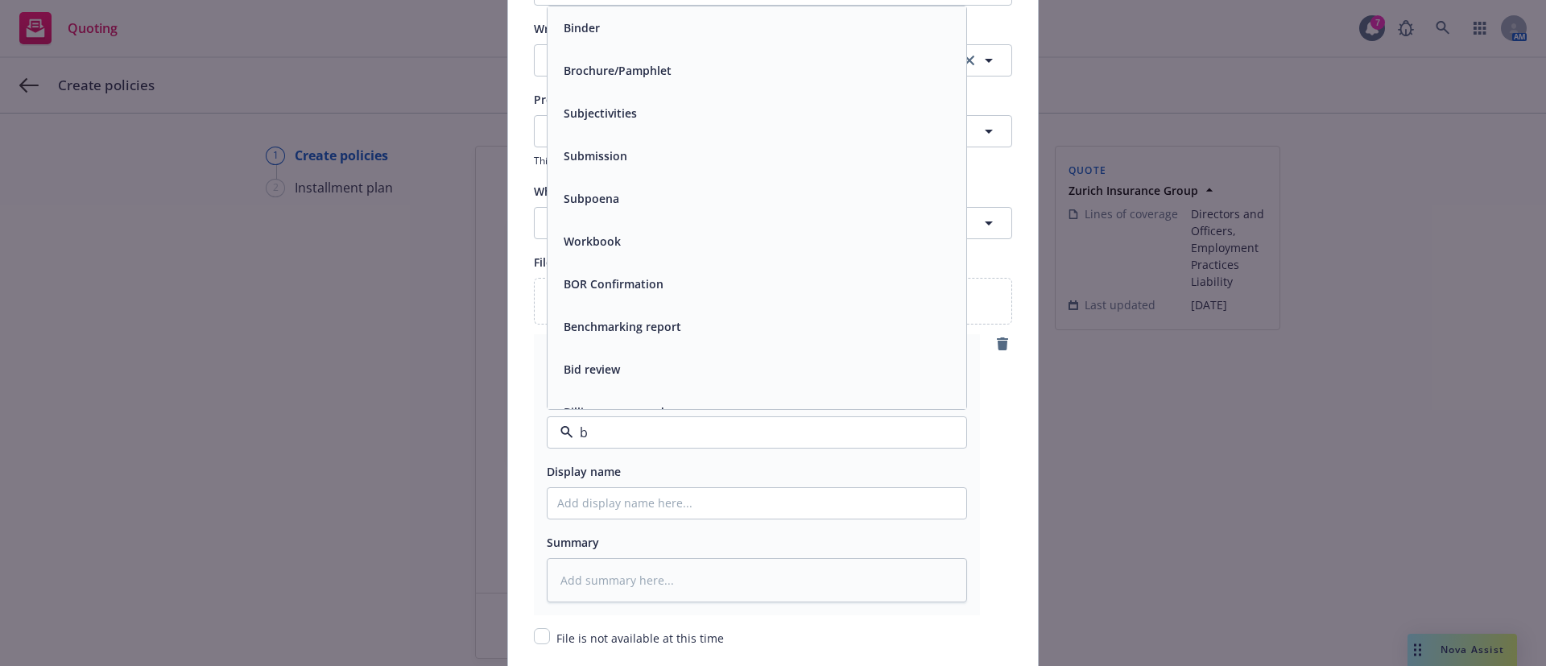
type input "bi"
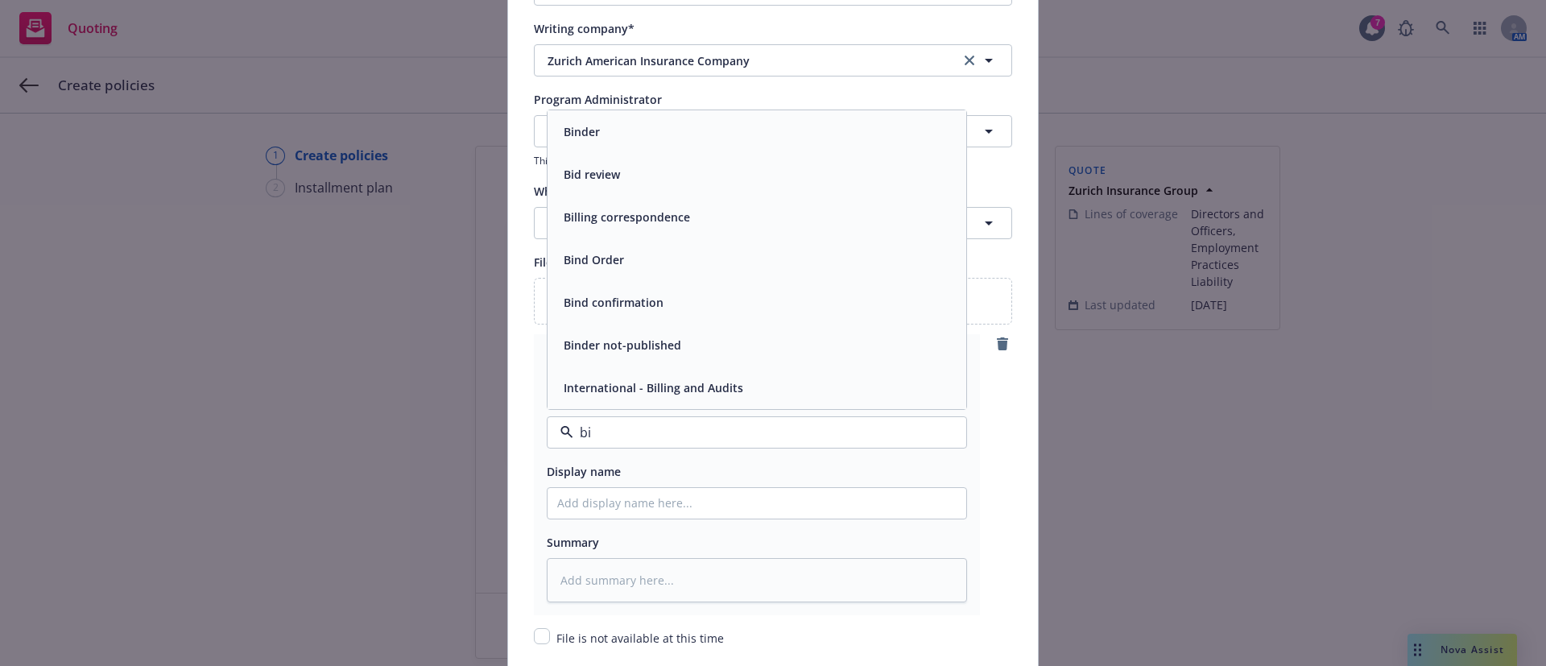
click at [609, 138] on div "Binder" at bounding box center [756, 131] width 399 height 23
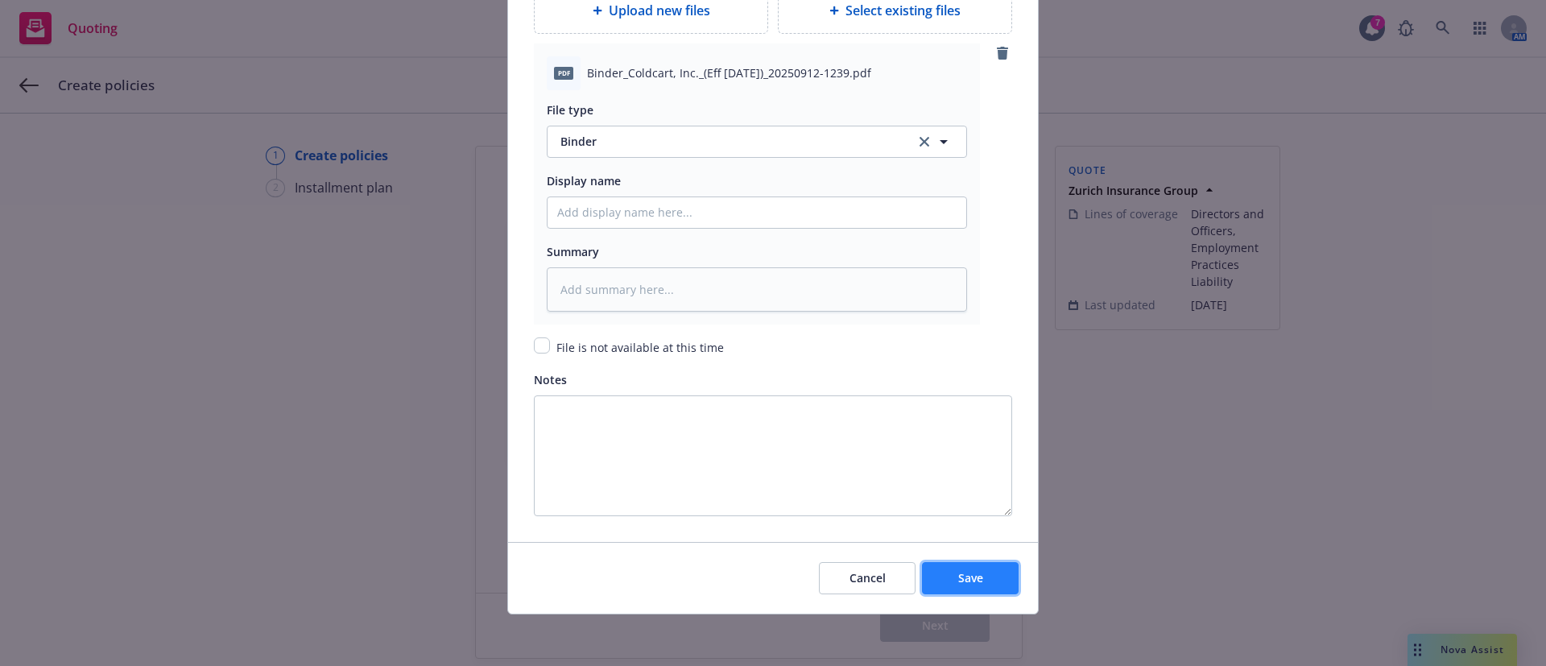
click at [958, 576] on span "Save" at bounding box center [970, 577] width 25 height 15
type textarea "x"
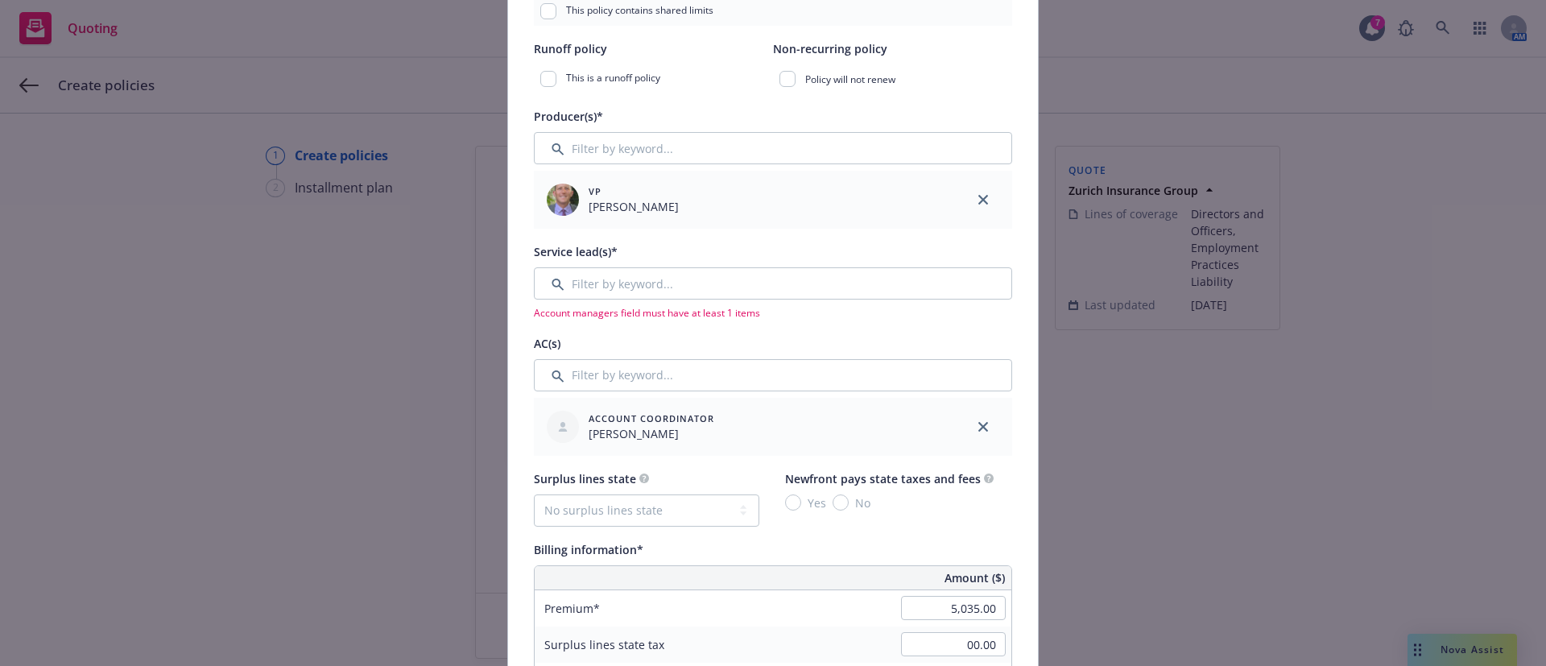
scroll to position [281, 0]
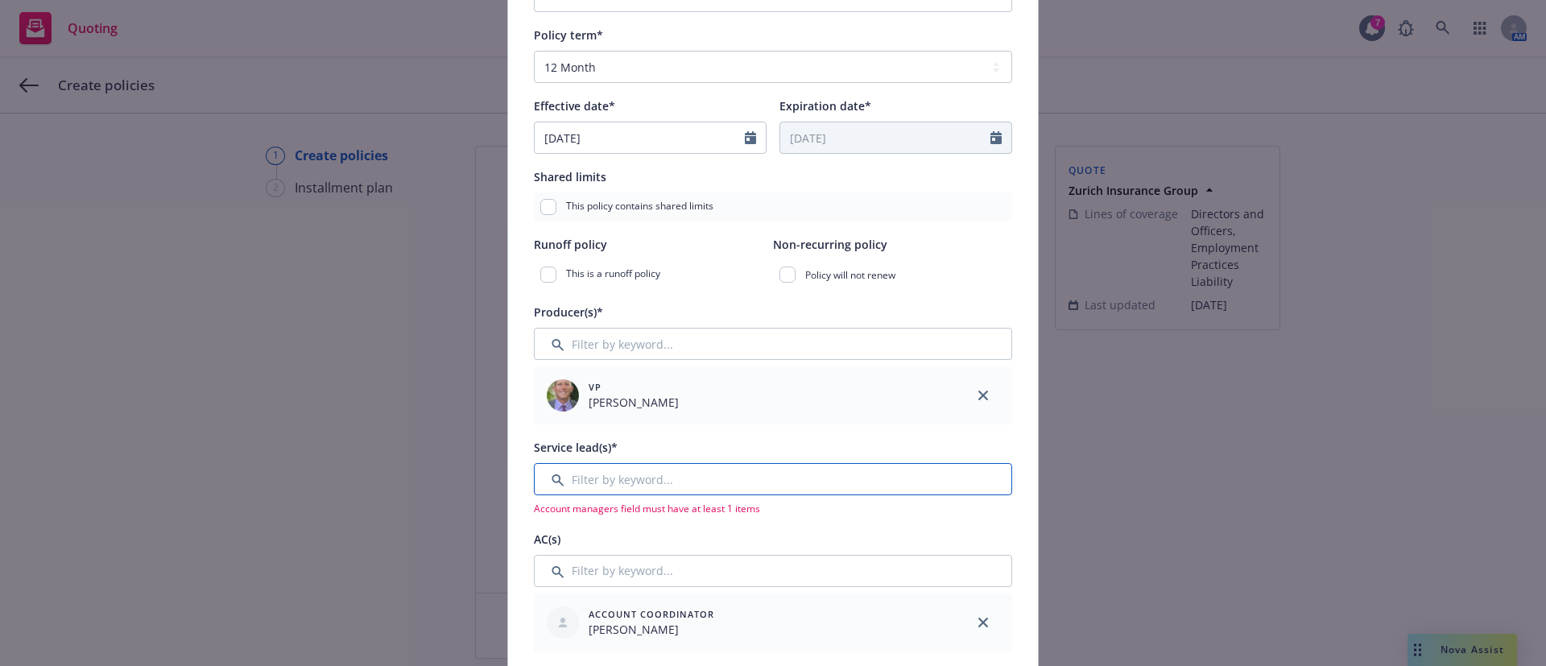
click at [712, 476] on input "Filter by keyword..." at bounding box center [773, 479] width 478 height 32
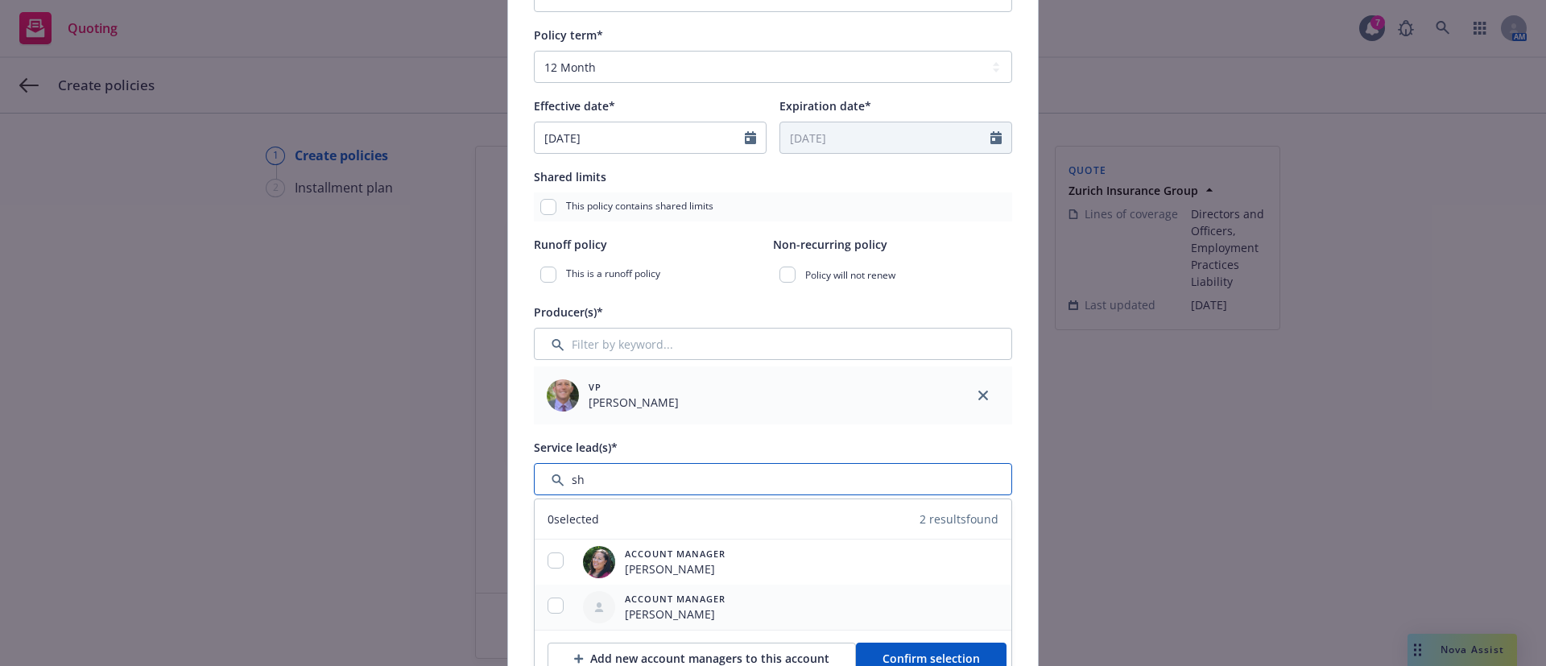
type input "sh"
click at [694, 612] on span "[PERSON_NAME]" at bounding box center [675, 614] width 101 height 17
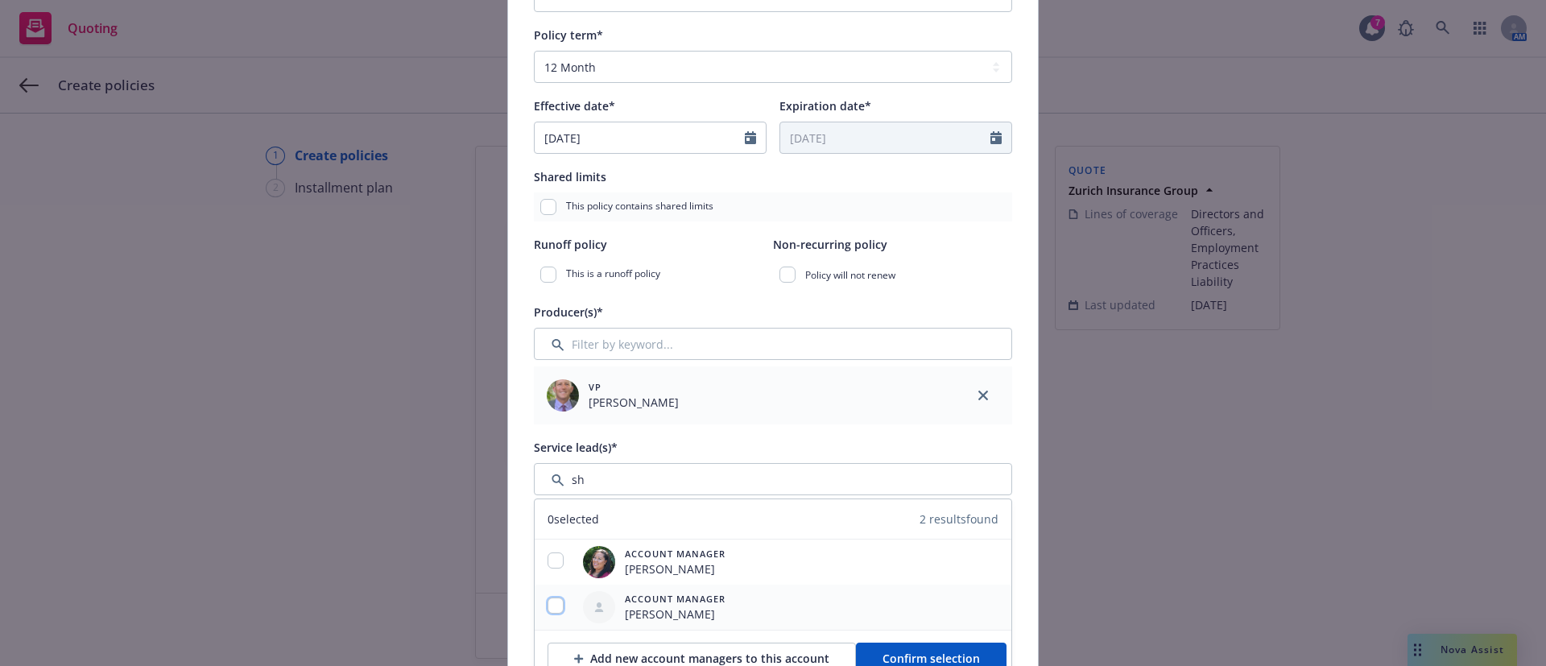
click at [548, 602] on input "checkbox" at bounding box center [556, 605] width 16 height 16
checkbox input "true"
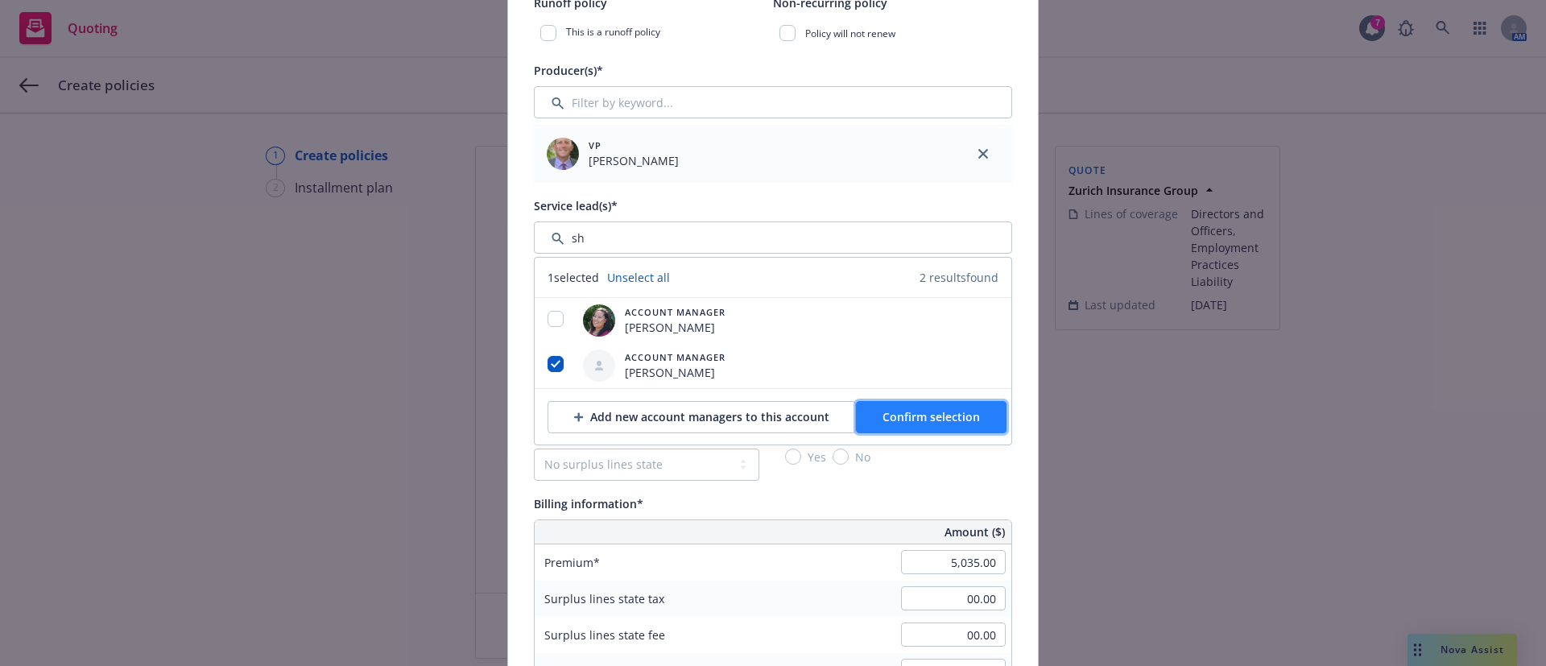
click at [883, 418] on span "Confirm selection" at bounding box center [931, 416] width 97 height 15
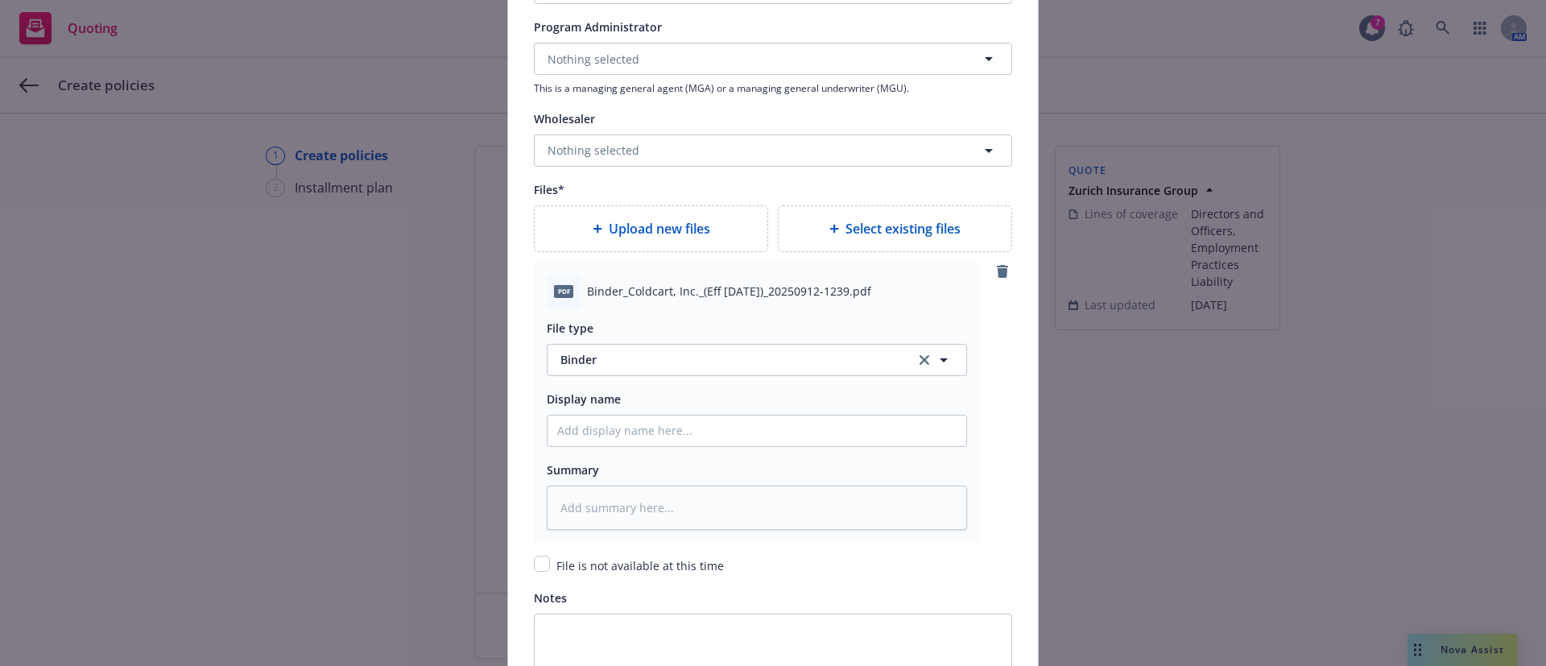
scroll to position [2016, 0]
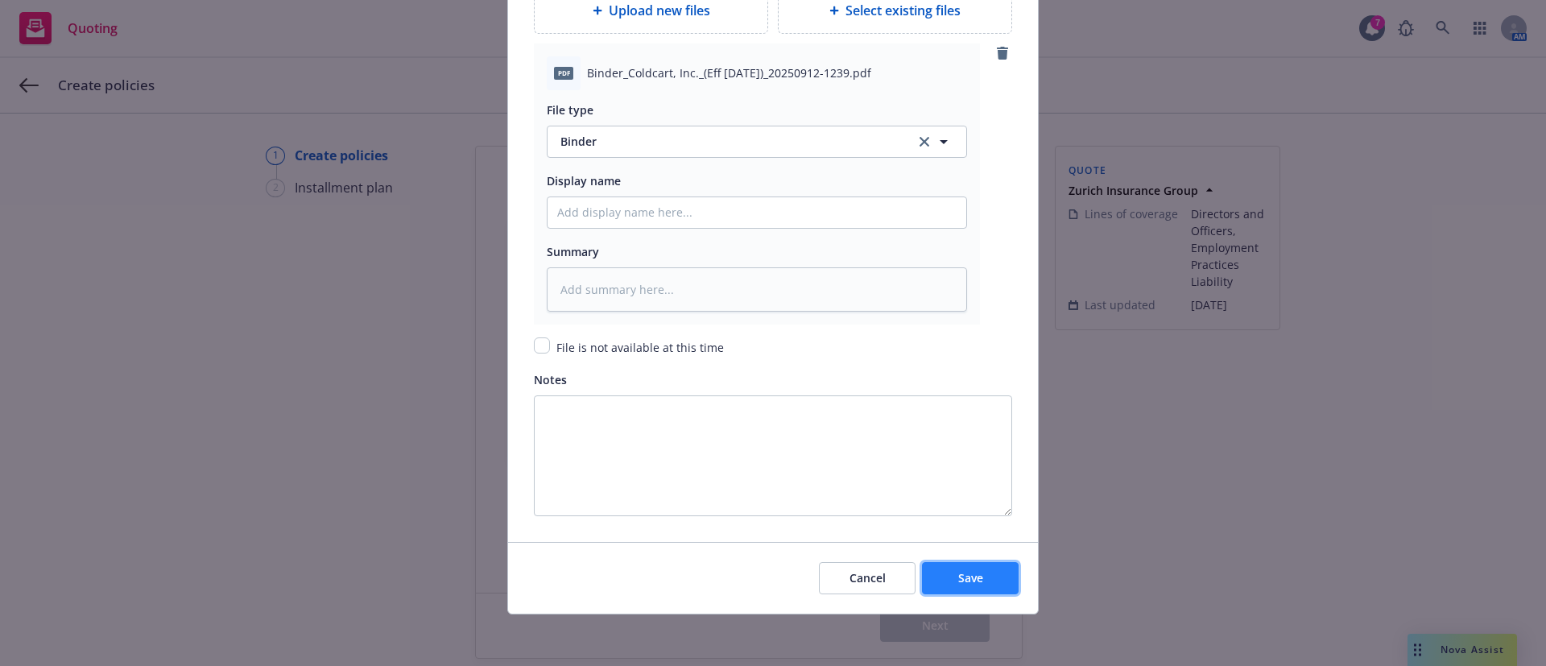
click at [945, 581] on button "Save" at bounding box center [970, 578] width 97 height 32
type textarea "x"
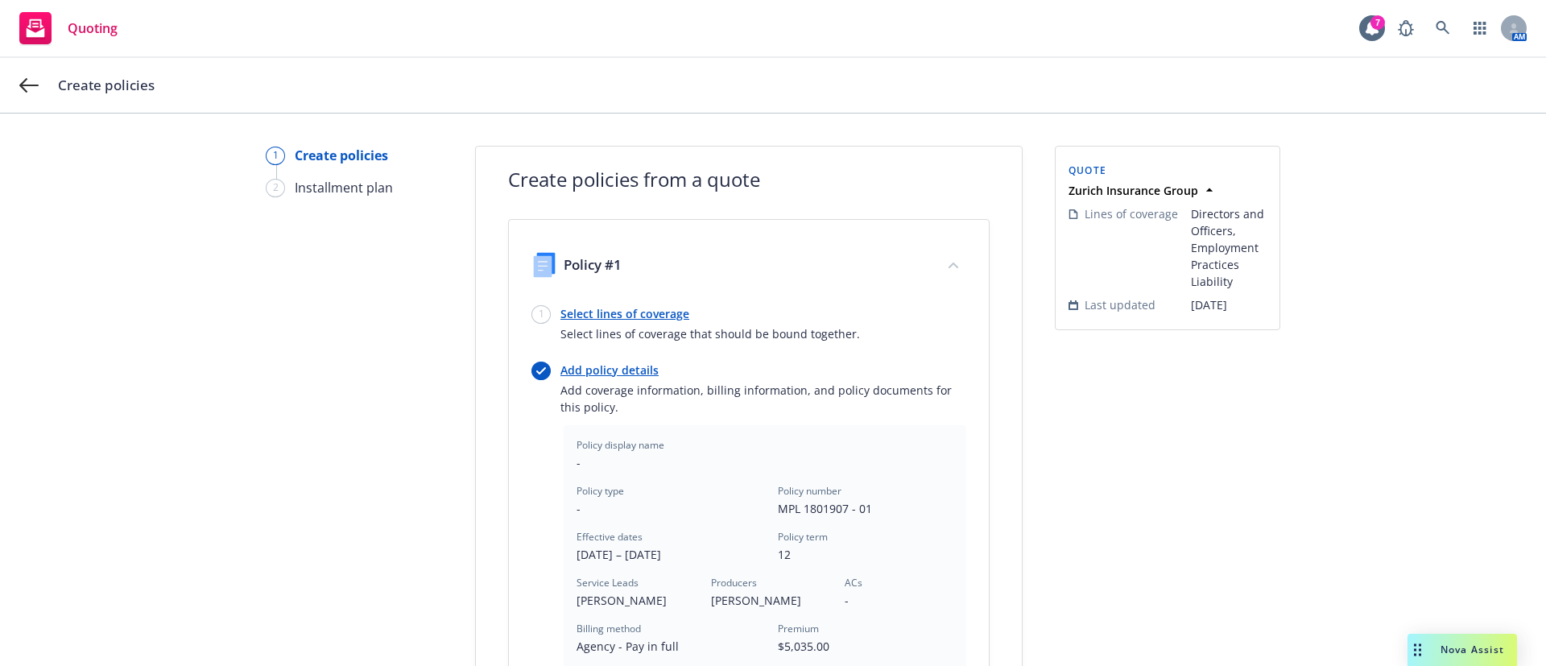
click at [642, 310] on link "Select lines of coverage" at bounding box center [710, 313] width 300 height 17
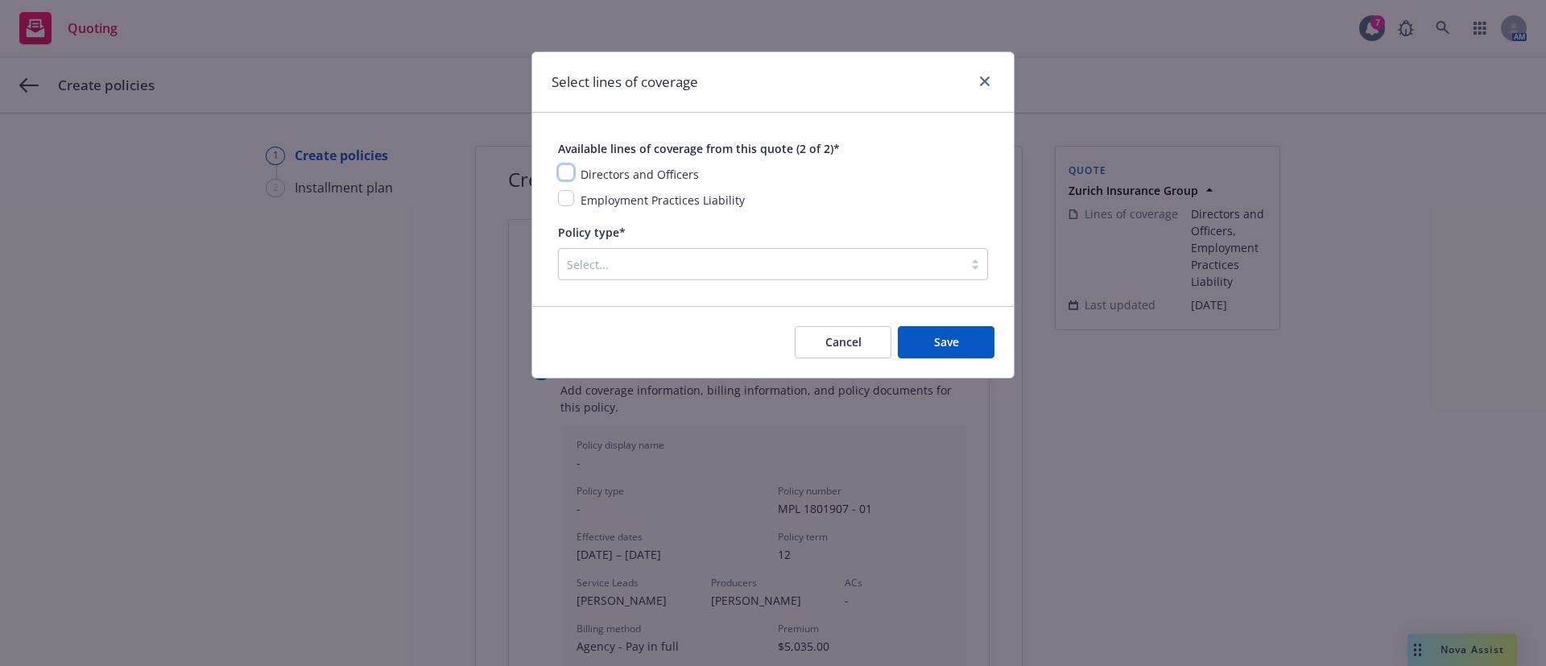
click at [565, 176] on input "checkbox" at bounding box center [566, 172] width 16 height 16
checkbox input "true"
click at [566, 192] on input "checkbox" at bounding box center [566, 198] width 16 height 16
checkbox input "true"
click at [622, 259] on div at bounding box center [761, 263] width 388 height 19
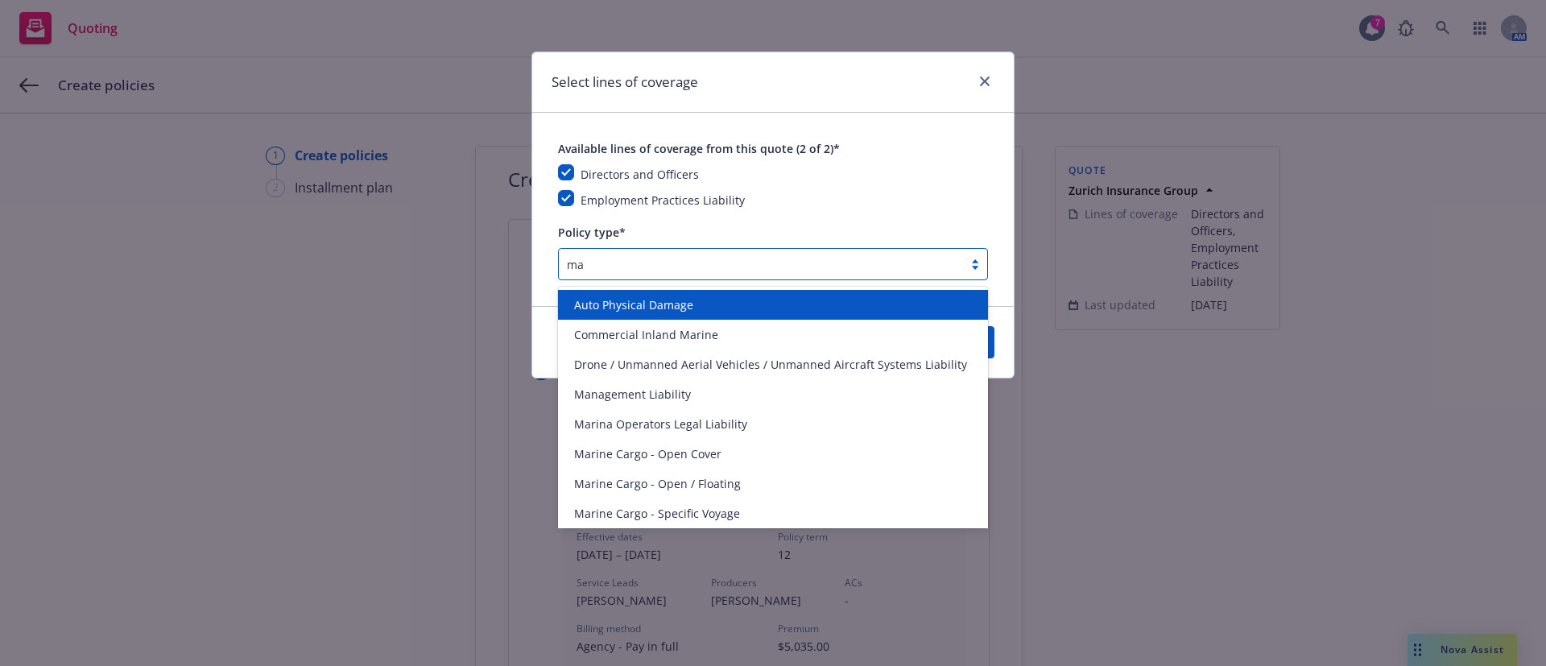
type input "man"
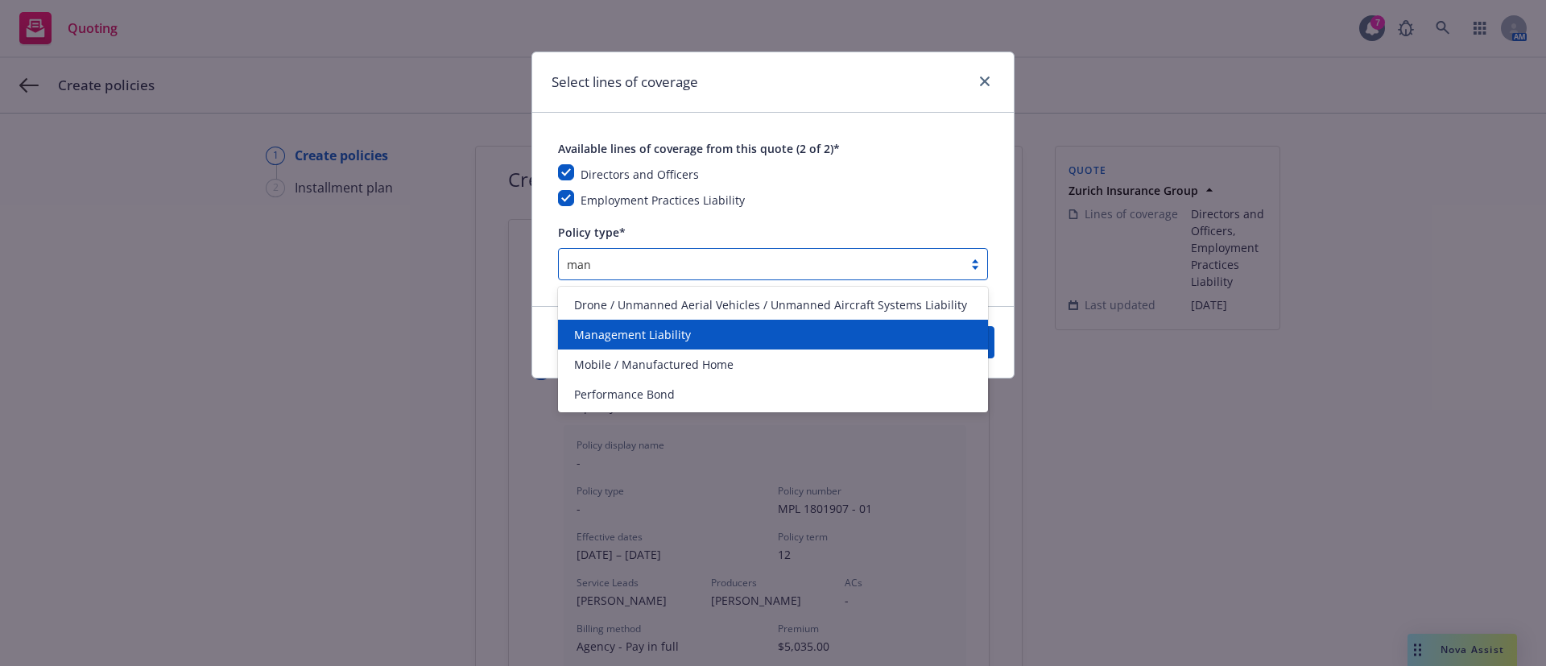
click at [672, 338] on span "Management Liability" at bounding box center [632, 334] width 117 height 17
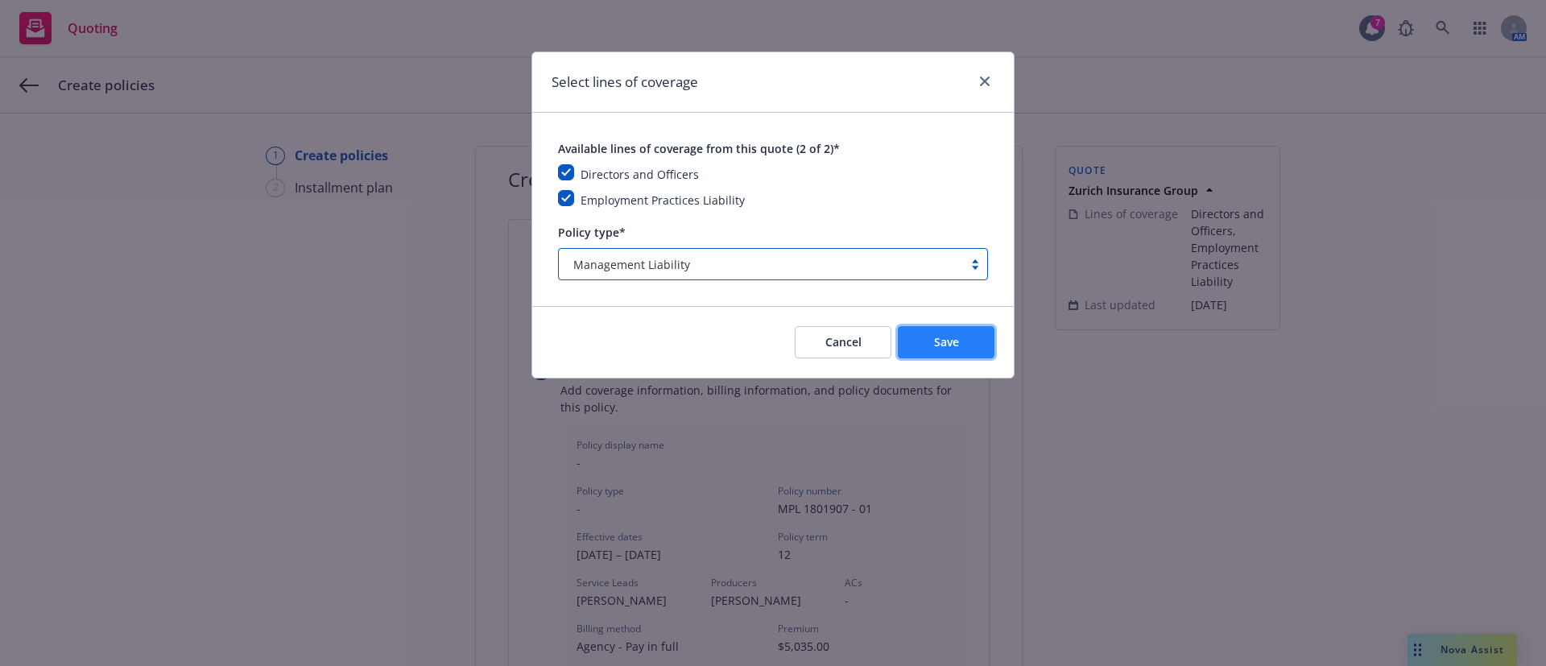
click at [920, 332] on button "Save" at bounding box center [946, 342] width 97 height 32
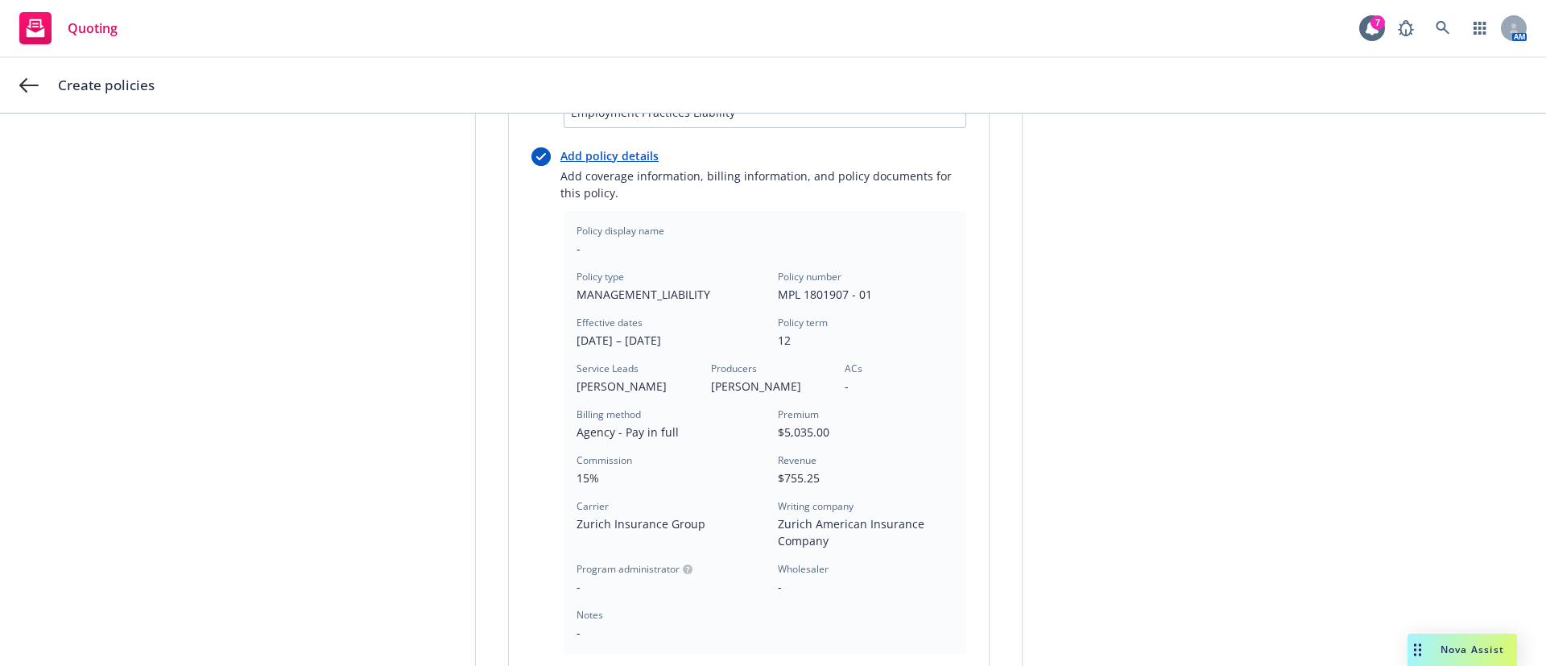
scroll to position [502, 0]
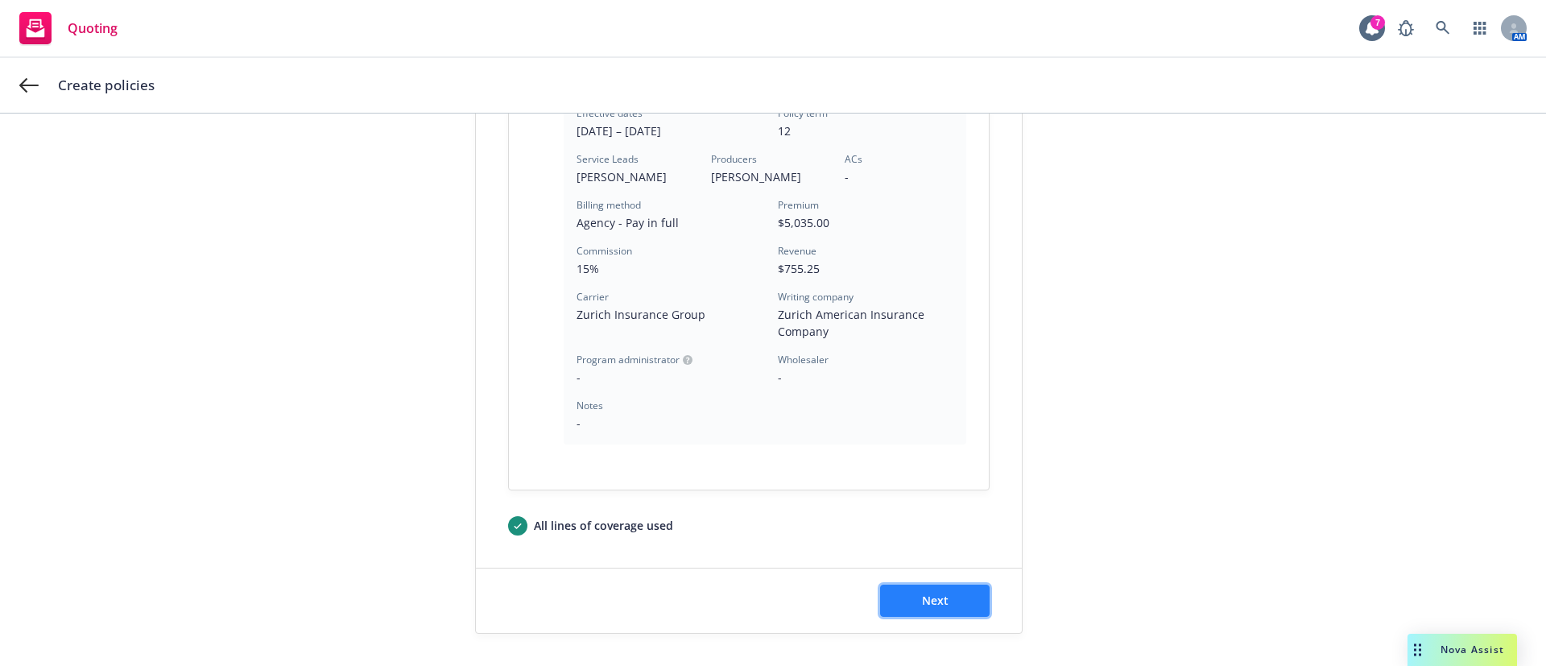
click at [937, 585] on button "Next" at bounding box center [935, 601] width 110 height 32
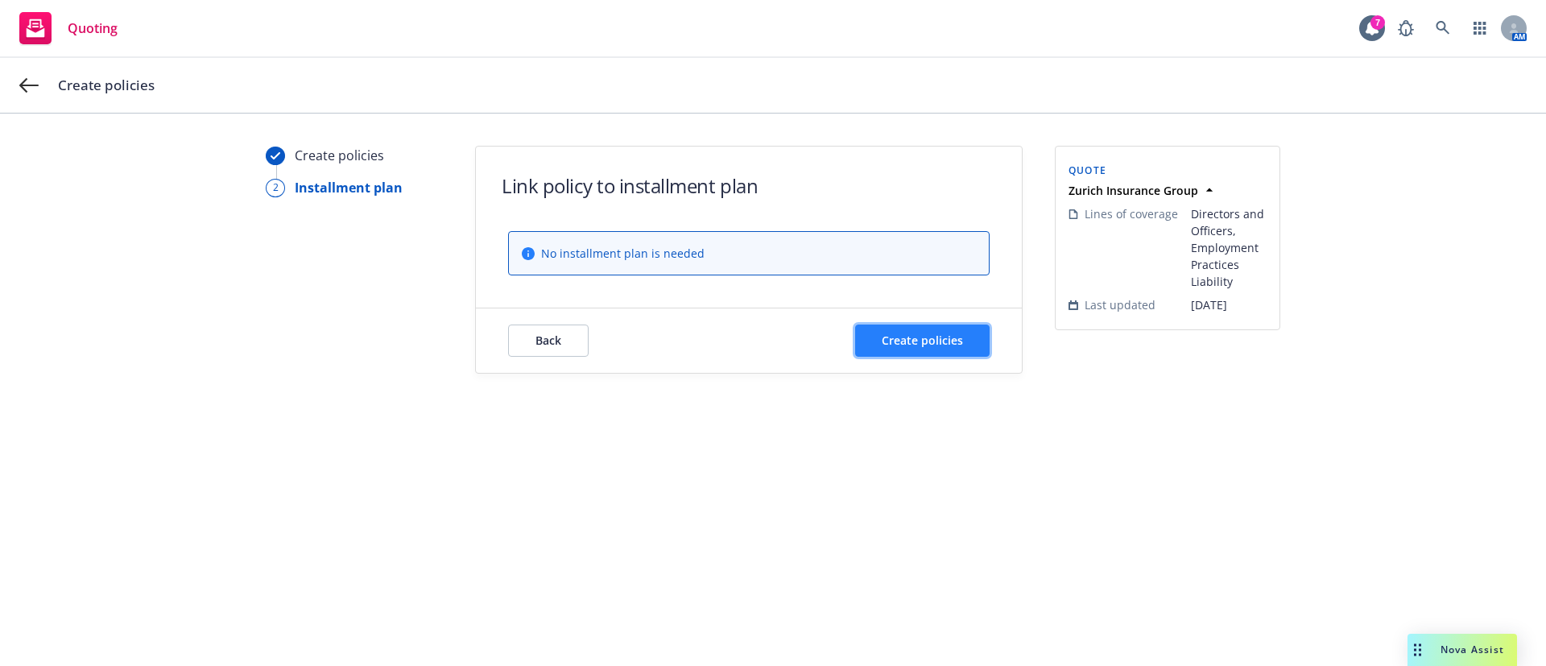
click at [911, 329] on button "Create policies" at bounding box center [922, 341] width 134 height 32
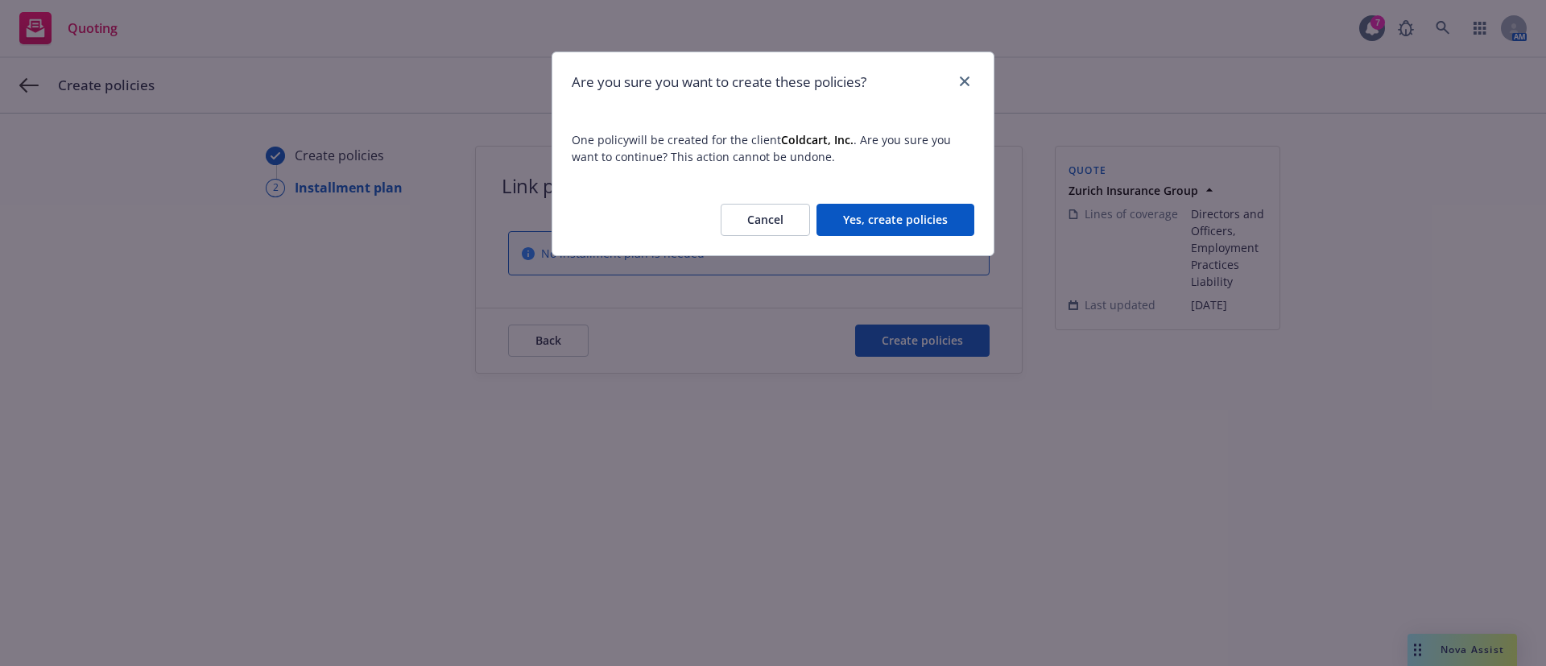
click at [850, 223] on button "Yes, create policies" at bounding box center [895, 220] width 158 height 32
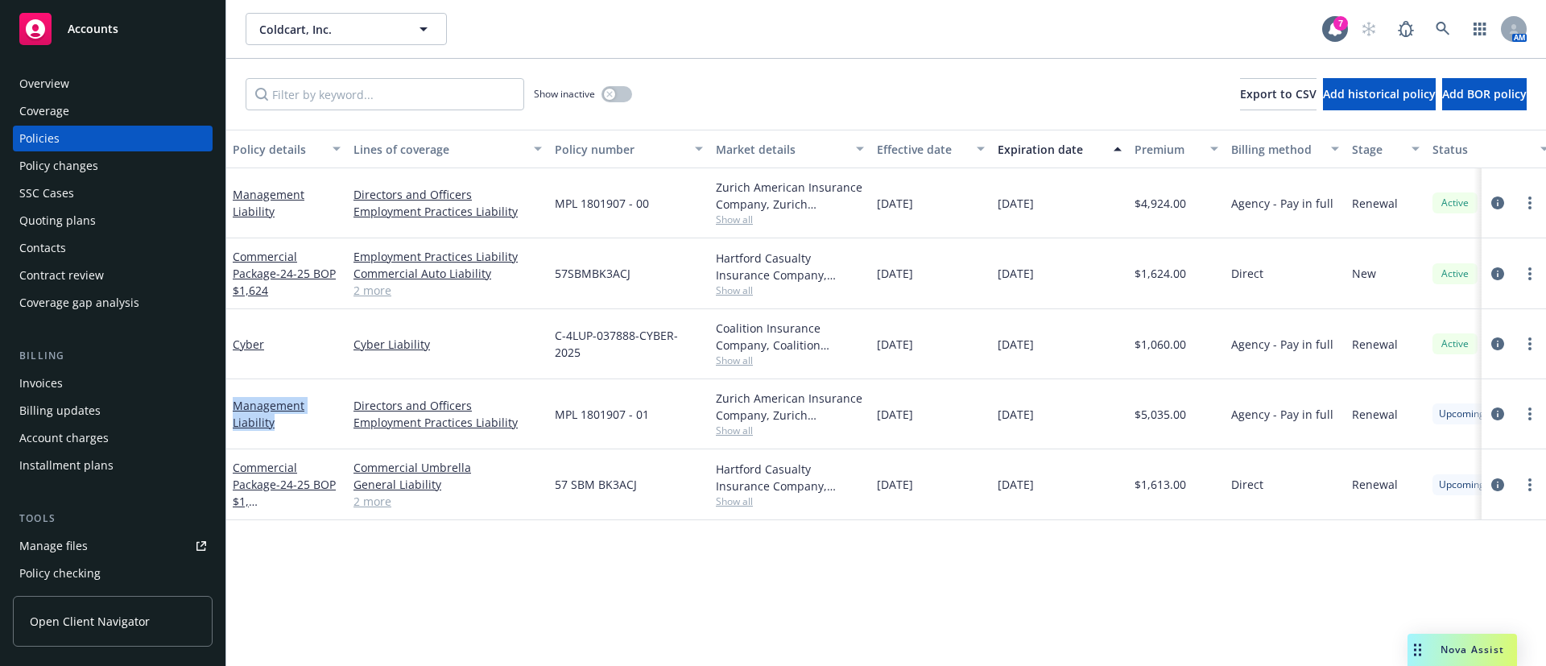
drag, startPoint x: 291, startPoint y: 434, endPoint x: 231, endPoint y: 406, distance: 65.9
click at [231, 406] on div "Management Liability" at bounding box center [286, 414] width 121 height 70
copy link "Management Liability"
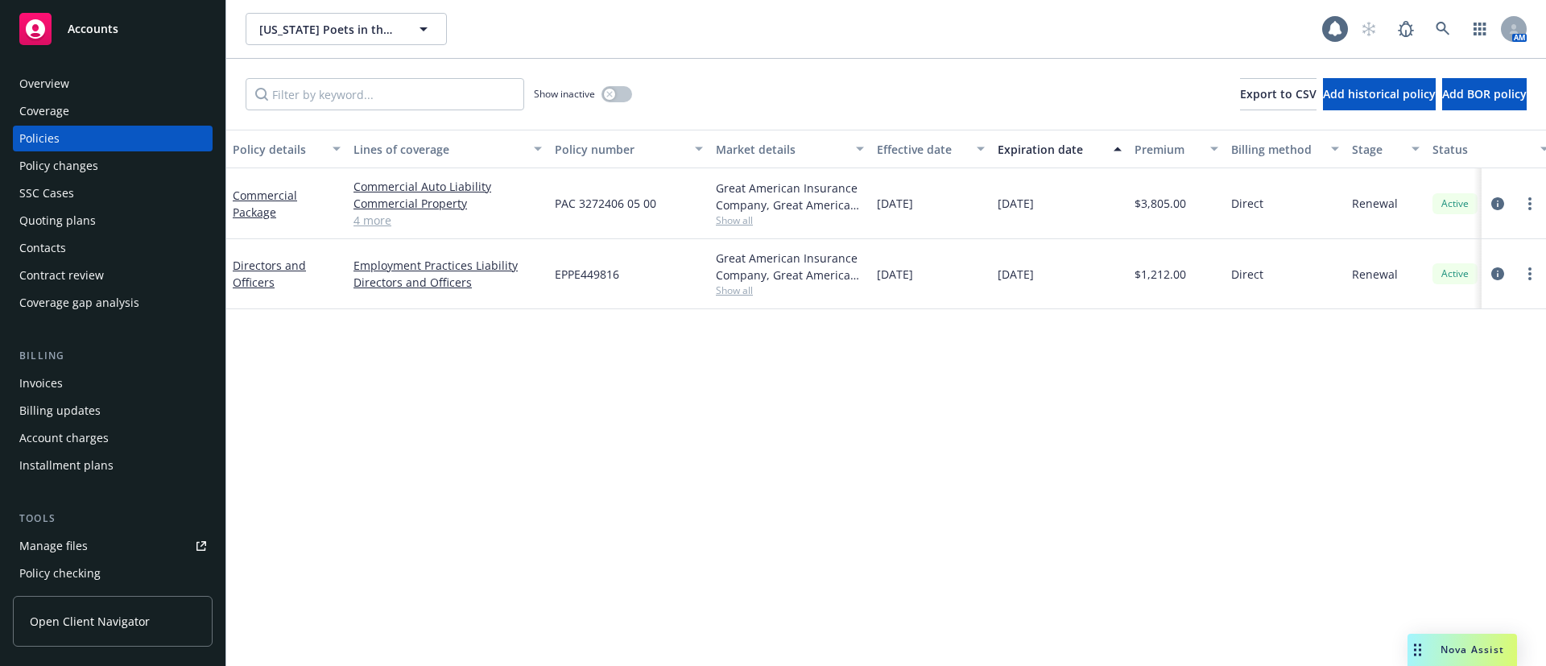
click at [91, 245] on div "Contacts" at bounding box center [112, 248] width 187 height 26
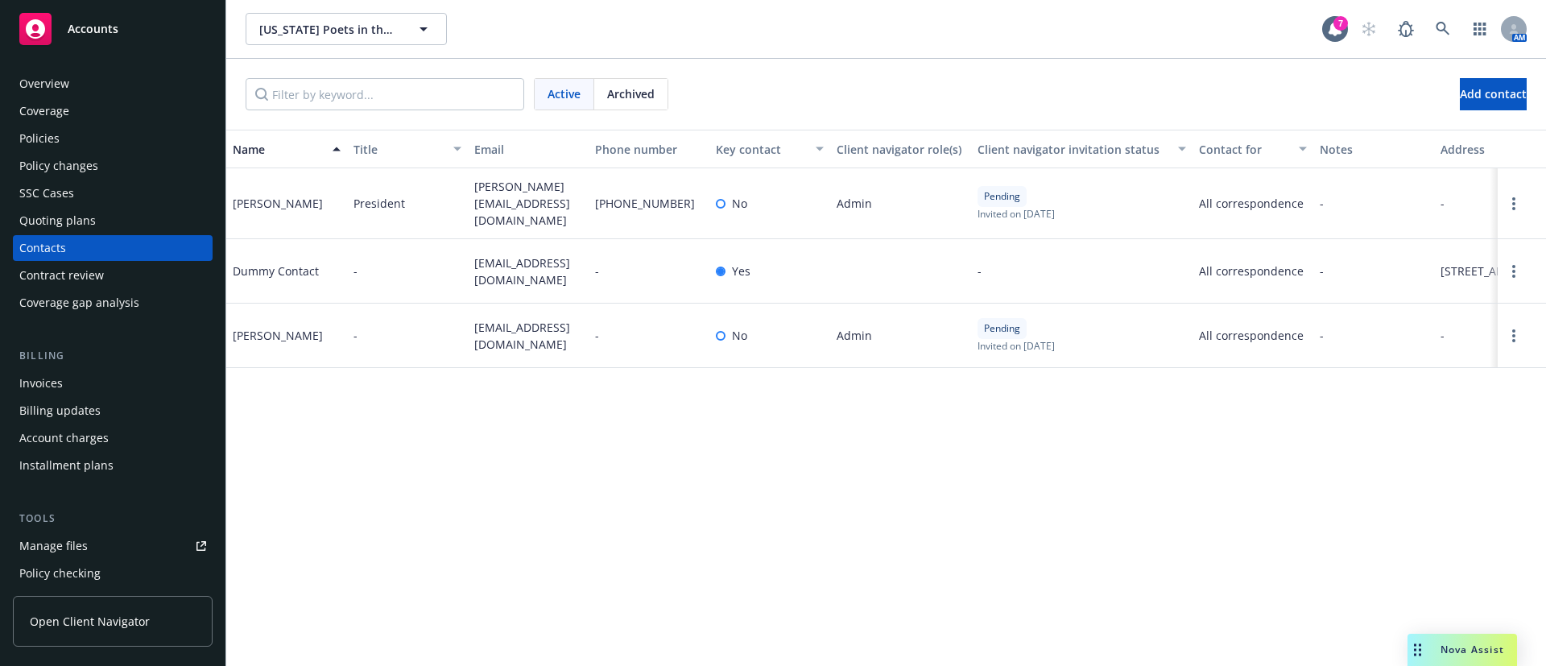
click at [99, 140] on div "Policies" at bounding box center [112, 139] width 187 height 26
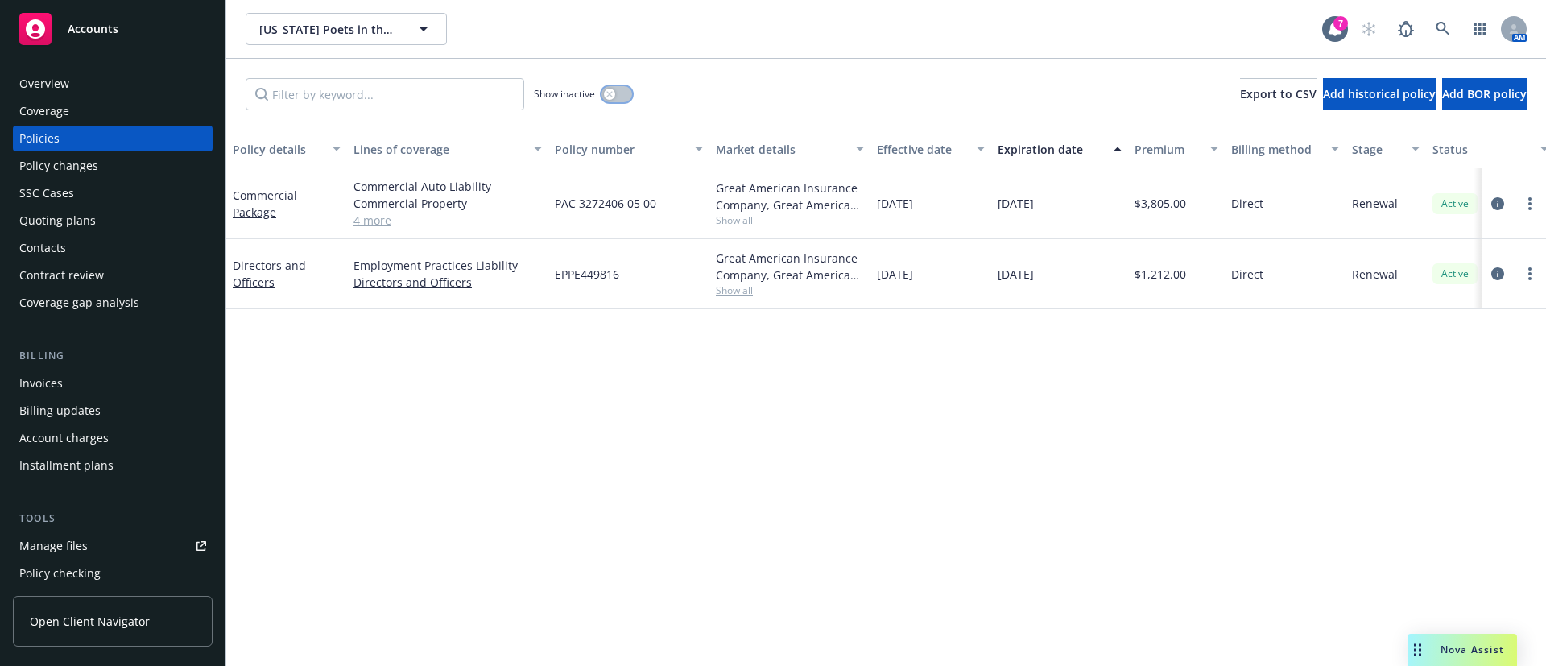
click at [616, 95] on button "button" at bounding box center [616, 94] width 31 height 16
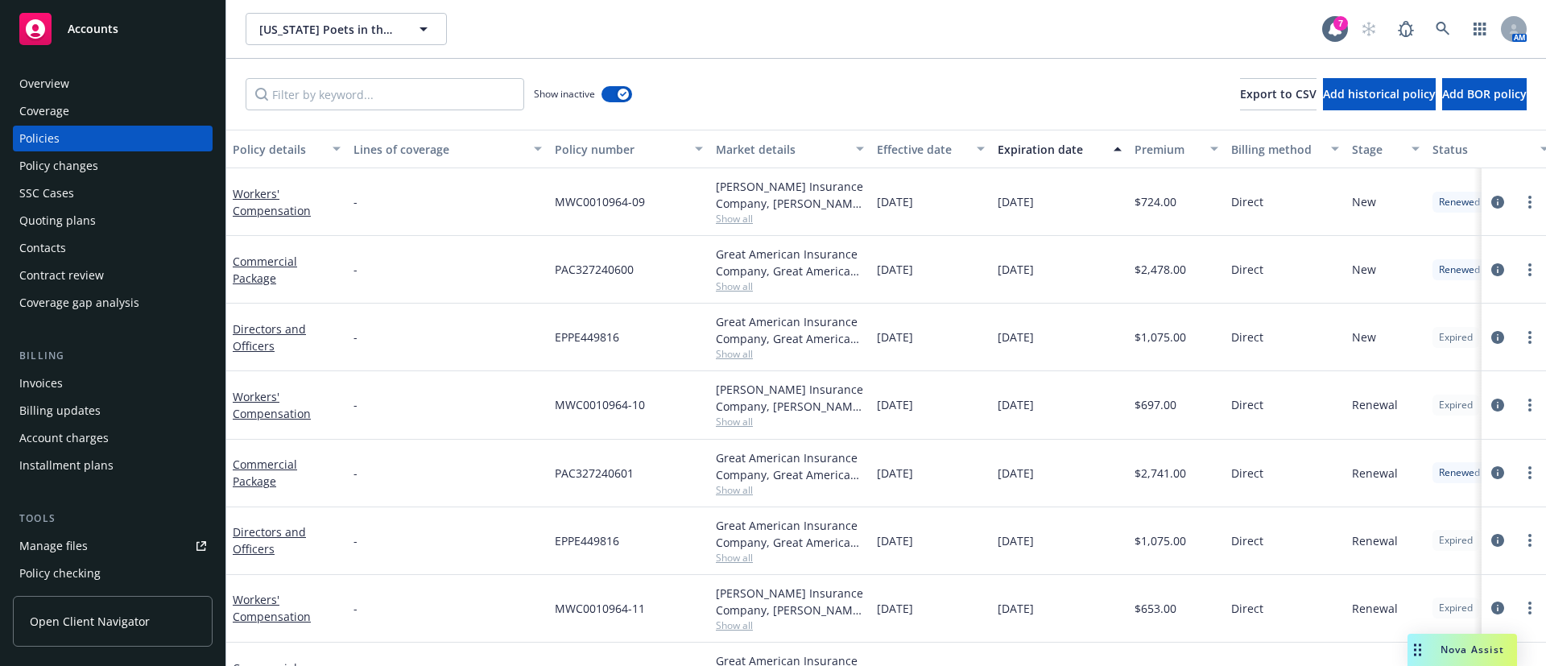
click at [1054, 151] on div "Expiration date" at bounding box center [1051, 149] width 106 height 17
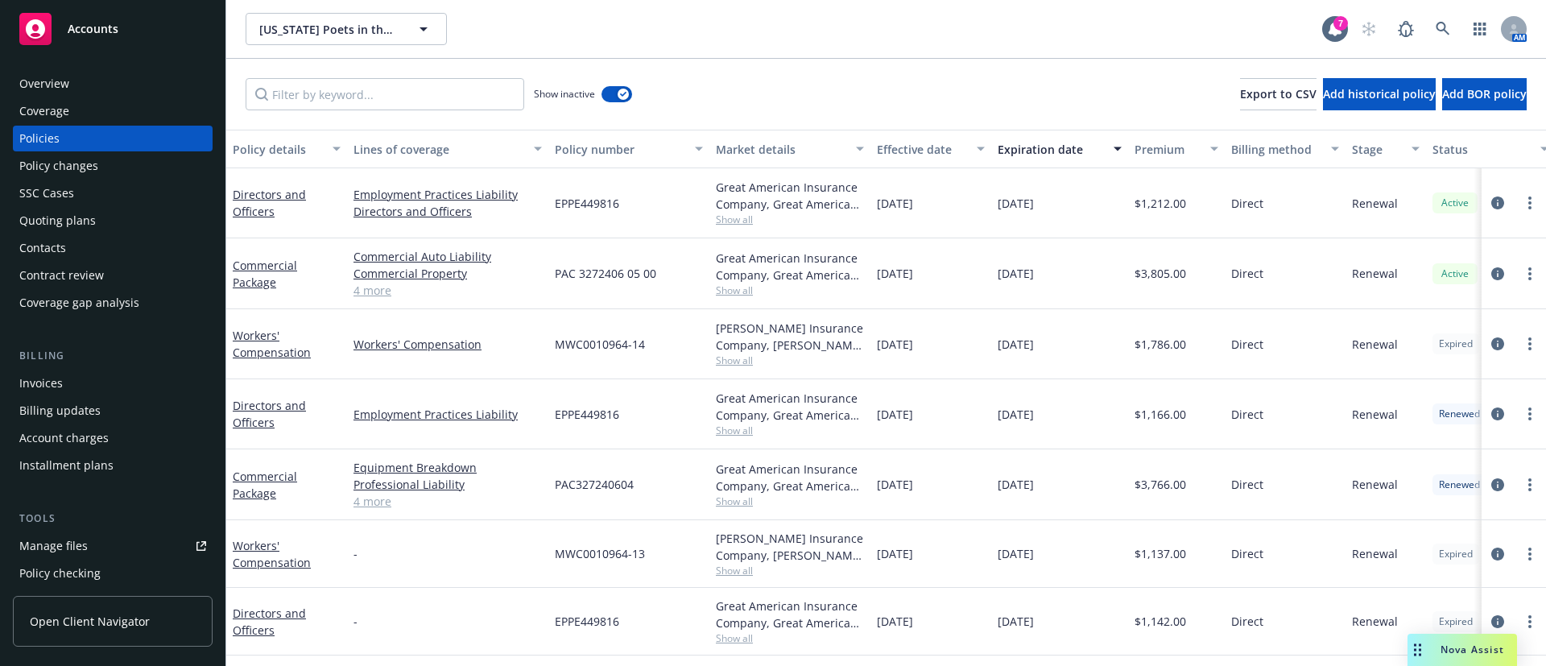
click at [598, 341] on span "MWC0010964-14" at bounding box center [600, 344] width 90 height 17
copy span "MWC0010964-14"
